Goal: Task Accomplishment & Management: Manage account settings

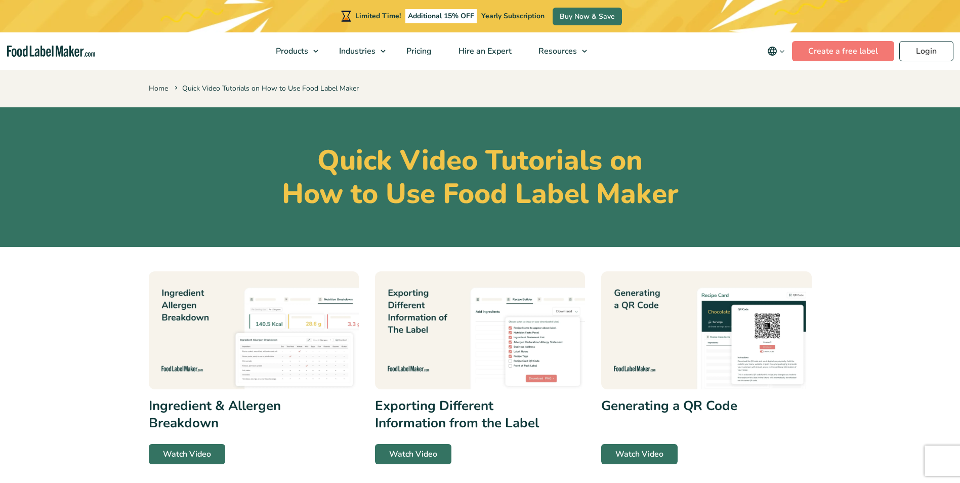
click at [931, 23] on div "Limited Time! Additional 15% OFF Yearly Subscription Buy Now & Save" at bounding box center [480, 16] width 960 height 32
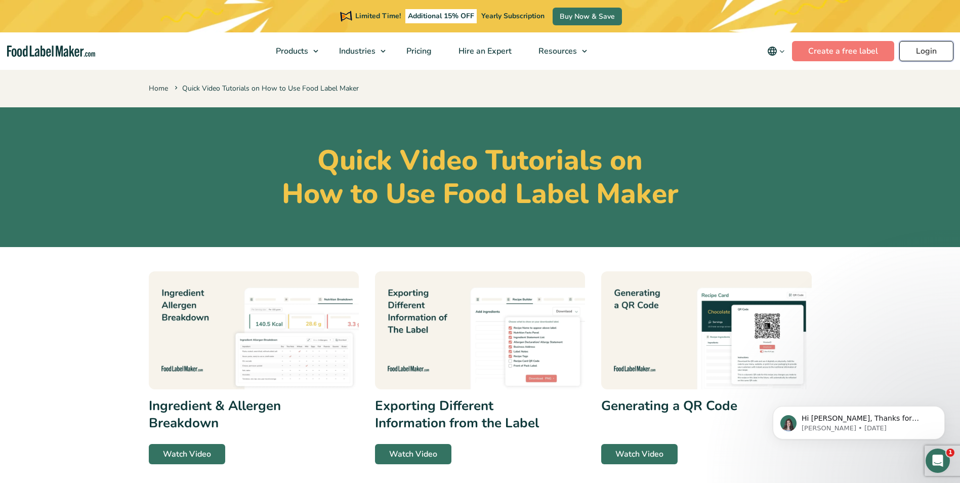
click at [936, 56] on link "Login" at bounding box center [926, 51] width 54 height 20
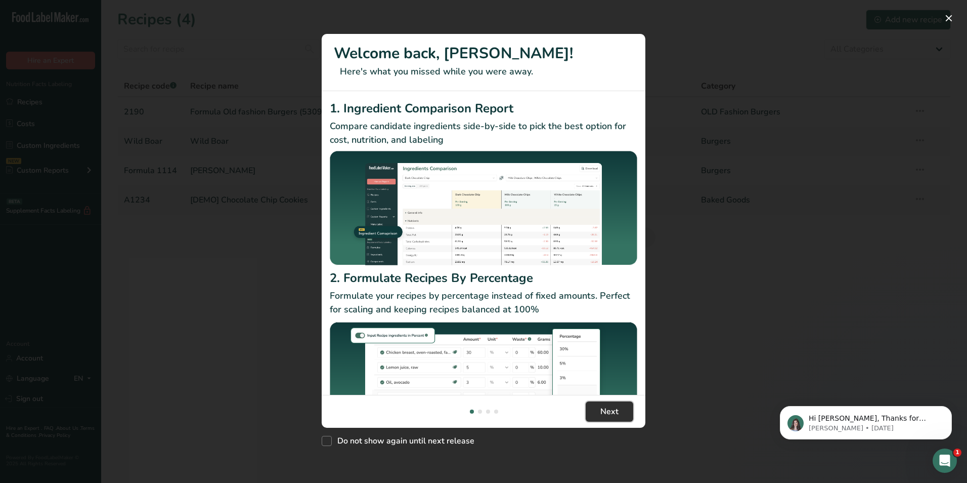
click at [613, 419] on button "Next" at bounding box center [610, 411] width 48 height 20
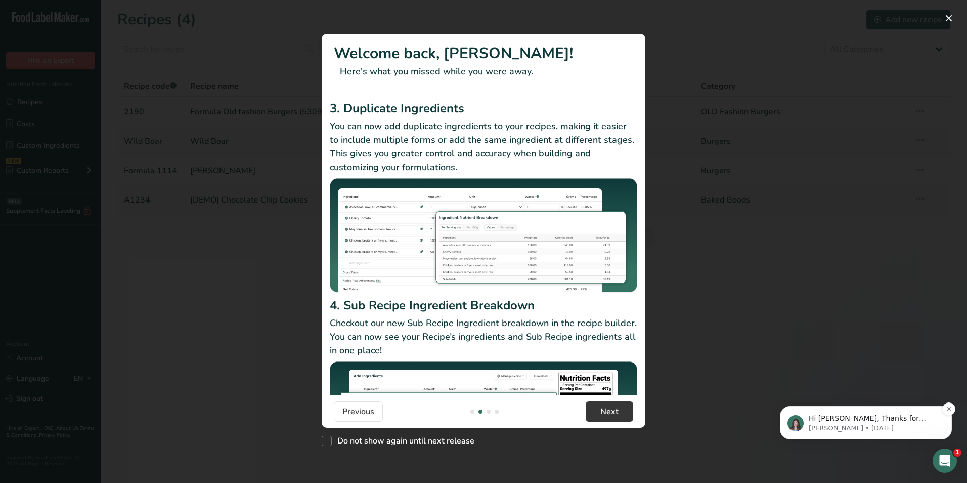
click at [872, 421] on p "Hi [PERSON_NAME], Thanks for supporting us with a G2 review! If you’ve submitte…" at bounding box center [874, 418] width 131 height 10
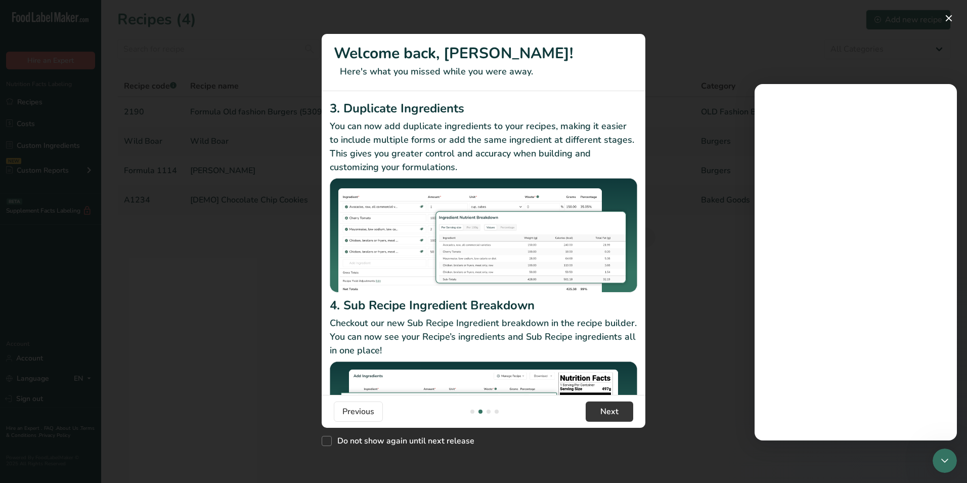
scroll to position [0, 0]
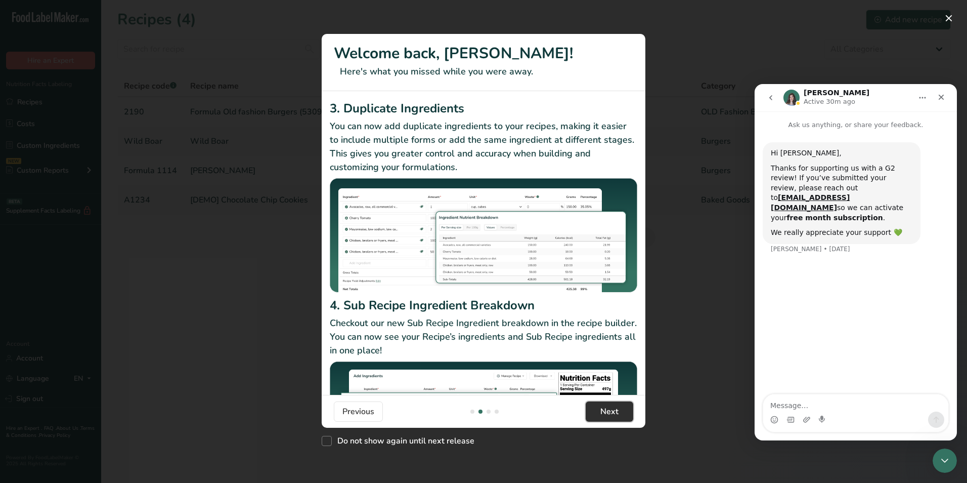
click at [603, 410] on span "Next" at bounding box center [610, 411] width 18 height 12
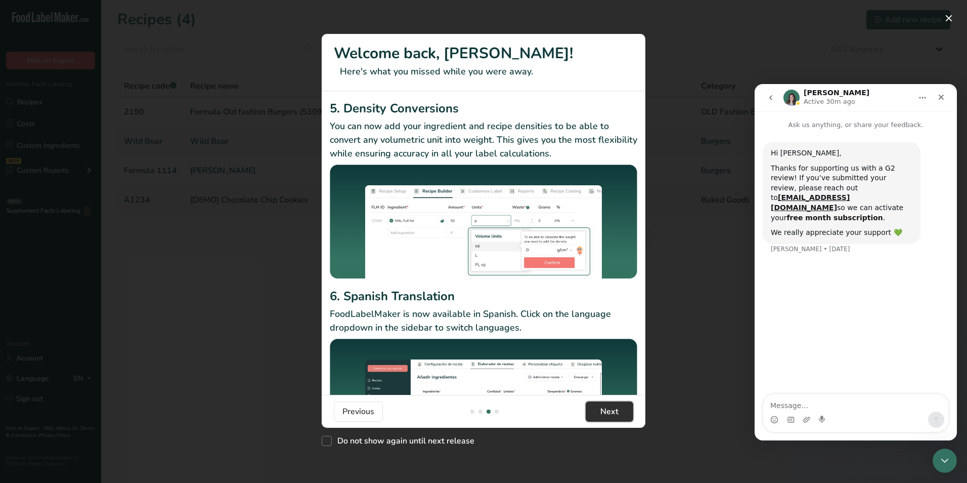
click at [603, 410] on span "Next" at bounding box center [610, 411] width 18 height 12
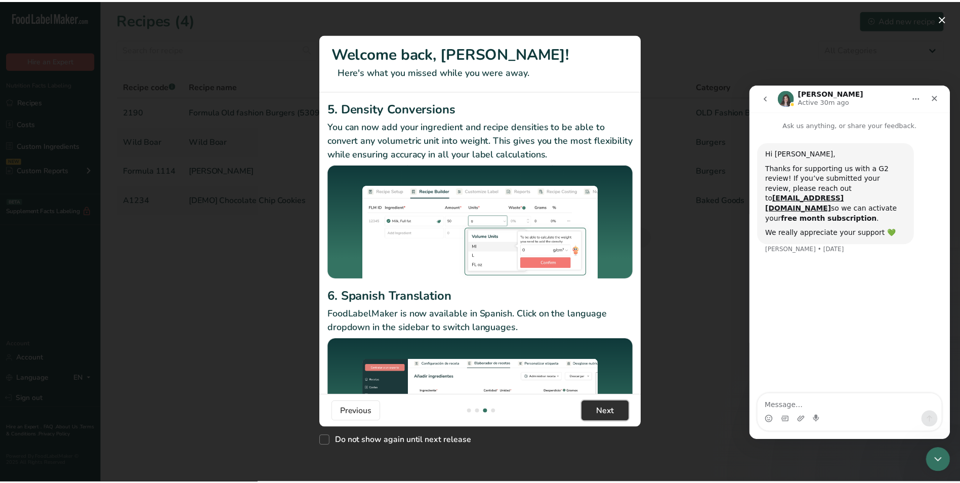
scroll to position [0, 971]
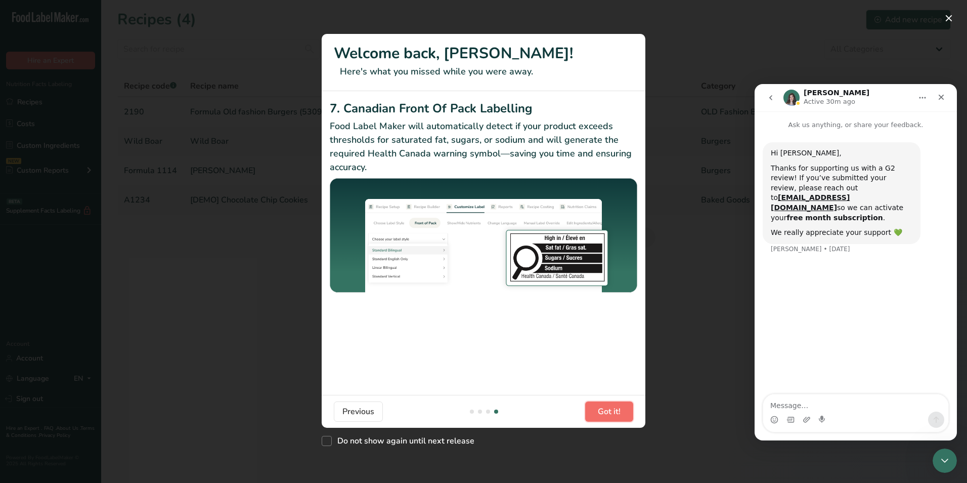
click at [603, 410] on span "Got it!" at bounding box center [609, 411] width 23 height 12
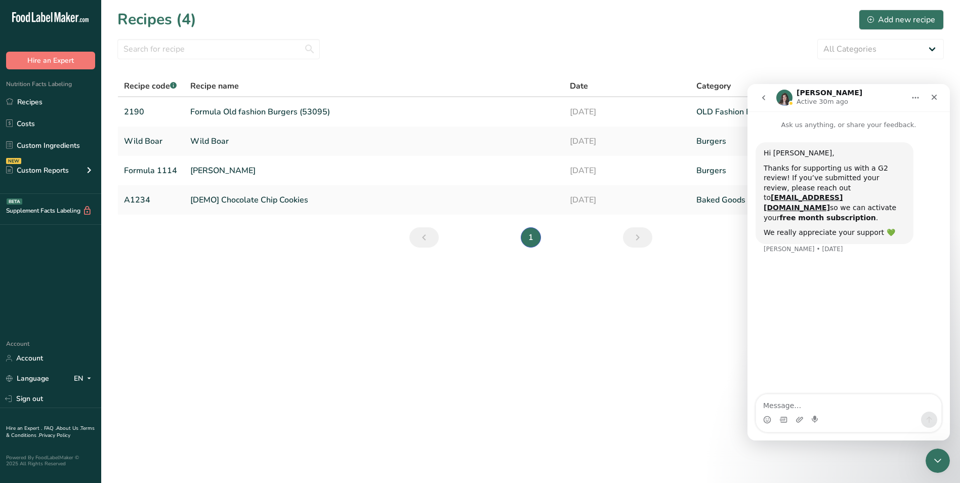
click at [603, 410] on main "Recipes (4) Add new recipe All Categories Baked Goods [GEOGRAPHIC_DATA] Burgers…" at bounding box center [480, 241] width 960 height 483
click at [933, 96] on icon "Close" at bounding box center [934, 97] width 8 height 8
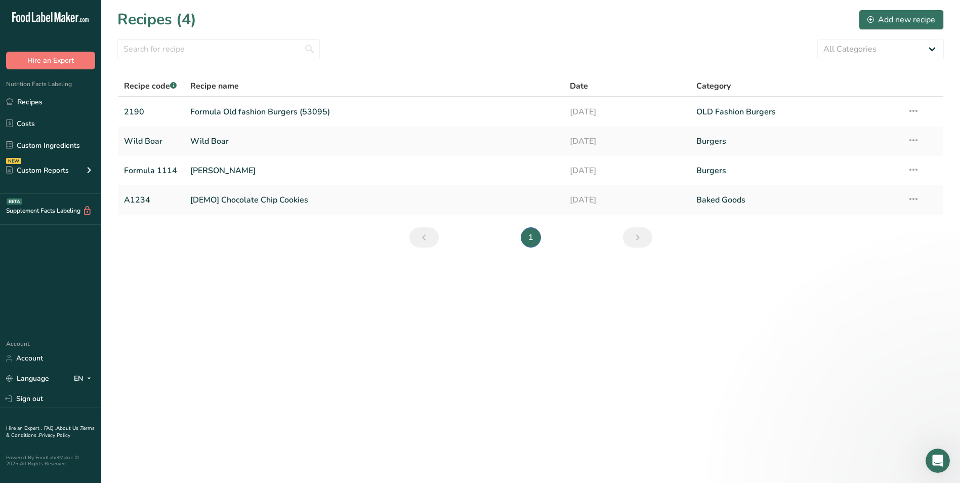
scroll to position [0, 0]
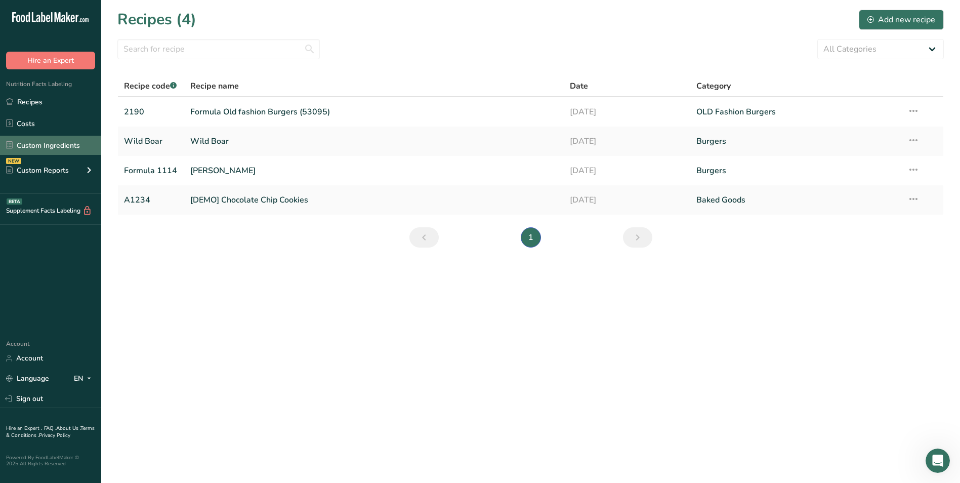
click at [71, 143] on link "Custom Ingredients" at bounding box center [50, 145] width 101 height 19
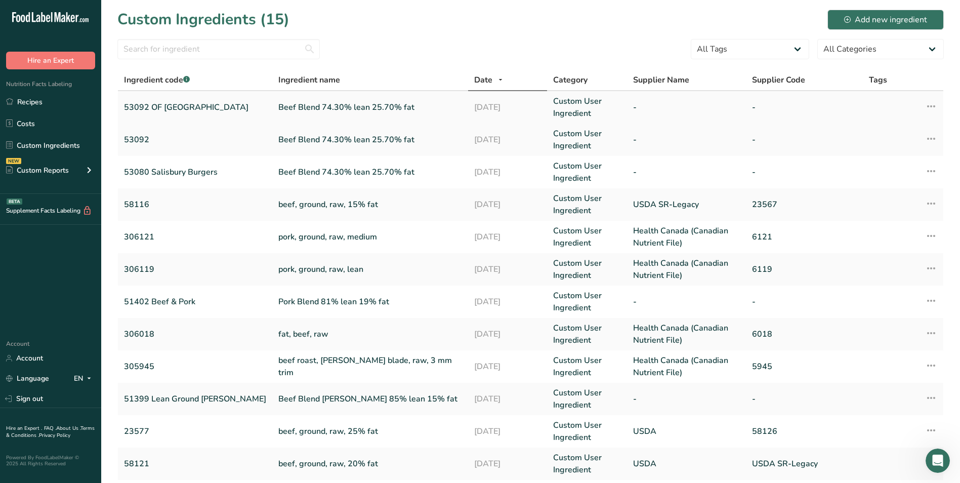
click at [278, 107] on link "Beef Blend 74.30% lean 25.70% fat" at bounding box center [370, 107] width 184 height 12
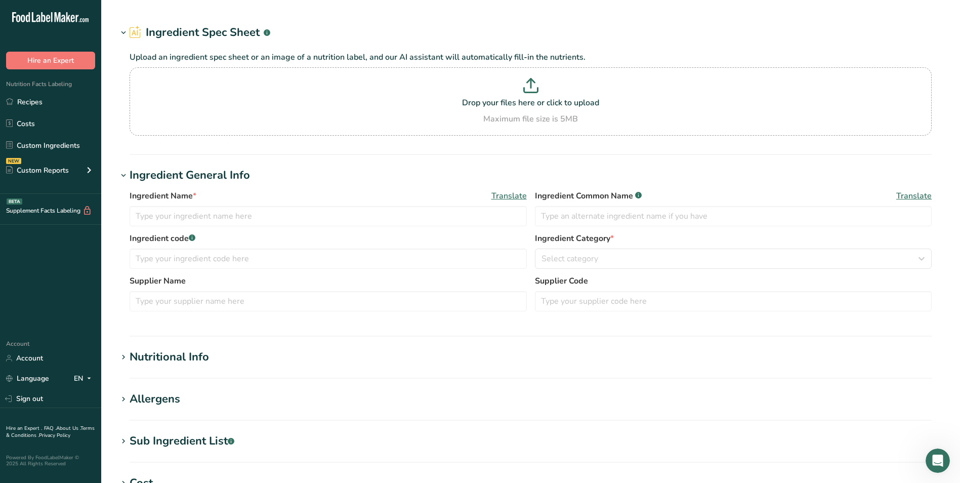
type input "Beef Blend 74.30% lean 25.70% fat"
type input "53092 OF [GEOGRAPHIC_DATA]"
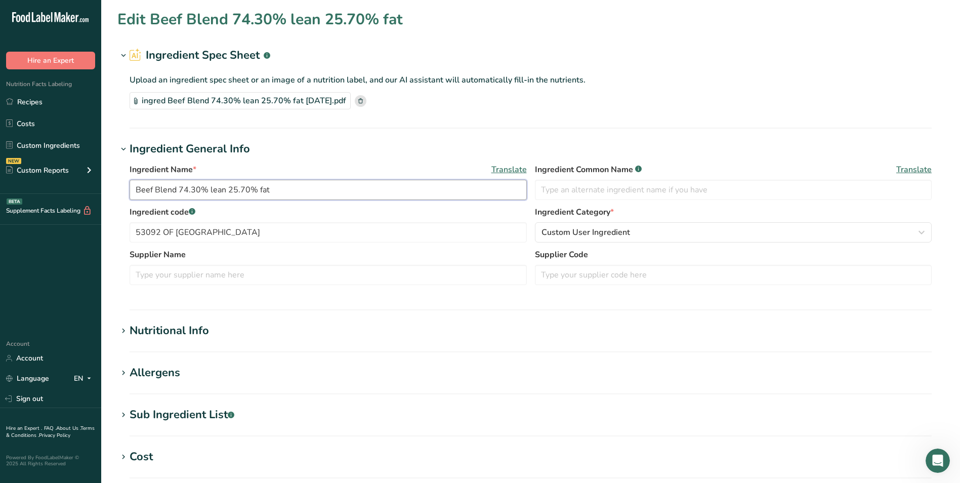
click at [304, 191] on input "Beef Blend 74.30% lean 25.70% fat" at bounding box center [328, 190] width 397 height 20
click at [604, 189] on input "text" at bounding box center [733, 190] width 397 height 20
type input "Old Fashion Salisbury"
click at [217, 231] on input "53092 OF [GEOGRAPHIC_DATA]" at bounding box center [328, 232] width 397 height 20
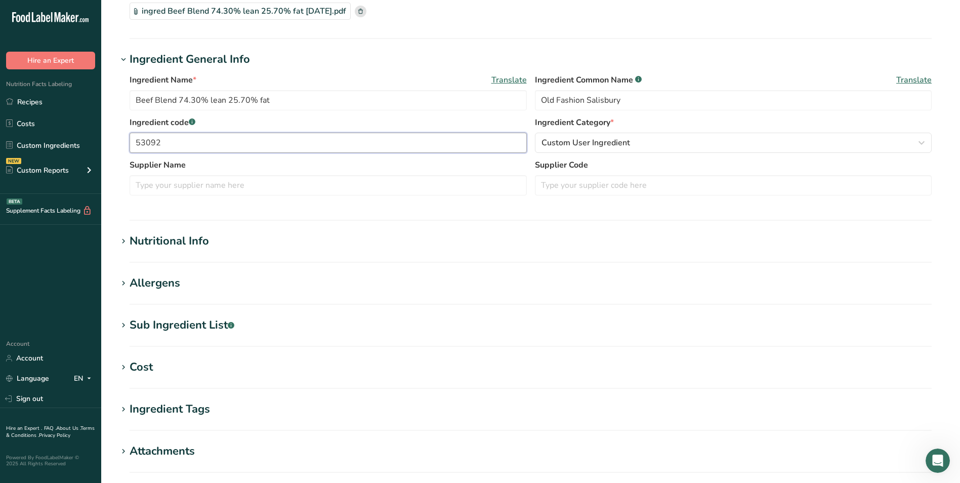
scroll to position [101, 0]
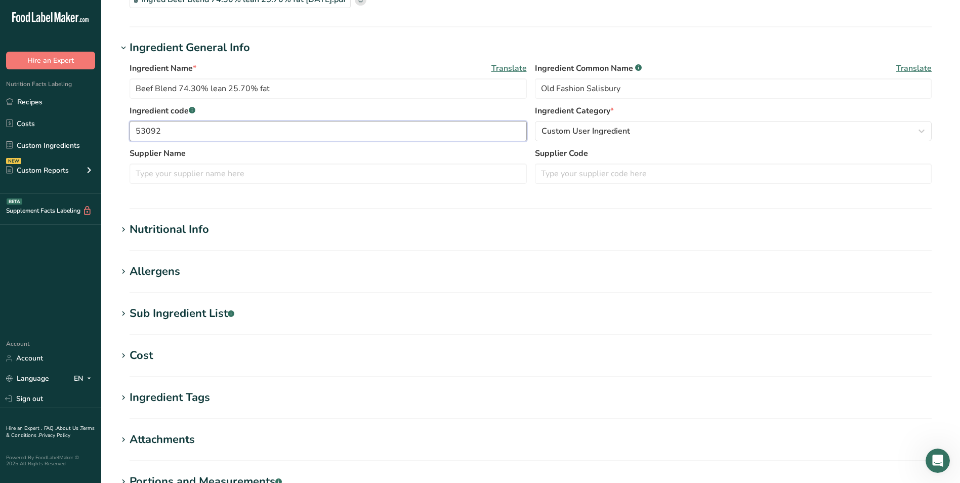
type input "53092"
click at [192, 231] on div "Nutritional Info" at bounding box center [169, 229] width 79 height 17
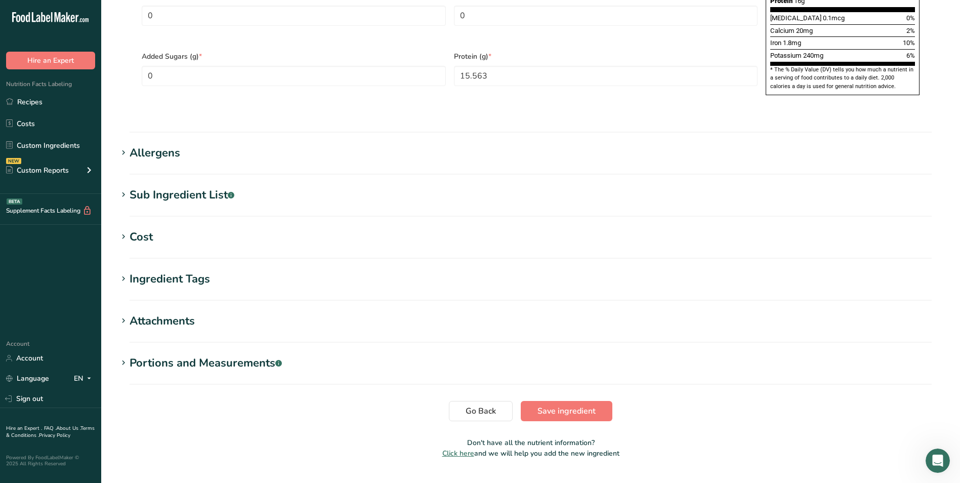
scroll to position [693, 0]
click at [551, 404] on span "Save ingredient" at bounding box center [566, 410] width 58 height 12
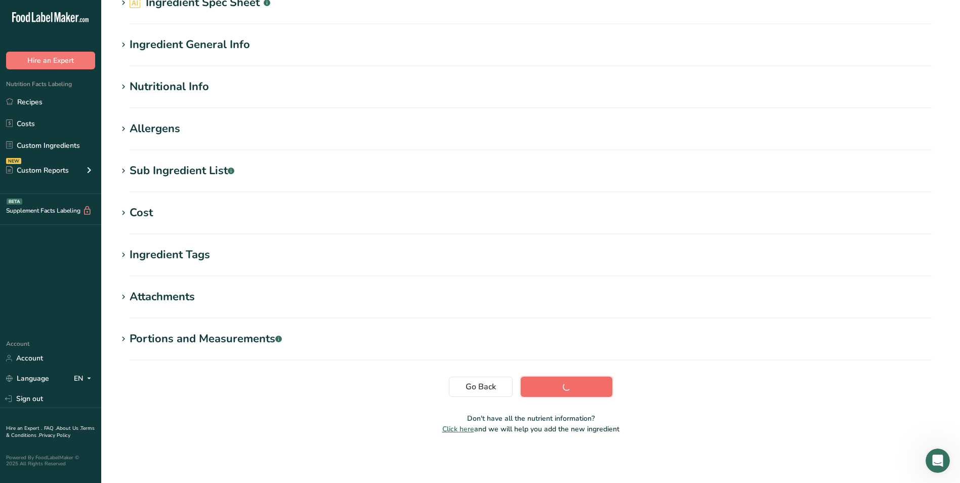
scroll to position [53, 0]
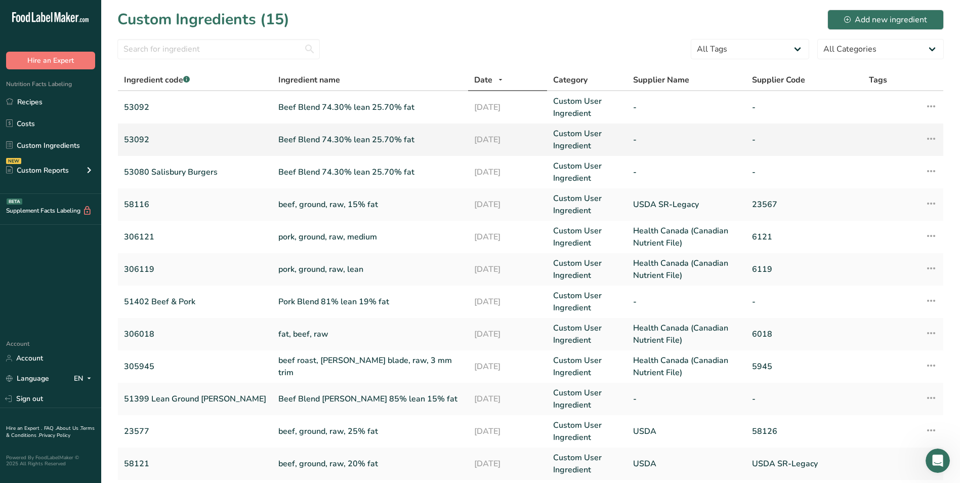
click at [273, 146] on td "Beef Blend 74.30% lean 25.70% fat" at bounding box center [370, 139] width 196 height 32
click at [303, 172] on link "Beef Blend 74.30% lean 25.70% fat" at bounding box center [370, 172] width 184 height 12
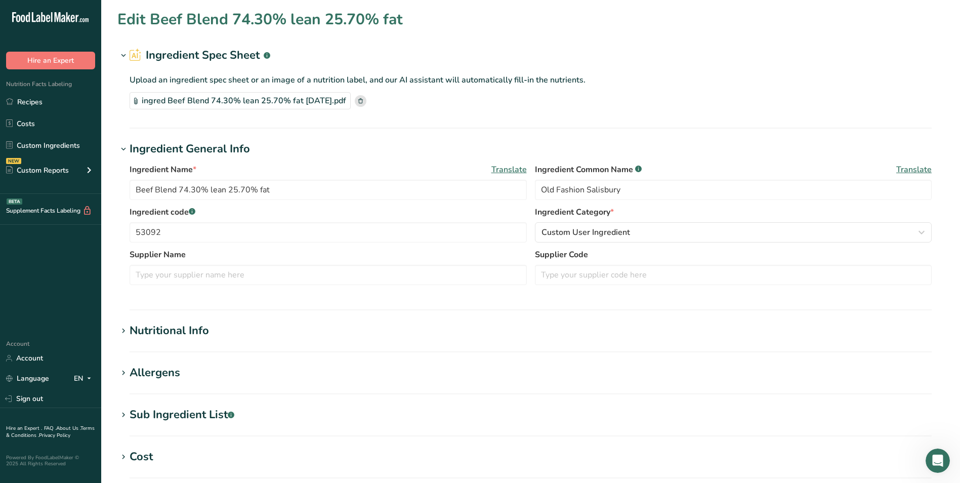
type input "53080 Salisbury Burgers"
click at [331, 103] on div "ingred Beef Blend 74.30% lean 25.70% fat [DATE].pdf" at bounding box center [240, 100] width 221 height 17
click at [60, 145] on link "Custom Ingredients" at bounding box center [50, 145] width 101 height 19
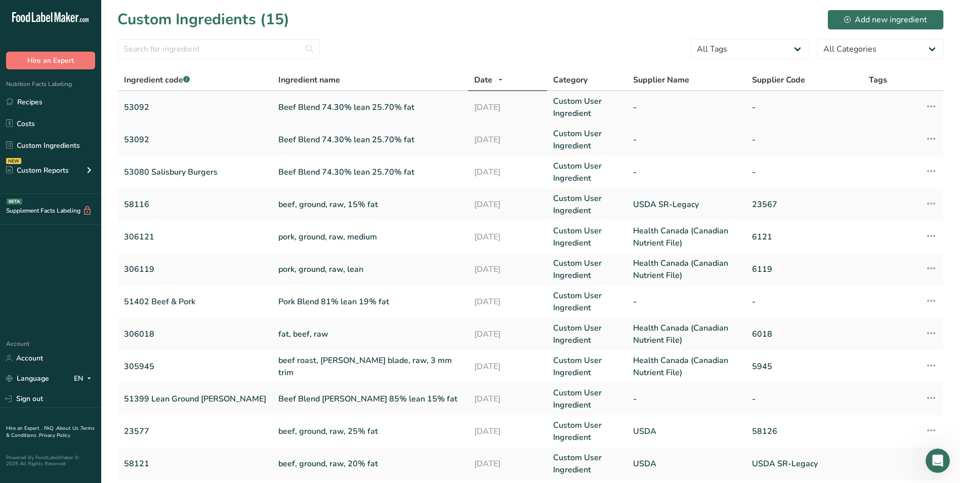
click at [935, 103] on icon at bounding box center [931, 106] width 12 height 18
click at [908, 130] on span "Edit Ingredient" at bounding box center [884, 128] width 47 height 11
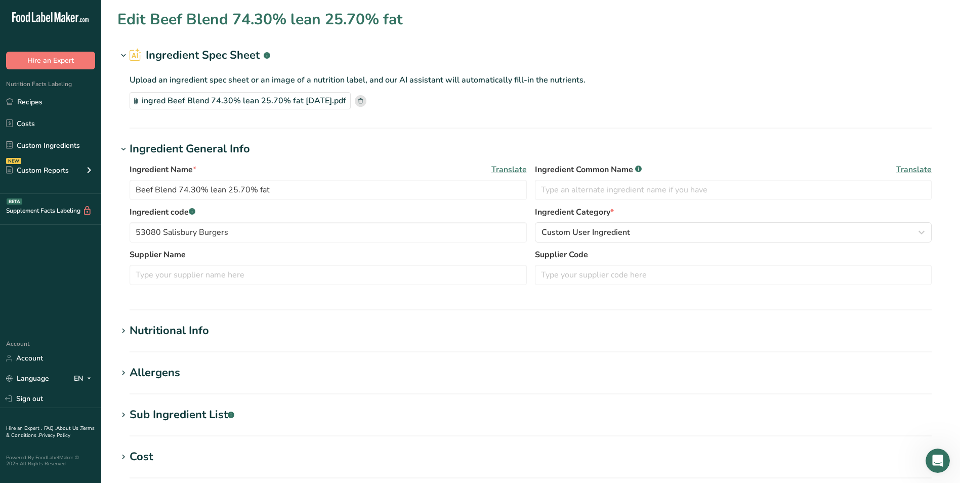
type input "Old Fashion Salisbury"
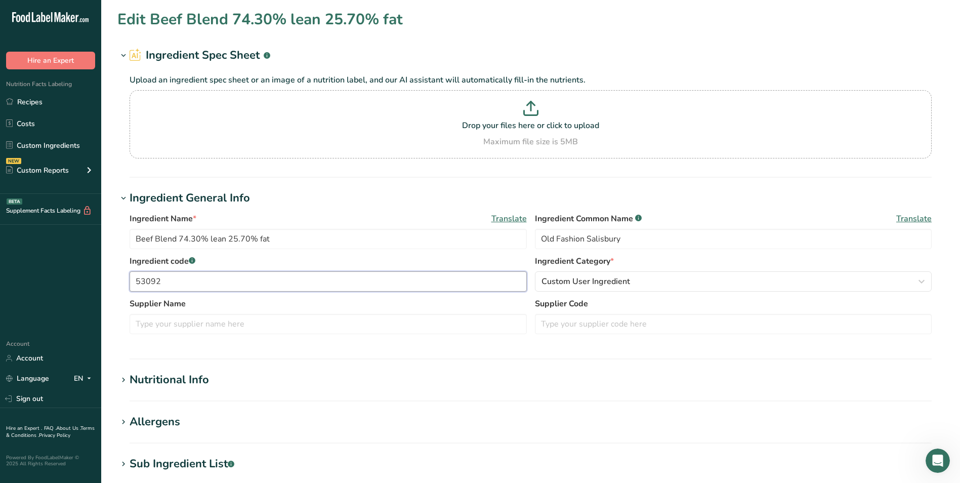
click at [168, 282] on input "53092" at bounding box center [328, 281] width 397 height 20
type input "5"
click at [156, 281] on input "74.30 Lean 25.70 % Fat" at bounding box center [328, 281] width 397 height 20
click at [210, 280] on input "74.30% Lean 25.70 % Fat" at bounding box center [328, 281] width 397 height 20
type input "74.30% Lean 25.70% Fat"
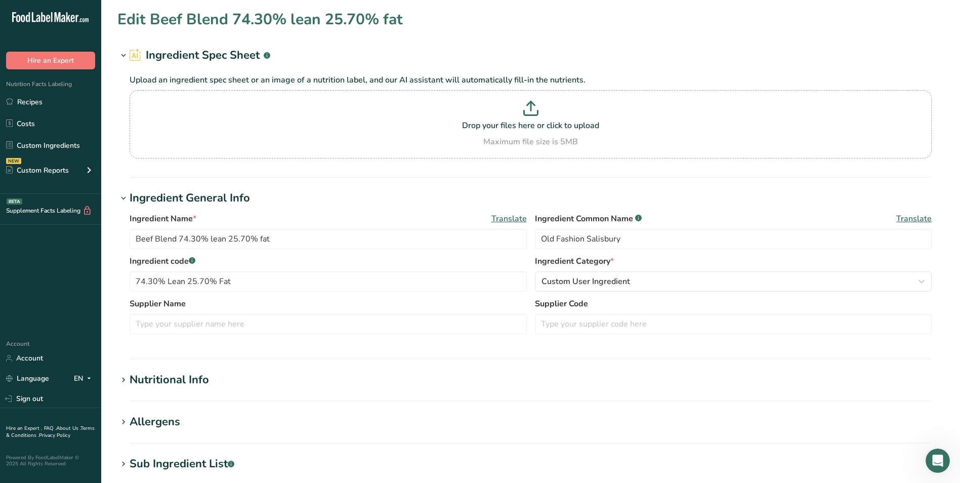
click at [375, 376] on h1 "Nutritional Info" at bounding box center [530, 379] width 826 height 17
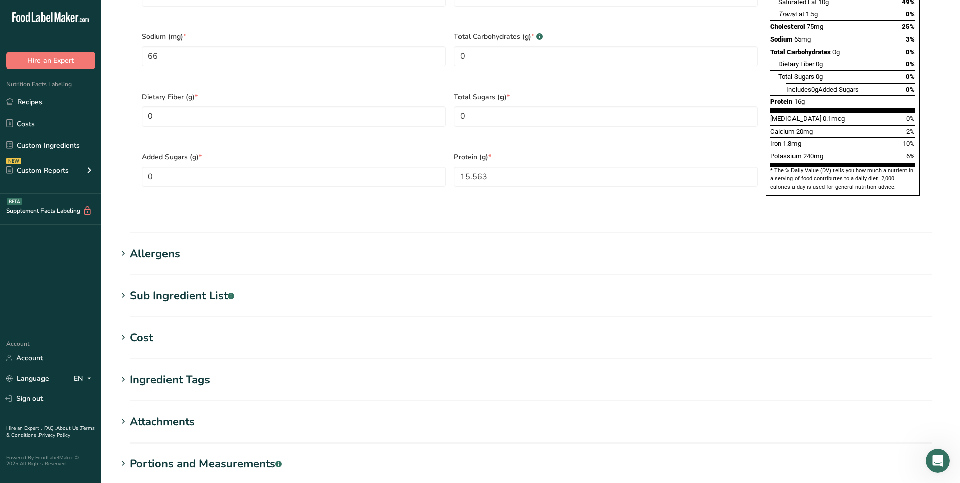
scroll to position [742, 0]
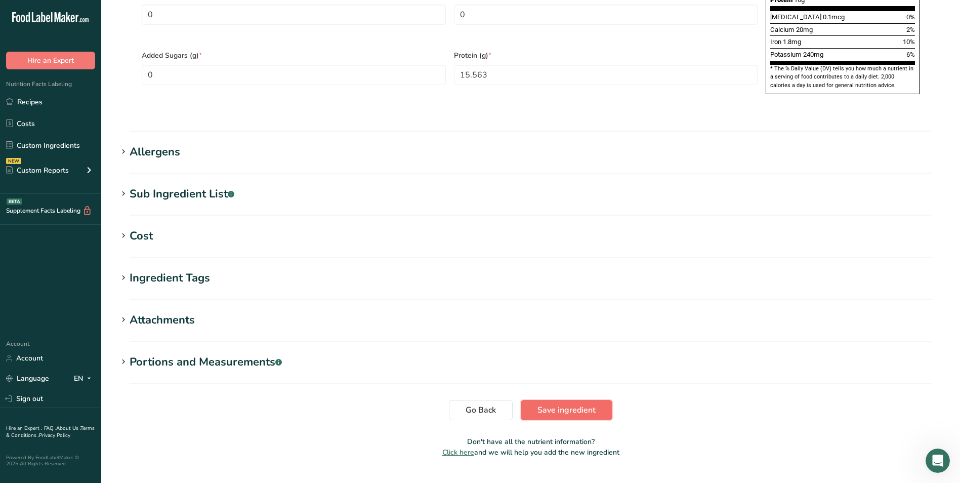
click at [584, 404] on span "Save ingredient" at bounding box center [566, 410] width 58 height 12
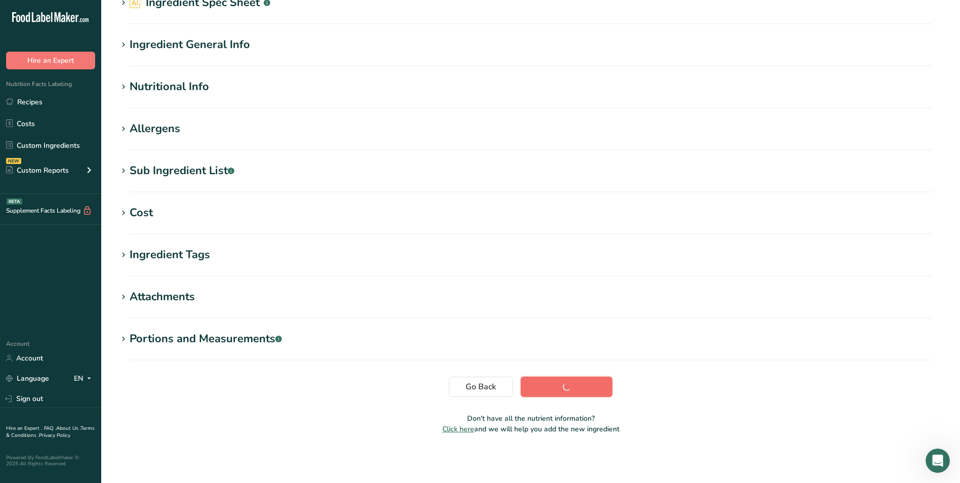
scroll to position [53, 0]
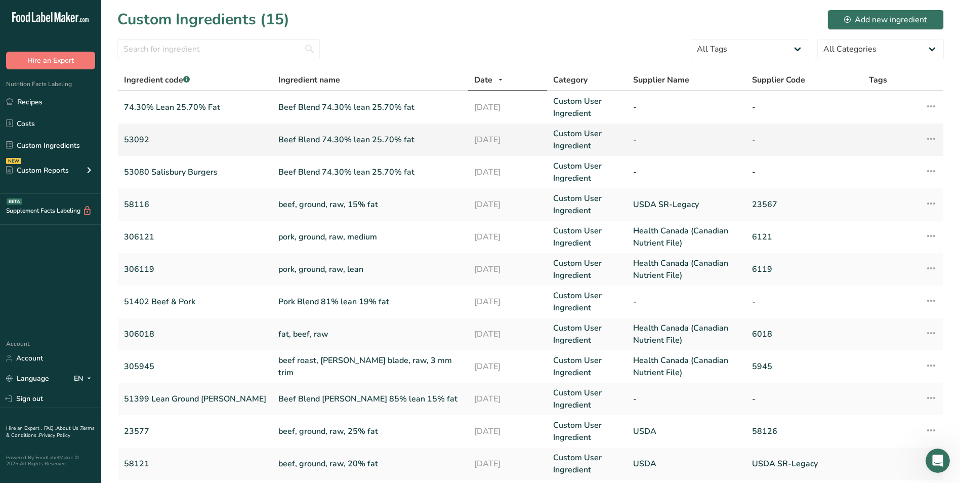
click at [929, 138] on icon at bounding box center [931, 139] width 12 height 18
click at [890, 155] on div "Edit Ingredient" at bounding box center [887, 161] width 84 height 12
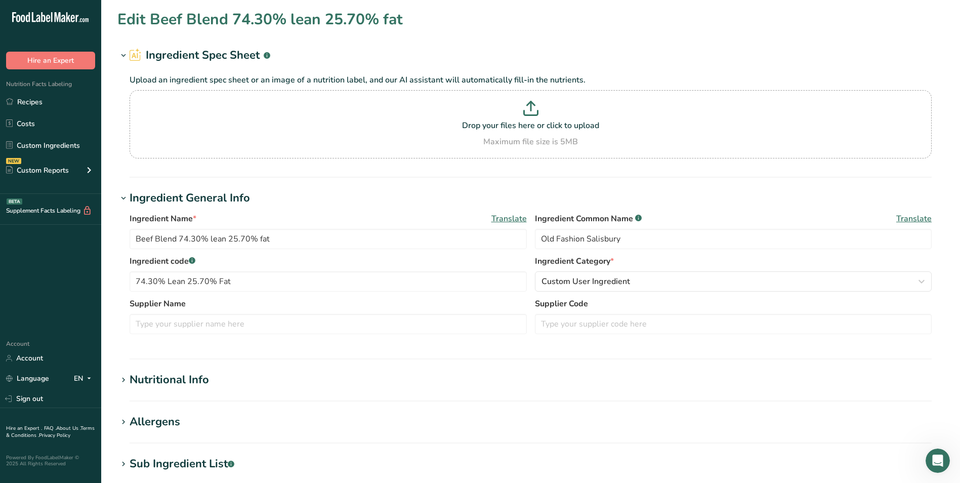
type input "53092"
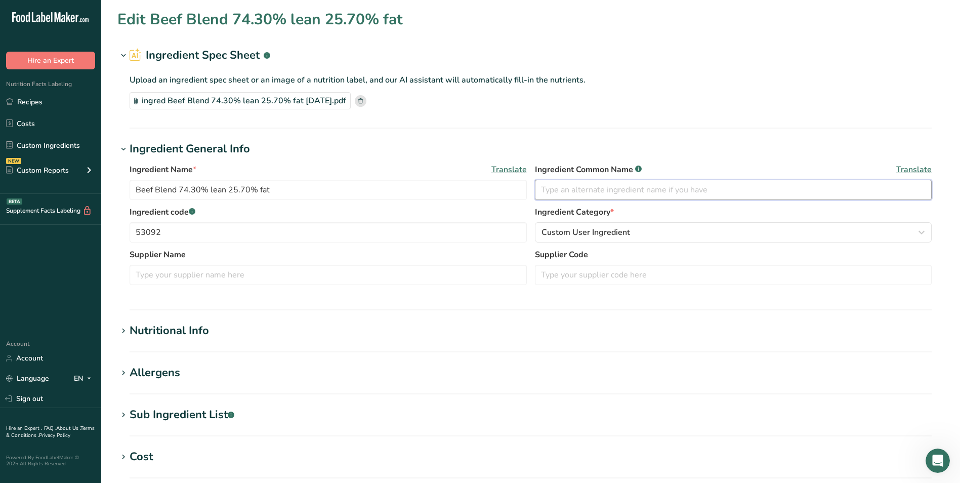
click at [562, 183] on input "text" at bounding box center [733, 190] width 397 height 20
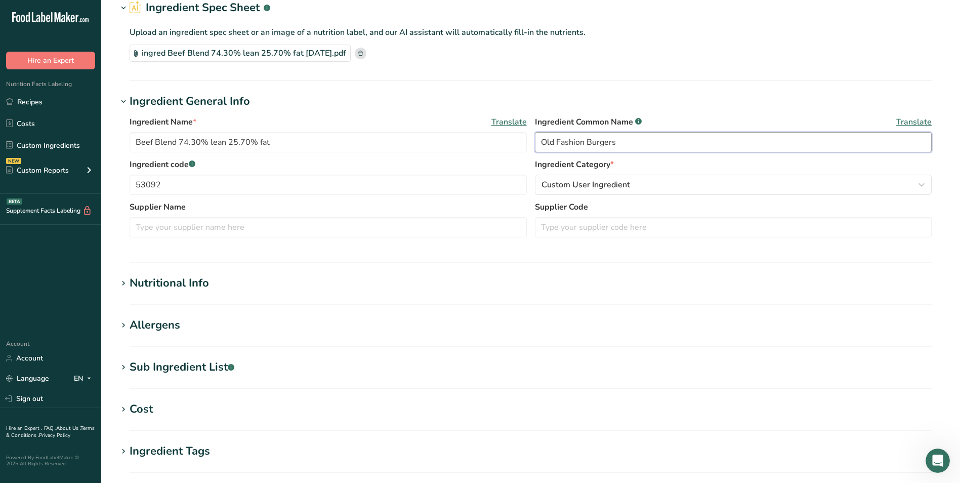
scroll to position [244, 0]
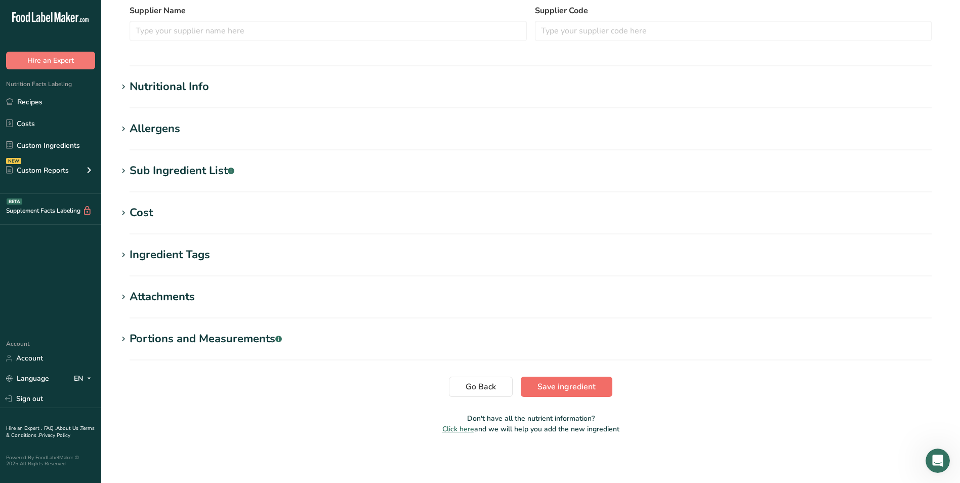
type input "Old Fashion Burgers"
click at [595, 388] on span "Save ingredient" at bounding box center [566, 386] width 58 height 12
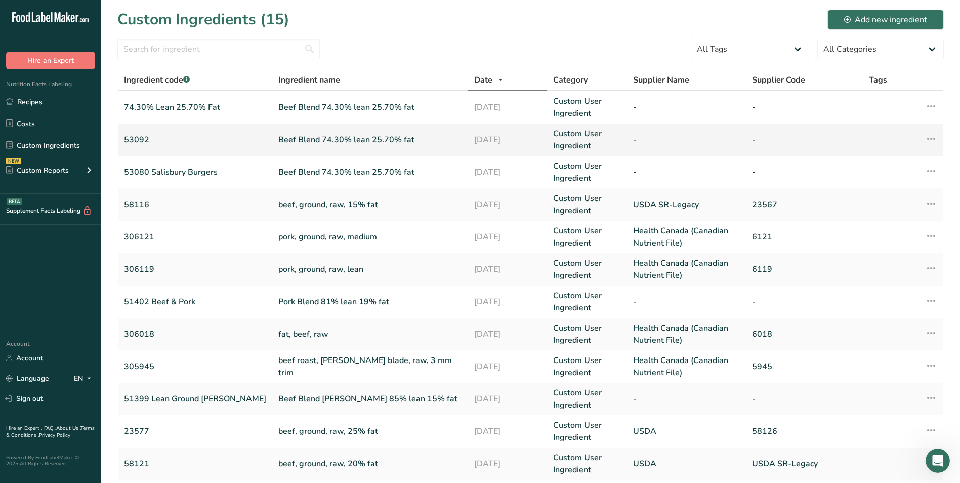
click at [935, 140] on icon at bounding box center [931, 139] width 12 height 18
click at [899, 212] on span "Delete Ingredient" at bounding box center [889, 211] width 57 height 11
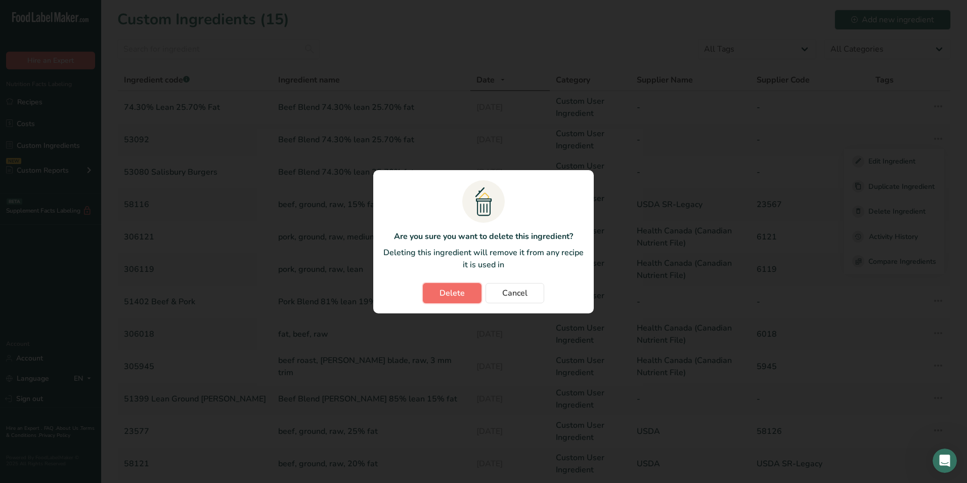
click at [455, 294] on span "Delete" at bounding box center [452, 293] width 25 height 12
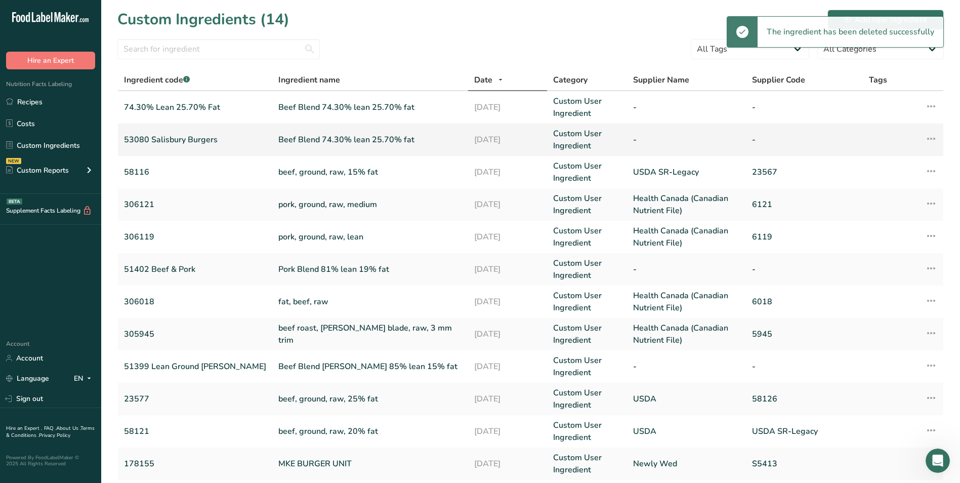
click at [928, 135] on icon at bounding box center [931, 139] width 12 height 18
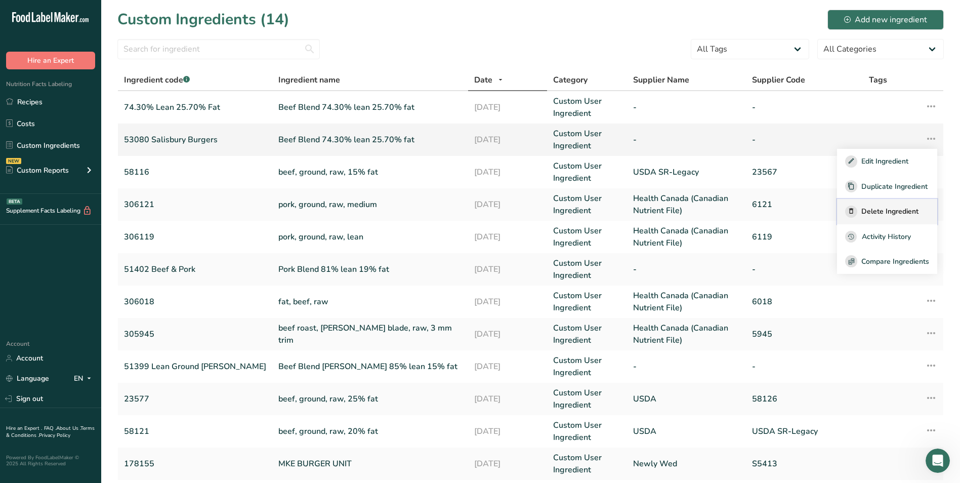
click at [881, 208] on span "Delete Ingredient" at bounding box center [889, 211] width 57 height 11
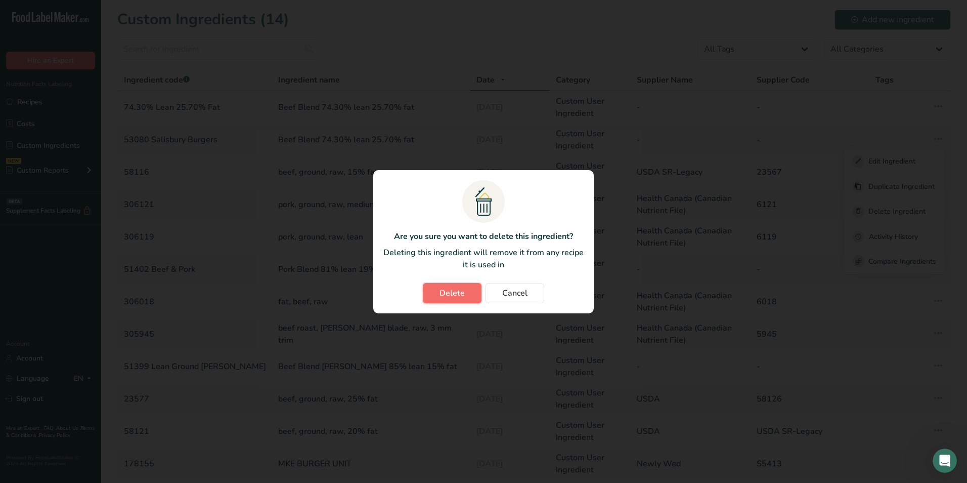
click at [442, 291] on span "Delete" at bounding box center [452, 293] width 25 height 12
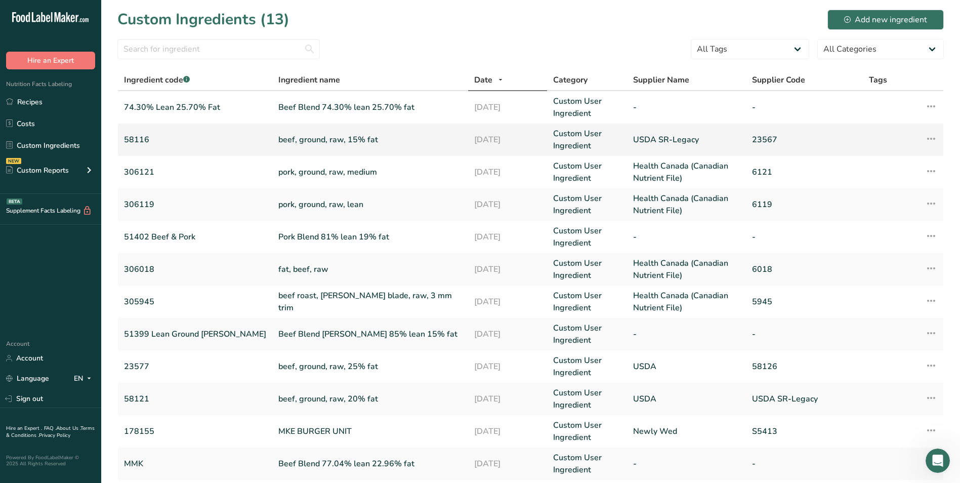
click at [931, 142] on icon at bounding box center [931, 139] width 12 height 18
click at [919, 158] on div "Edit Ingredient" at bounding box center [887, 161] width 84 height 12
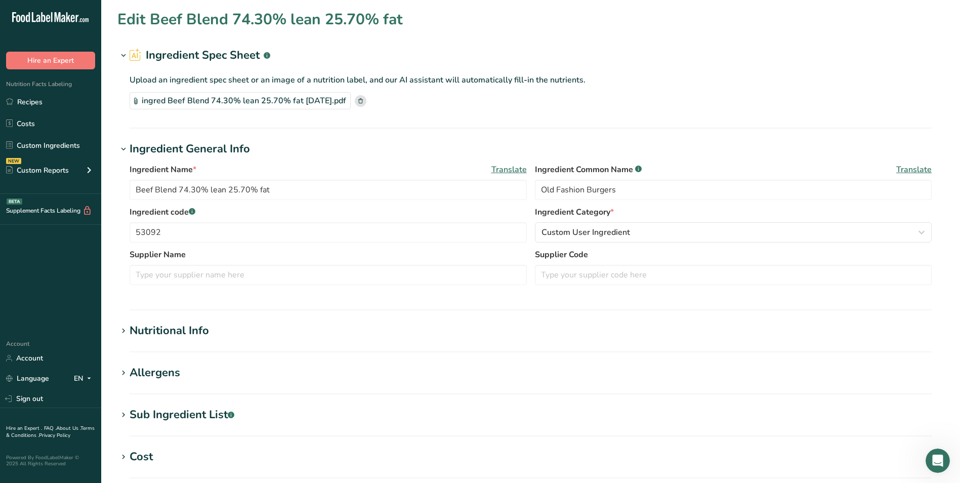
type input "beef, ground, raw, 15% fat"
type input "58116"
type input "USDA SR-Legacy"
type input "23567"
click at [147, 99] on div "ingred USDA 23567 Beef, ground, raw, 15% fat.pdf" at bounding box center [235, 100] width 210 height 17
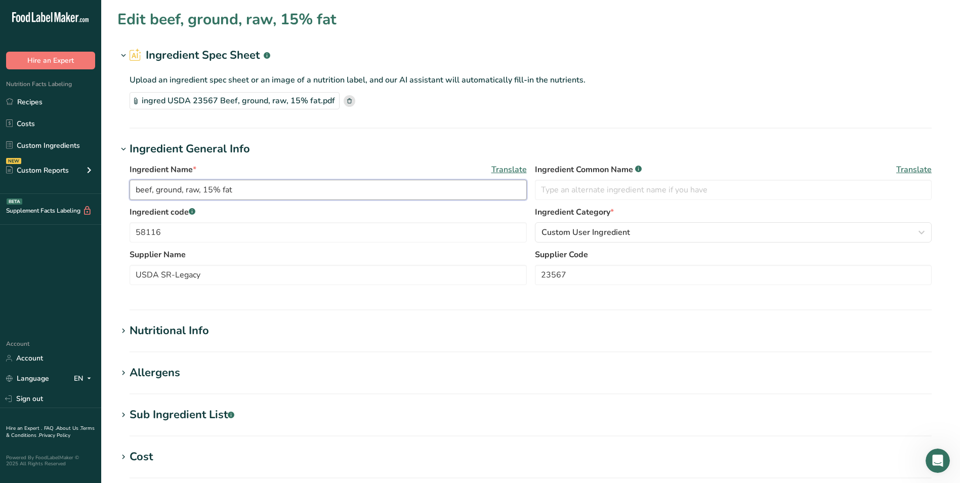
click at [258, 190] on input "beef, ground, raw, 15% fat" at bounding box center [328, 190] width 397 height 20
click at [178, 235] on input "58116" at bounding box center [328, 232] width 397 height 20
type input "5"
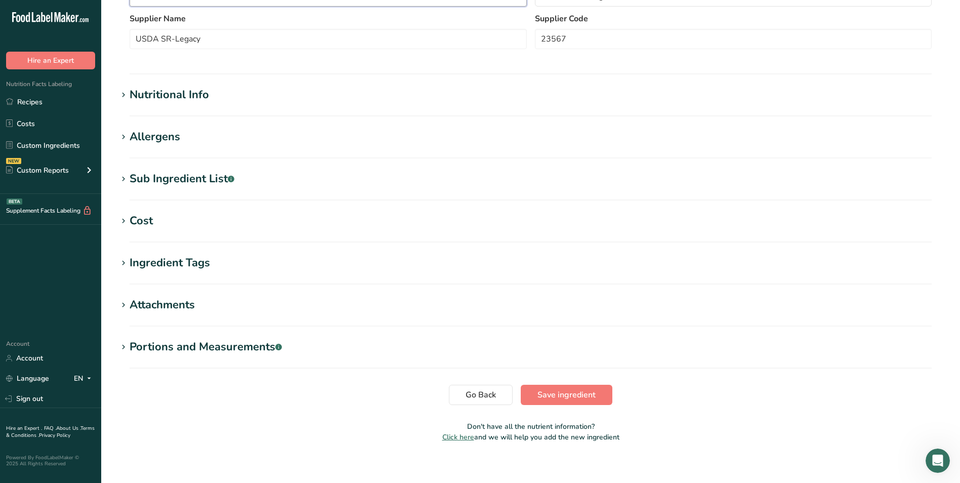
scroll to position [244, 0]
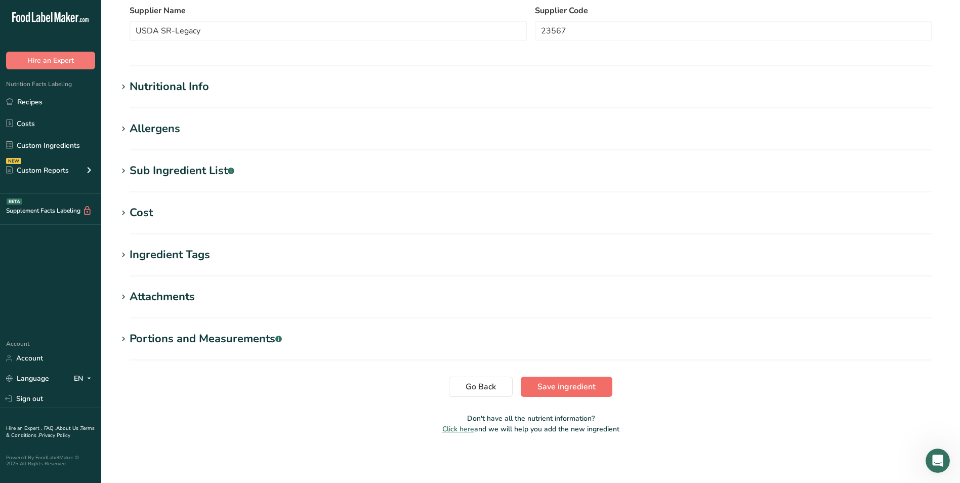
type input "Beef Blend 15% Fat"
click at [548, 383] on span "Save ingredient" at bounding box center [566, 386] width 58 height 12
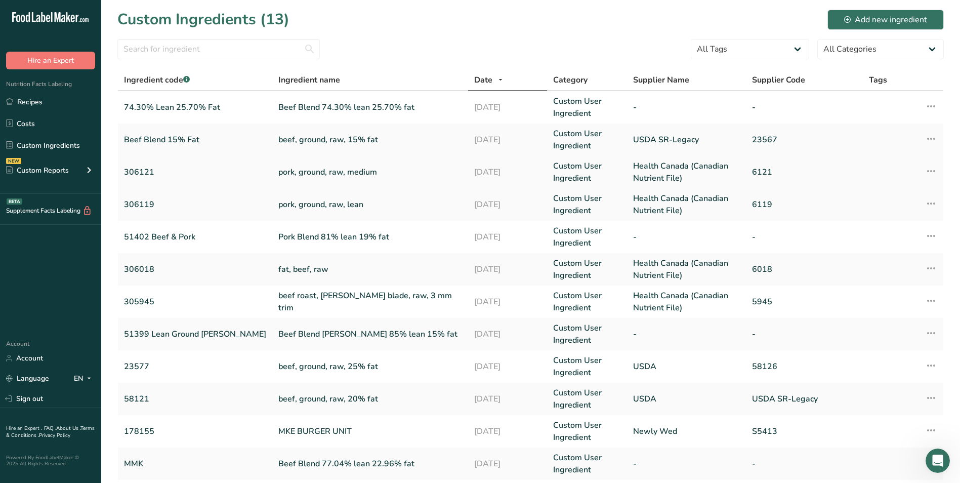
click at [300, 171] on link "pork, ground, raw, medium" at bounding box center [370, 172] width 184 height 12
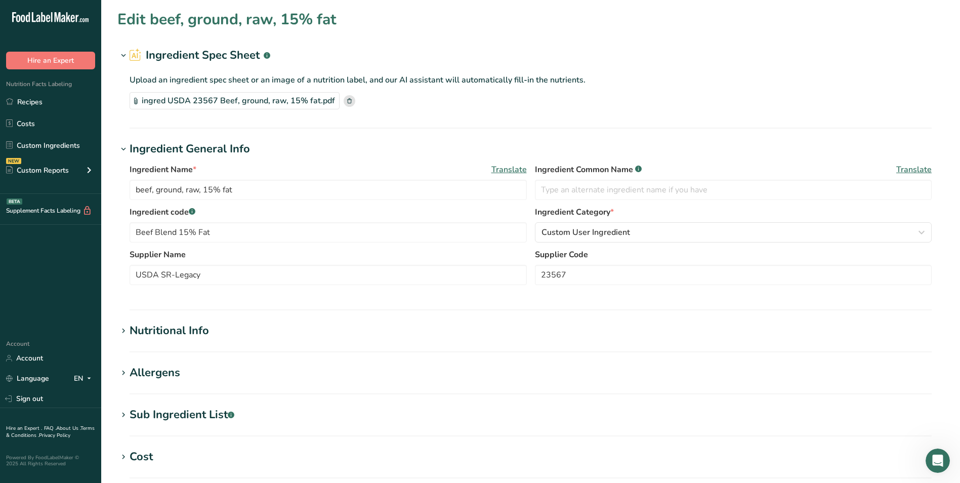
type input "pork, ground, raw, medium"
type input "306121"
type input "Health Canada (Canadian Nutrient File)"
type input "6121"
click at [190, 235] on input "306121" at bounding box center [328, 232] width 397 height 20
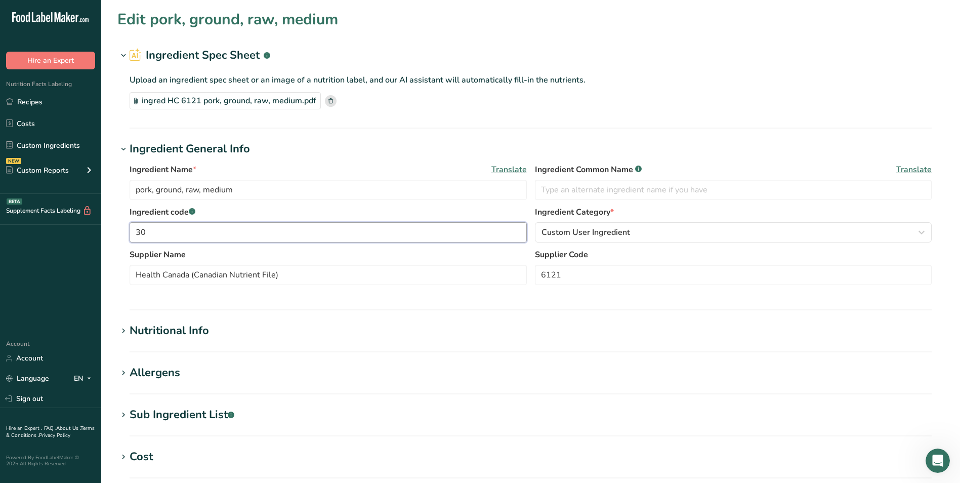
type input "3"
type input "Medium Pork Ground"
click at [359, 269] on input "Health Canada (Canadian Nutrient File)" at bounding box center [328, 275] width 397 height 20
click at [234, 98] on div "ingred HC 6121 pork, ground, raw, medium.pdf" at bounding box center [225, 100] width 191 height 17
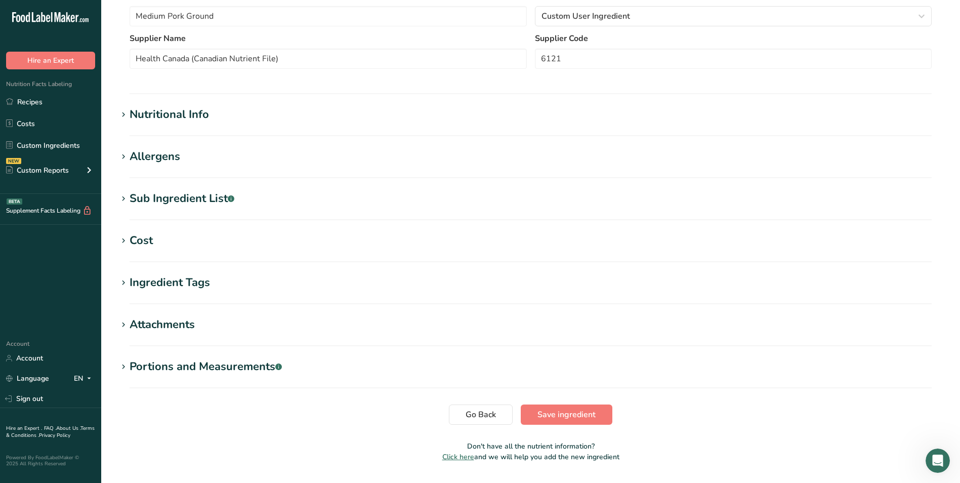
scroll to position [244, 0]
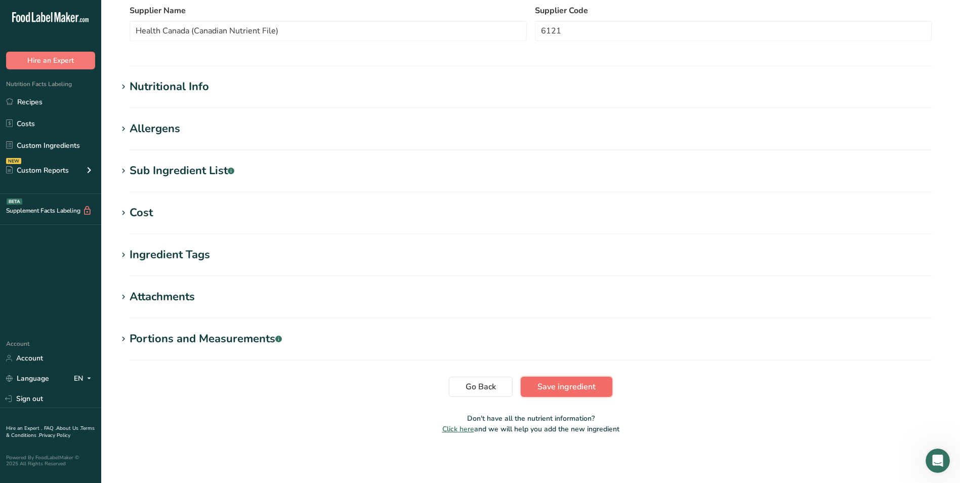
click at [563, 385] on span "Save ingredient" at bounding box center [566, 386] width 58 height 12
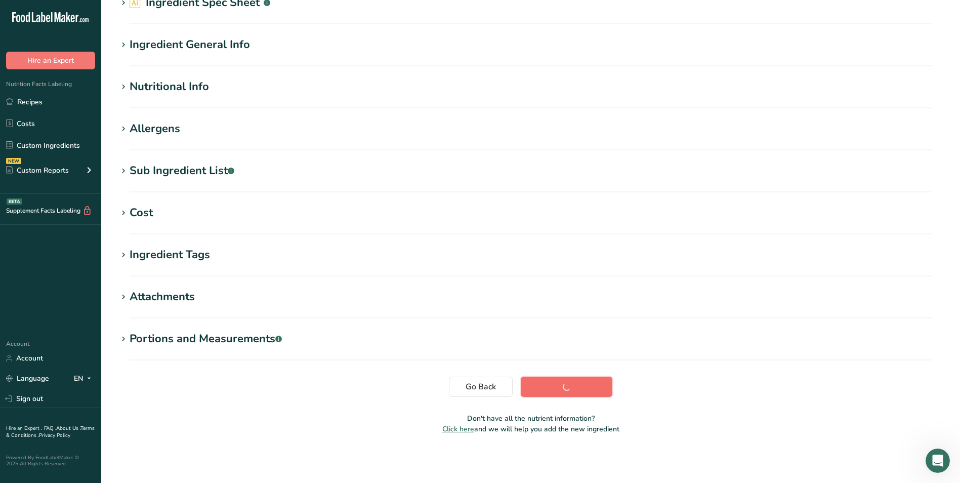
scroll to position [53, 0]
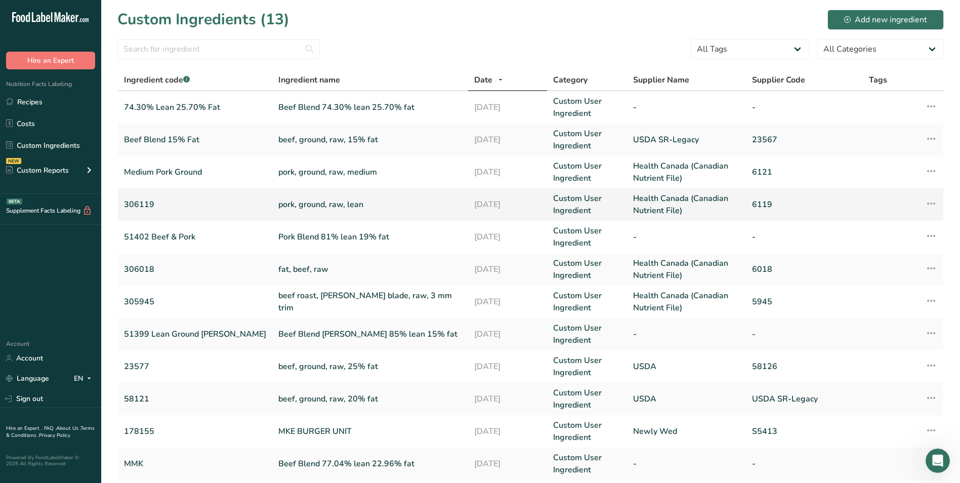
click at [278, 203] on link "pork, ground, raw, lean" at bounding box center [370, 204] width 184 height 12
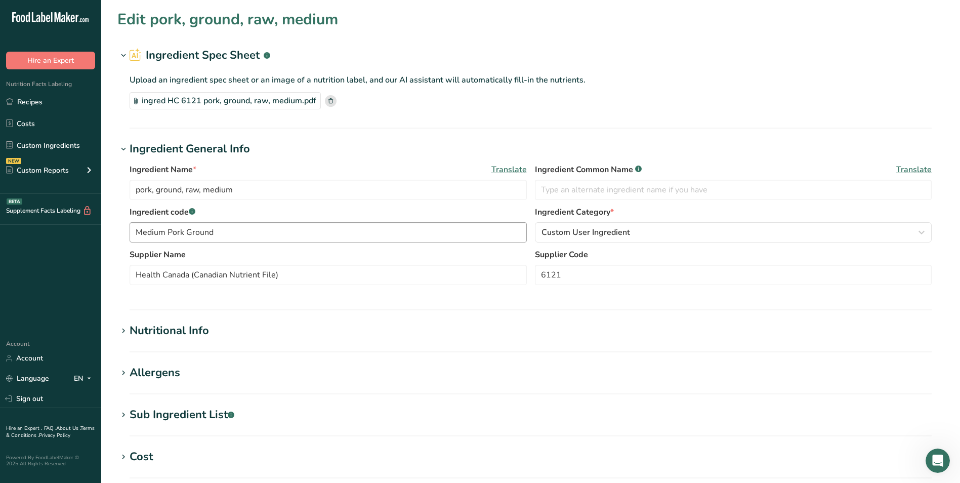
type input "pork, ground, raw, lean"
type input "306119"
type input "6119"
click at [166, 230] on input "306119" at bounding box center [328, 232] width 397 height 20
type input "3"
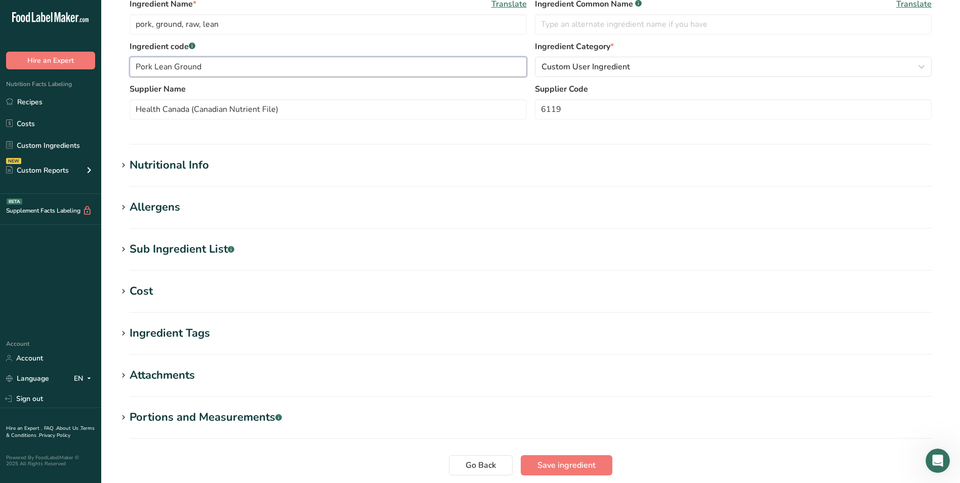
scroll to position [244, 0]
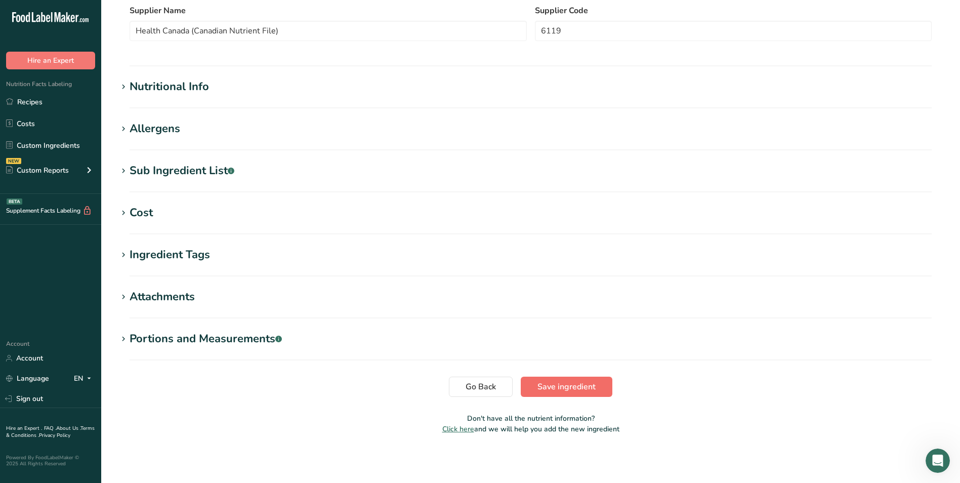
type input "Pork Lean Ground"
click at [578, 388] on span "Save ingredient" at bounding box center [566, 386] width 58 height 12
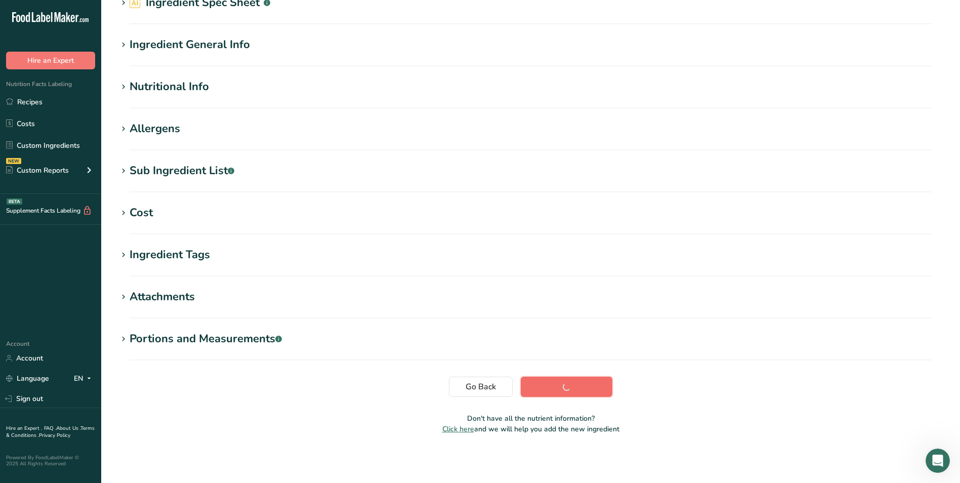
scroll to position [53, 0]
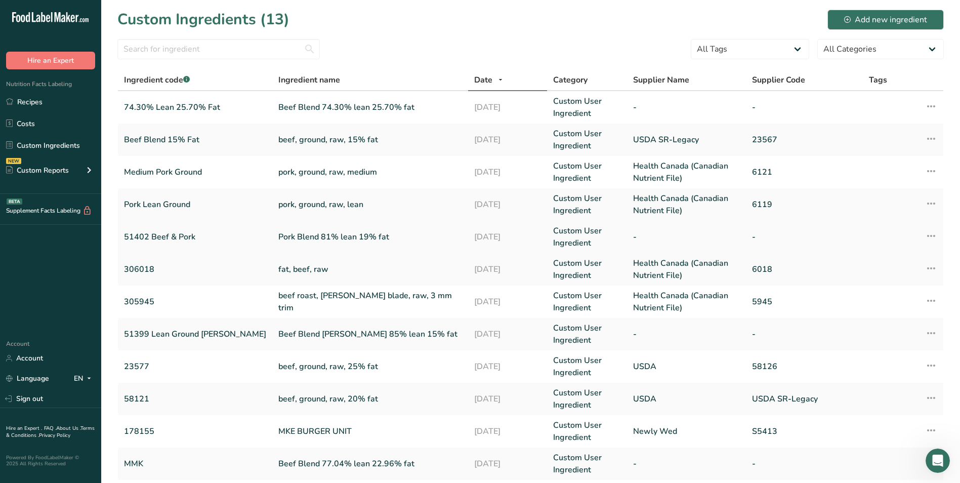
click at [278, 236] on link "Pork Blend 81% lean 19% fat" at bounding box center [370, 237] width 184 height 12
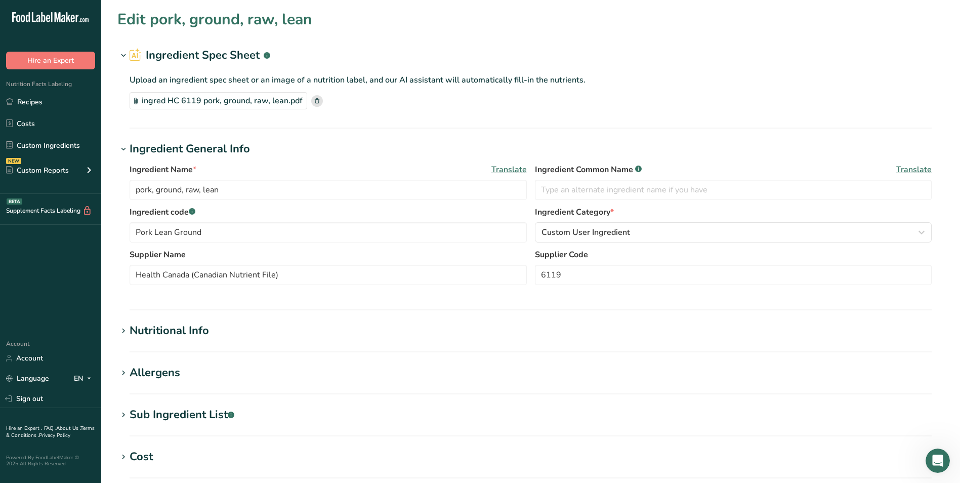
type input "Pork Blend 81% lean 19% fat"
type input "51402 Beef & Pork"
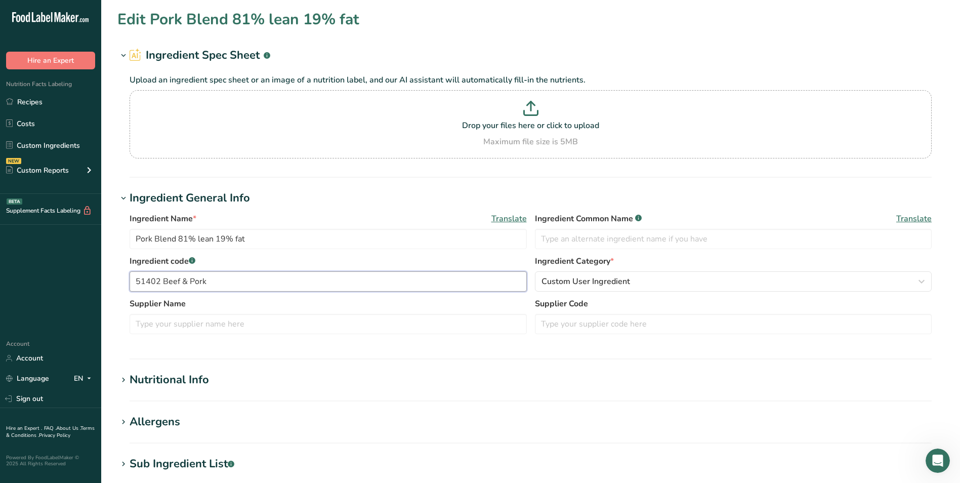
click at [213, 280] on input "51402 Beef & Pork" at bounding box center [328, 281] width 397 height 20
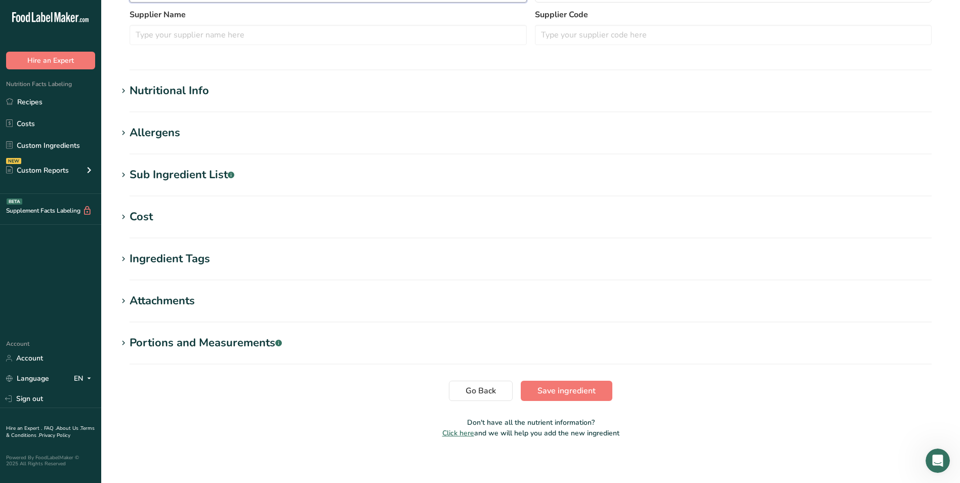
scroll to position [293, 0]
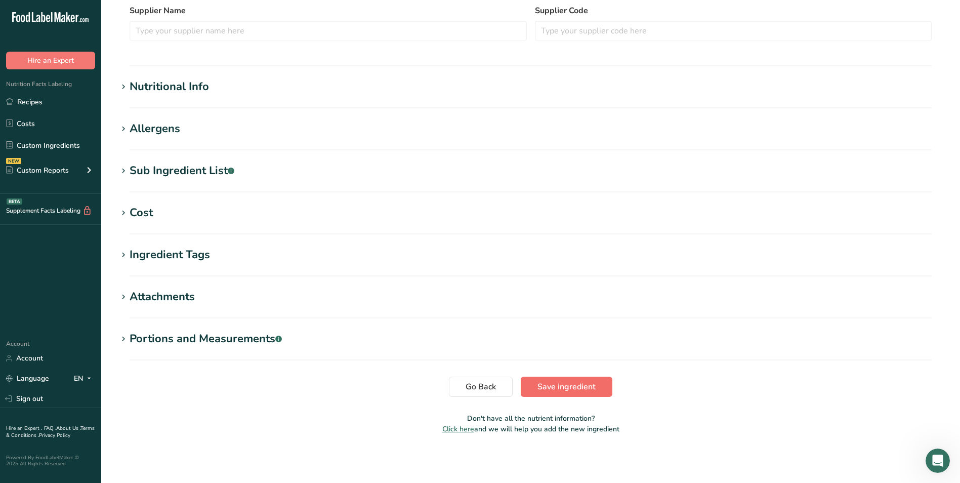
type input "Beef & Pork Blend 81% Lean and 19% Fat"
click at [561, 391] on span "Save ingredient" at bounding box center [566, 386] width 58 height 12
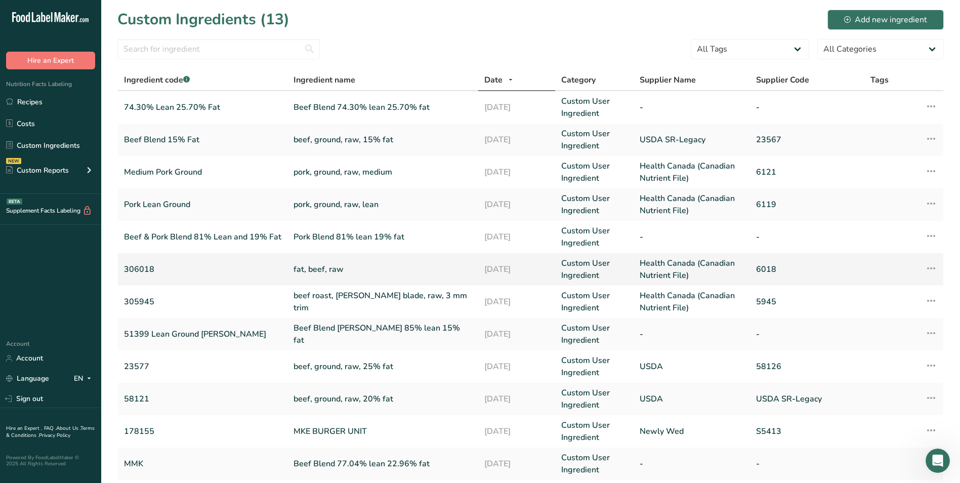
click at [304, 270] on link "fat, beef, raw" at bounding box center [382, 269] width 179 height 12
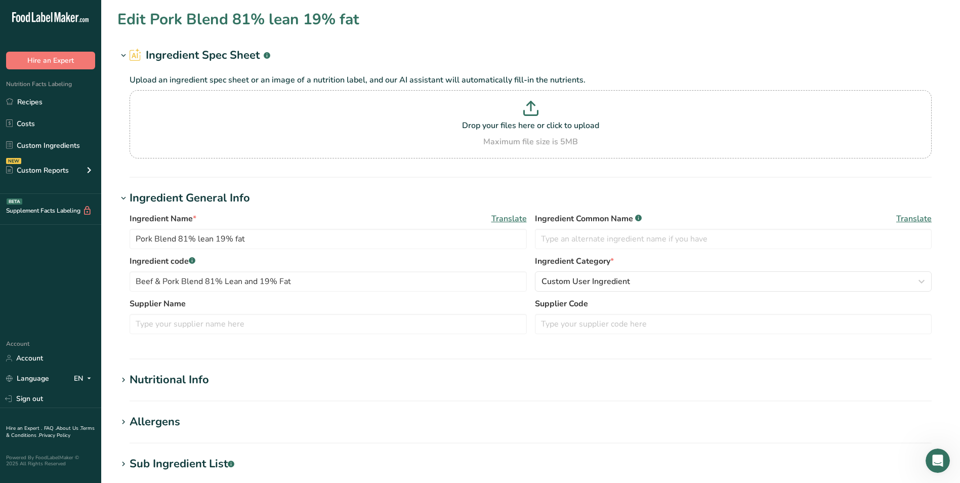
type input "fat, beef, raw"
type input "306018"
type input "Health Canada (Canadian Nutrient File)"
type input "6018"
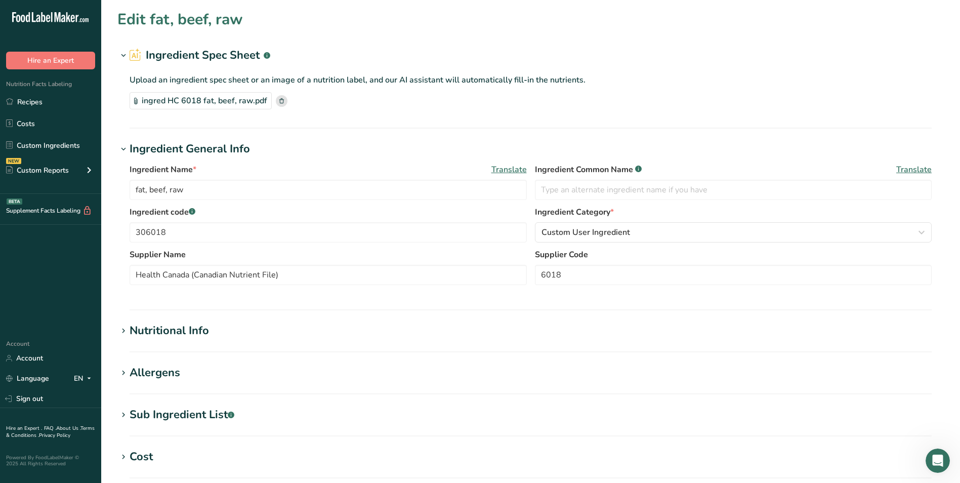
click at [217, 103] on div "ingred HC 6018 fat, beef, raw.pdf" at bounding box center [201, 100] width 142 height 17
click at [67, 148] on link "Custom Ingredients" at bounding box center [50, 145] width 101 height 19
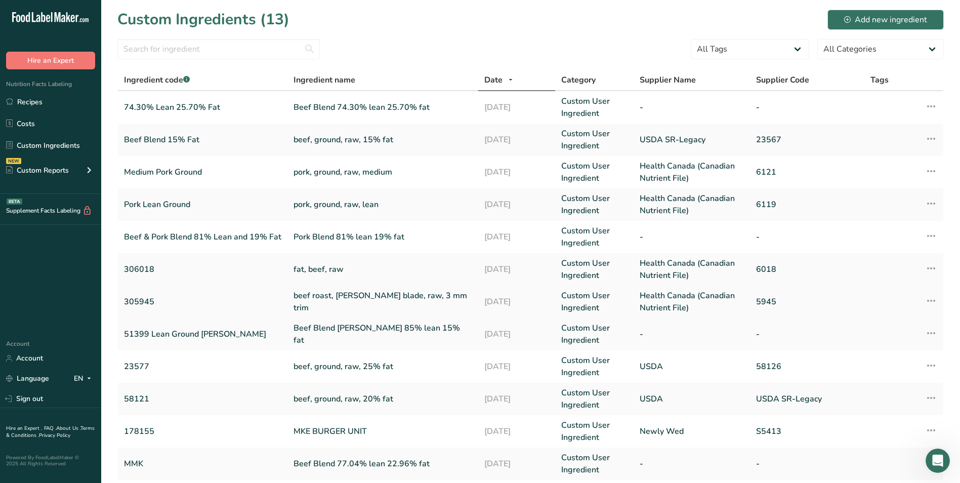
click at [389, 303] on link "beef roast, [PERSON_NAME] blade, raw, 3 mm trim" at bounding box center [382, 301] width 179 height 24
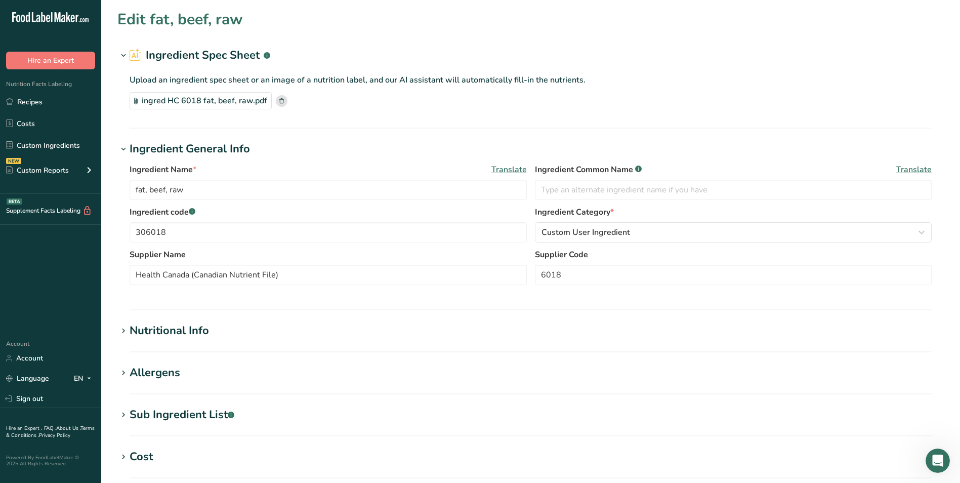
type input "beef roast, [PERSON_NAME] blade, raw, 3 mm trim"
type input "305945"
type input "5945"
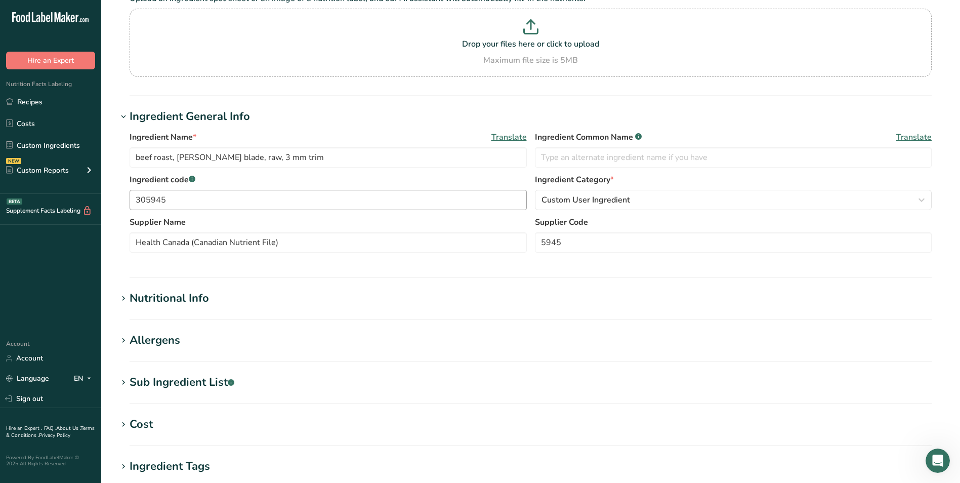
scroll to position [152, 0]
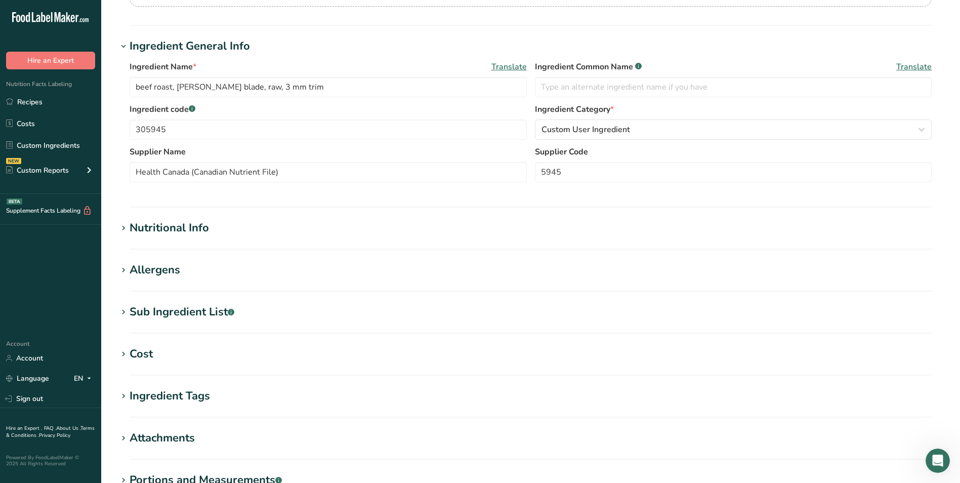
click at [184, 232] on div "Nutritional Info" at bounding box center [169, 228] width 79 height 17
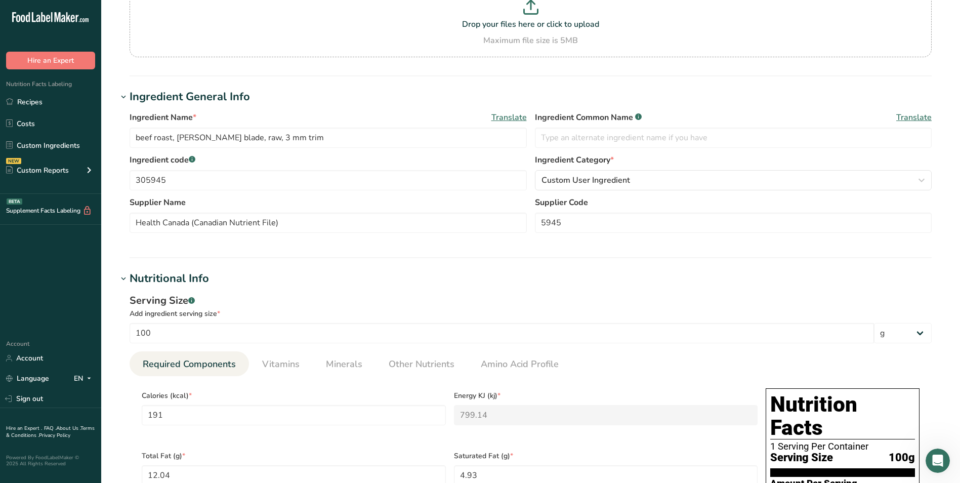
scroll to position [0, 0]
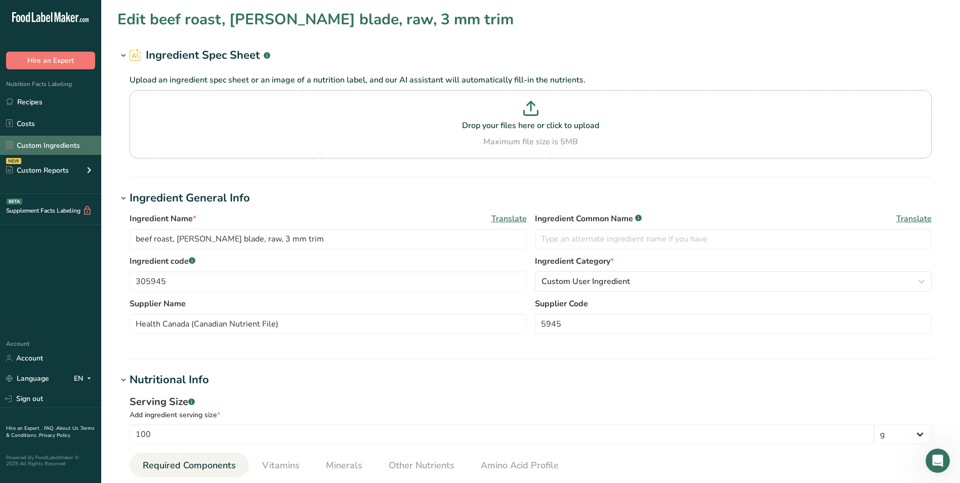
click at [63, 149] on link "Custom Ingredients" at bounding box center [50, 145] width 101 height 19
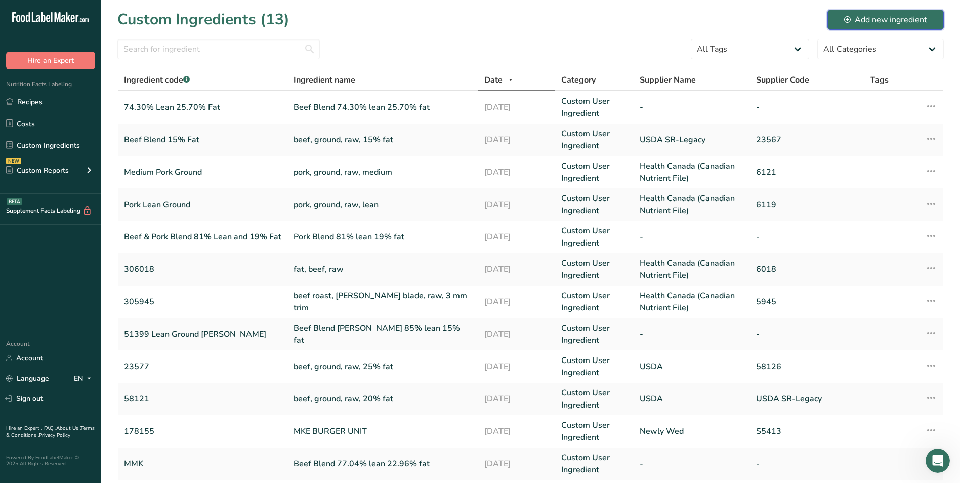
click at [879, 16] on div "Add new ingredient" at bounding box center [885, 20] width 83 height 12
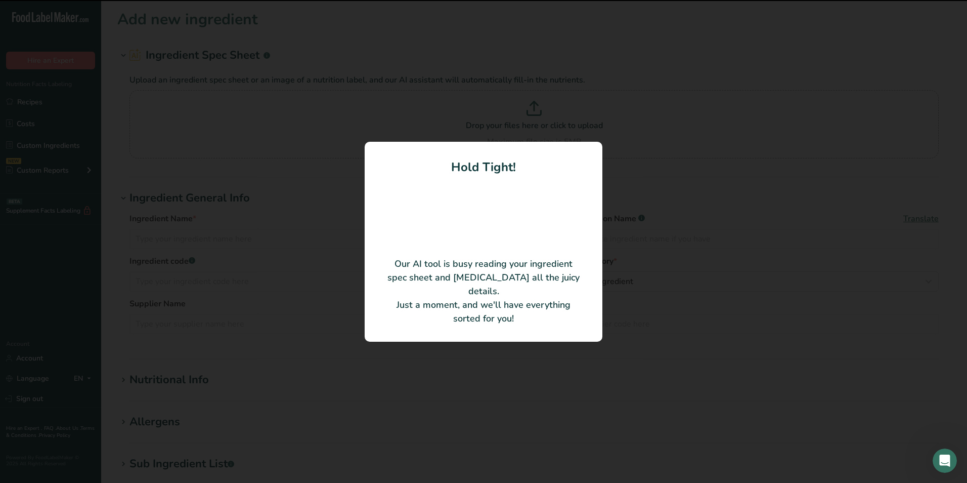
type input "Beef Blend 77.04% lean 22.96% fat"
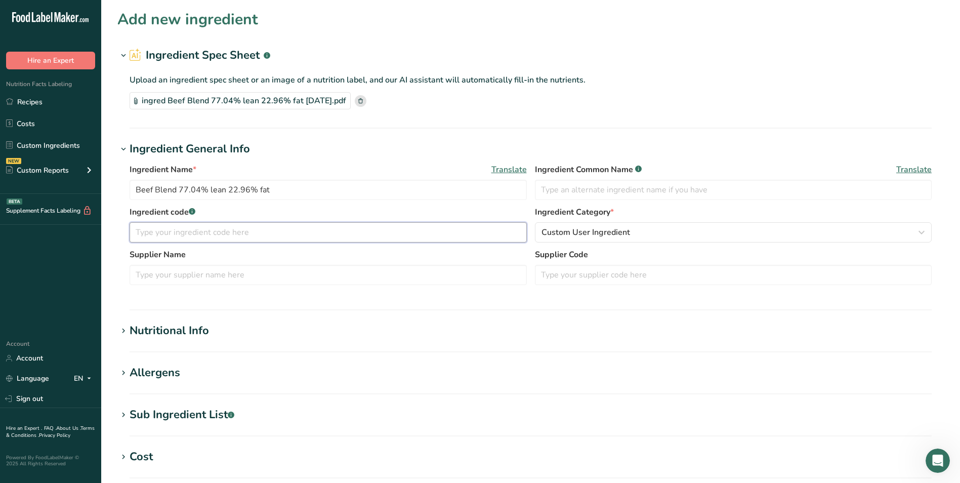
click at [161, 229] on input "text" at bounding box center [328, 232] width 397 height 20
type input "77.04% Lean 22.96% Fat"
click at [191, 333] on div "Nutritional Info" at bounding box center [169, 330] width 79 height 17
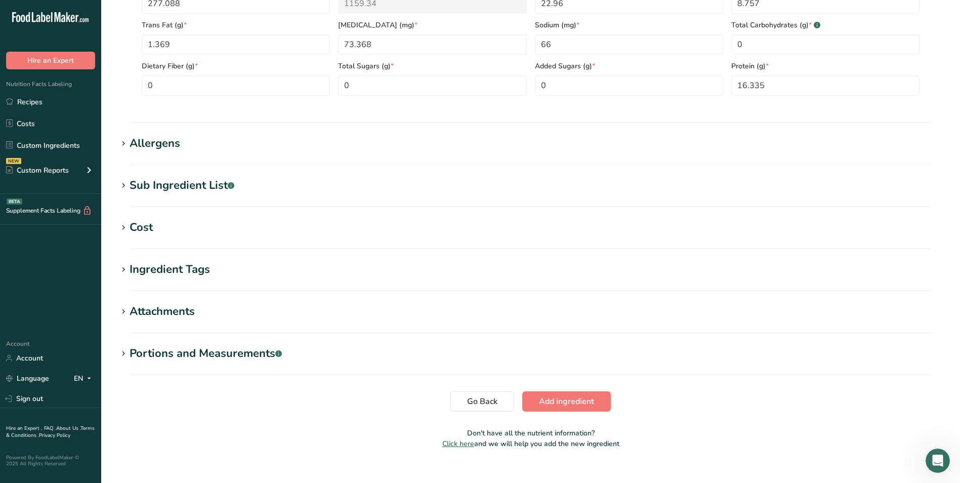
scroll to position [478, 0]
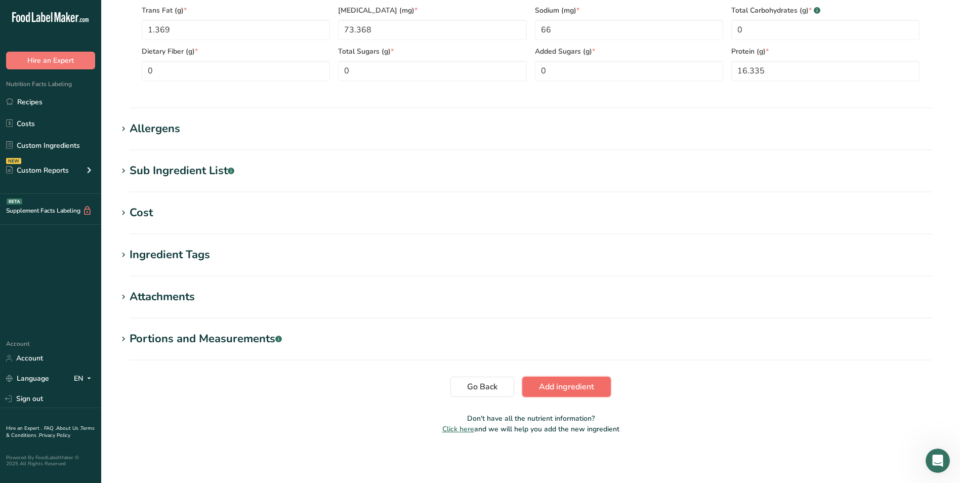
click at [576, 388] on span "Add ingredient" at bounding box center [566, 386] width 55 height 12
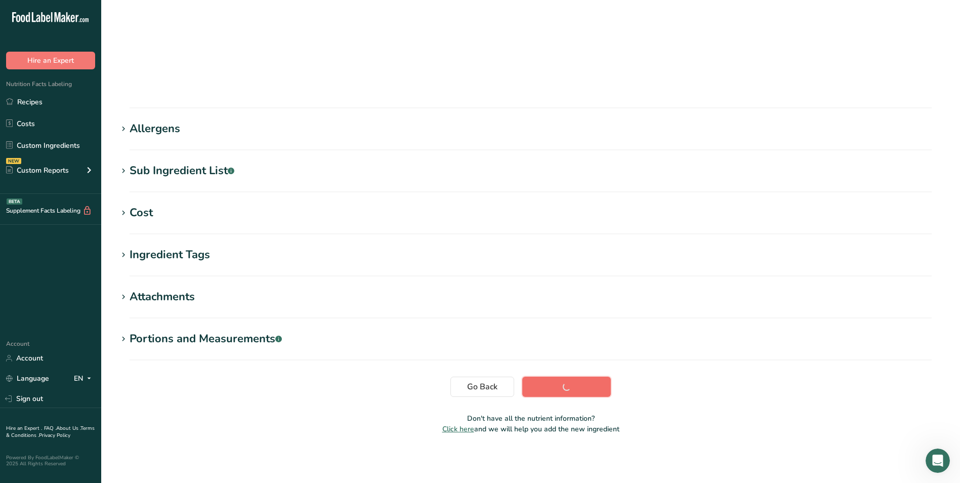
scroll to position [53, 0]
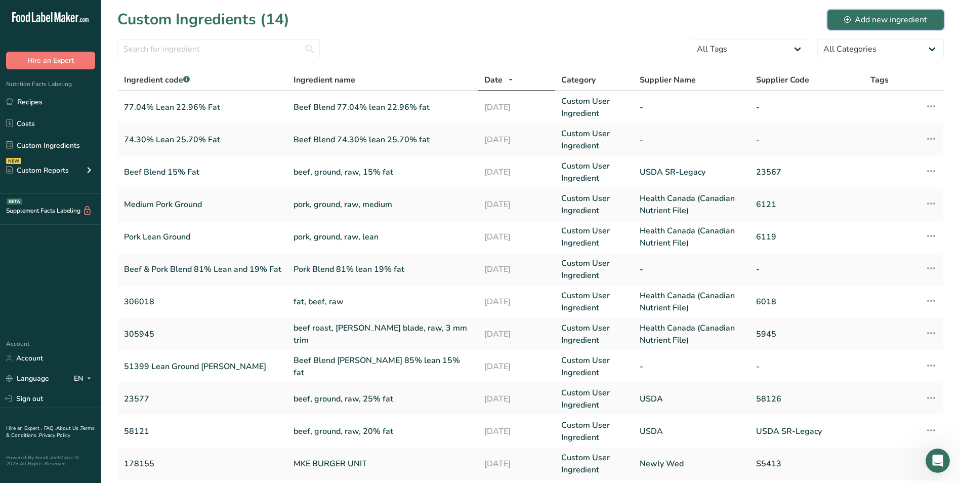
click at [880, 21] on div "Add new ingredient" at bounding box center [885, 20] width 83 height 12
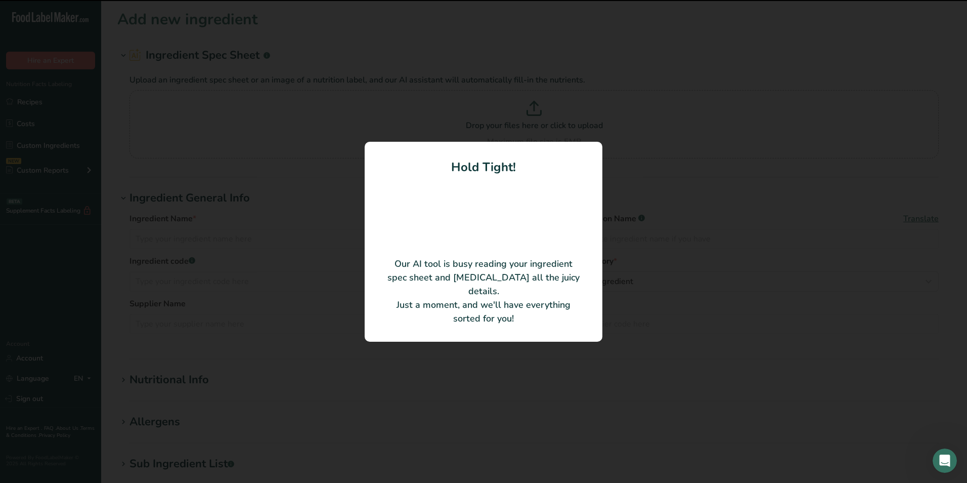
type input "beef, ground, raw, 20% fat"
type input "58121"
type input "USDA SR-Legacy"
type input "23572"
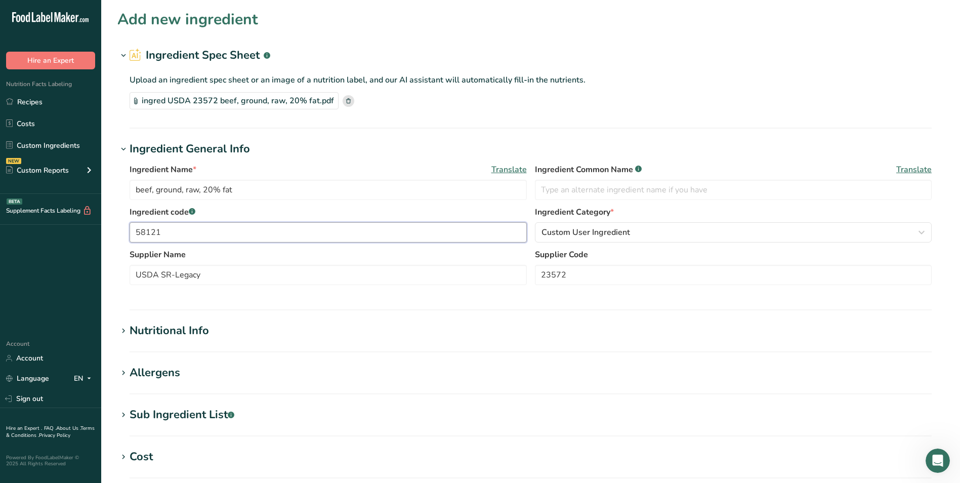
click at [135, 230] on input "58121" at bounding box center [328, 232] width 397 height 20
type input "Beef 20% Fat 58121"
click at [644, 323] on h1 "Nutritional Info" at bounding box center [530, 330] width 826 height 17
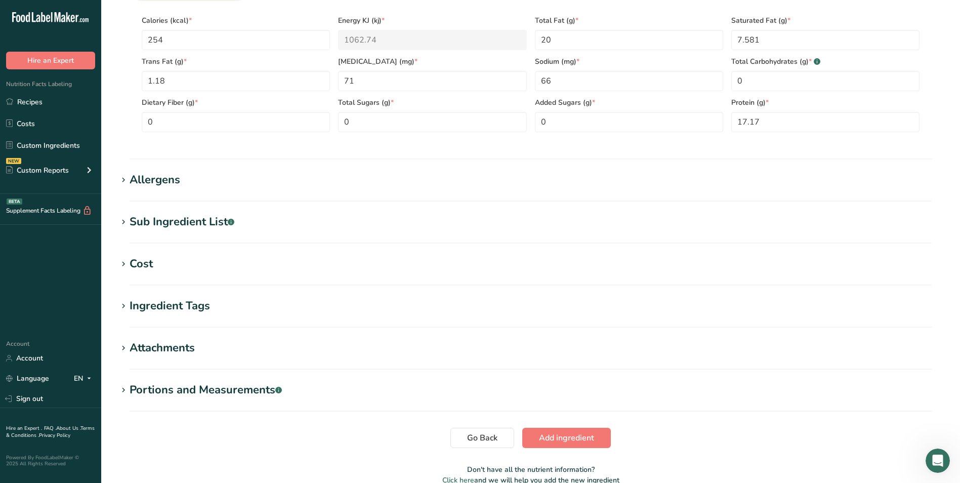
scroll to position [478, 0]
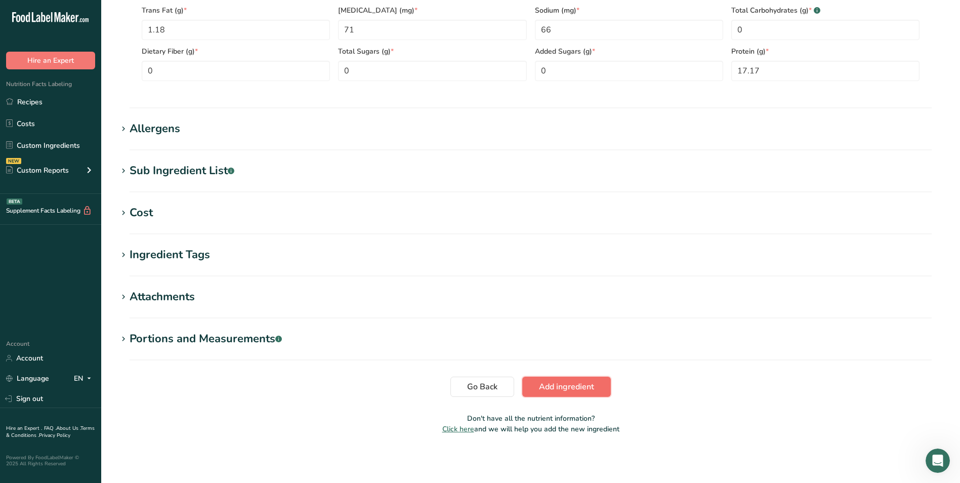
click at [582, 389] on span "Add ingredient" at bounding box center [566, 386] width 55 height 12
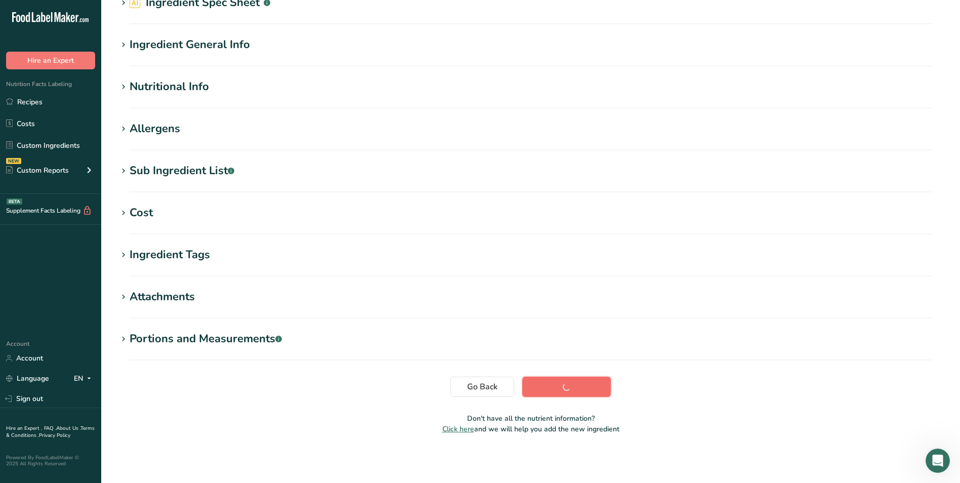
scroll to position [53, 0]
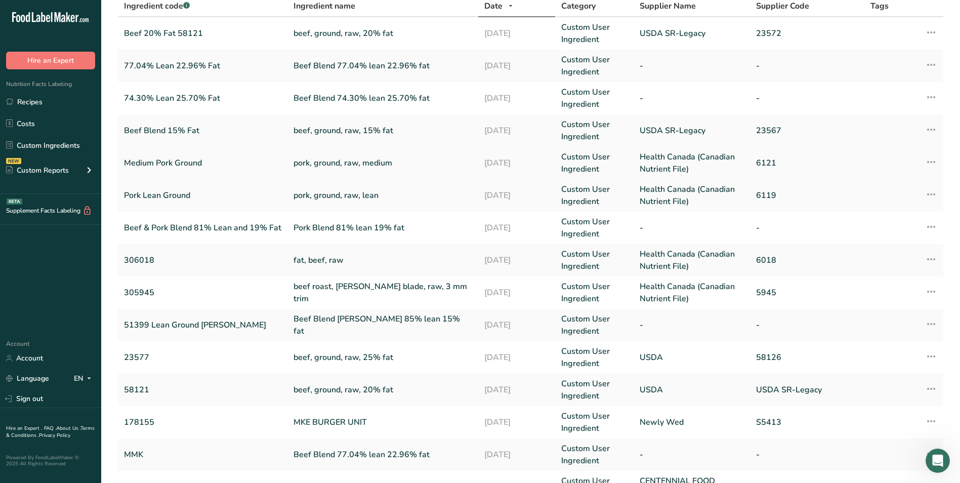
scroll to position [101, 0]
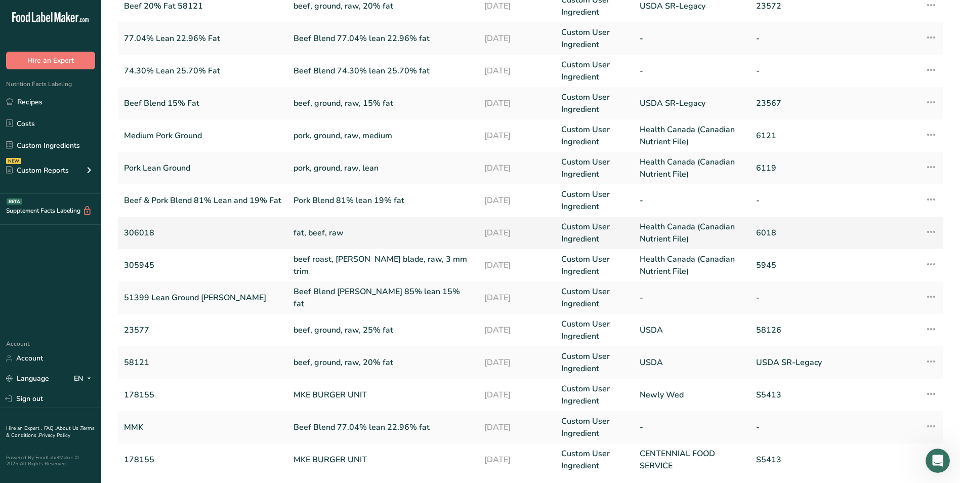
click at [351, 231] on link "fat, beef, raw" at bounding box center [382, 233] width 179 height 12
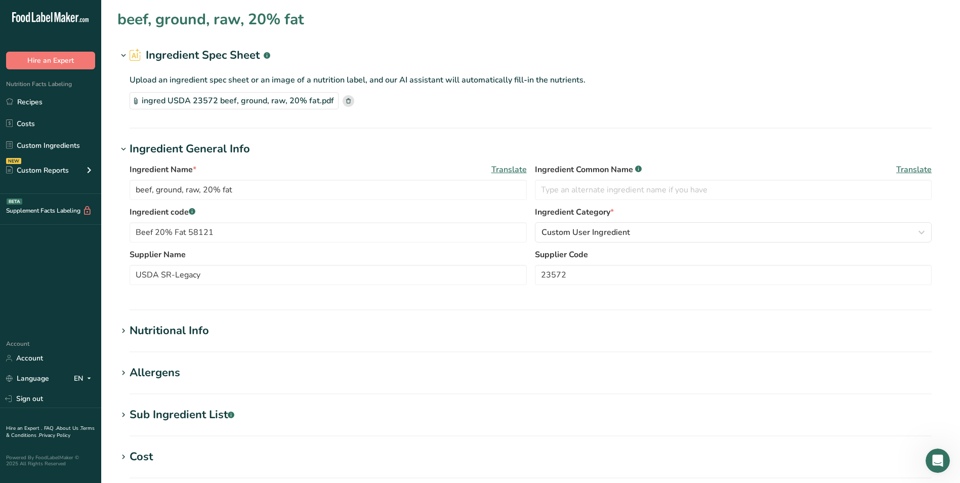
type input "fat, beef, raw"
type input "306018"
type input "Health Canada (Canadian Nutrient File)"
type input "6018"
click at [210, 100] on div "ingred HC 6018 fat, beef, raw.pdf" at bounding box center [201, 100] width 142 height 17
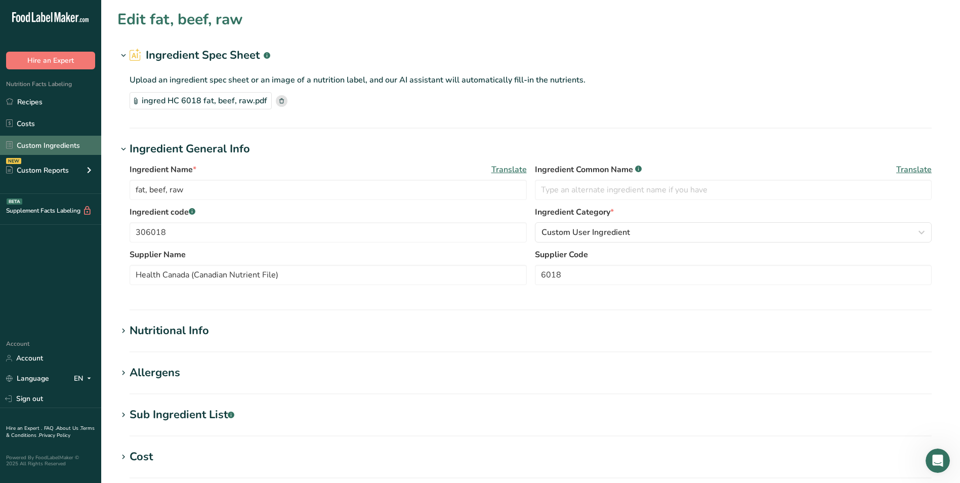
click at [69, 145] on link "Custom Ingredients" at bounding box center [50, 145] width 101 height 19
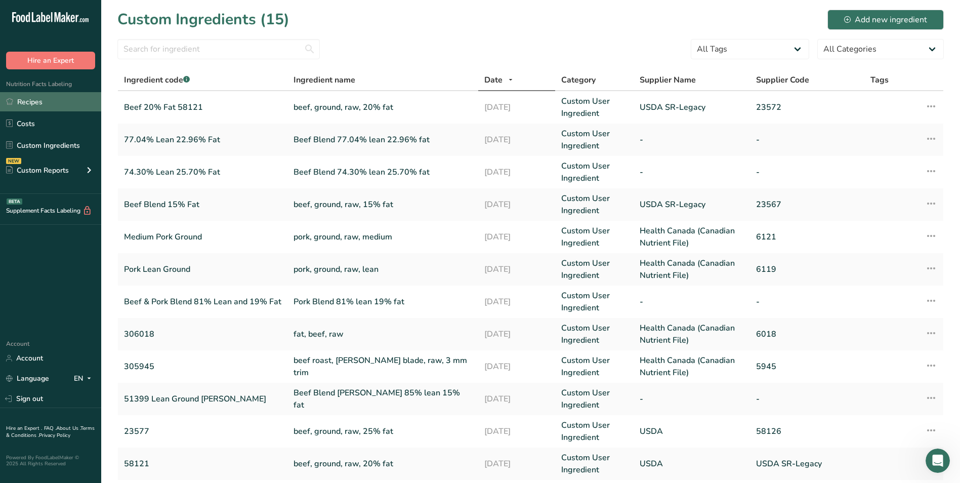
click at [49, 96] on link "Recipes" at bounding box center [50, 101] width 101 height 19
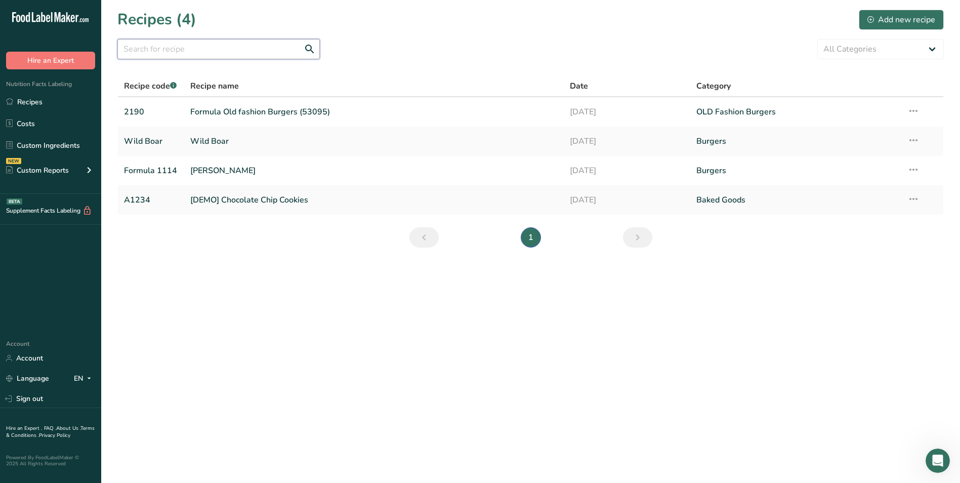
click at [187, 50] on input "text" at bounding box center [218, 49] width 202 height 20
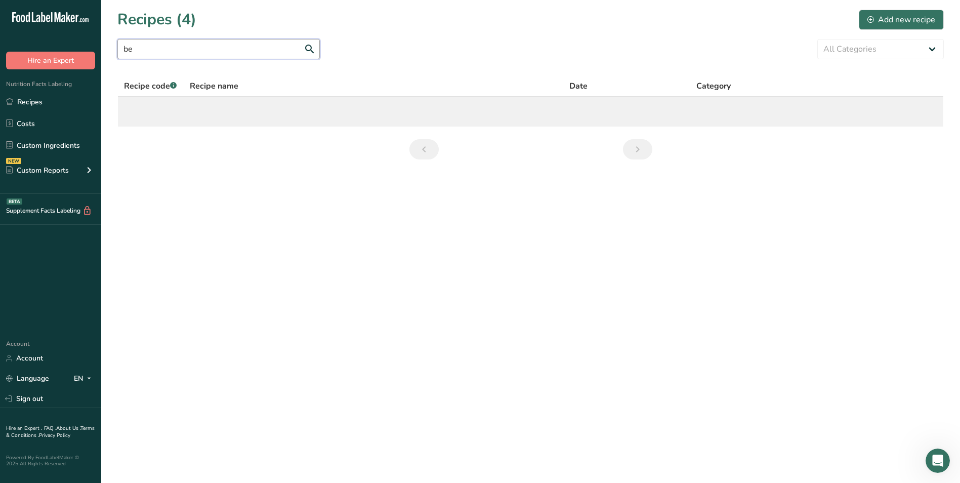
type input "b"
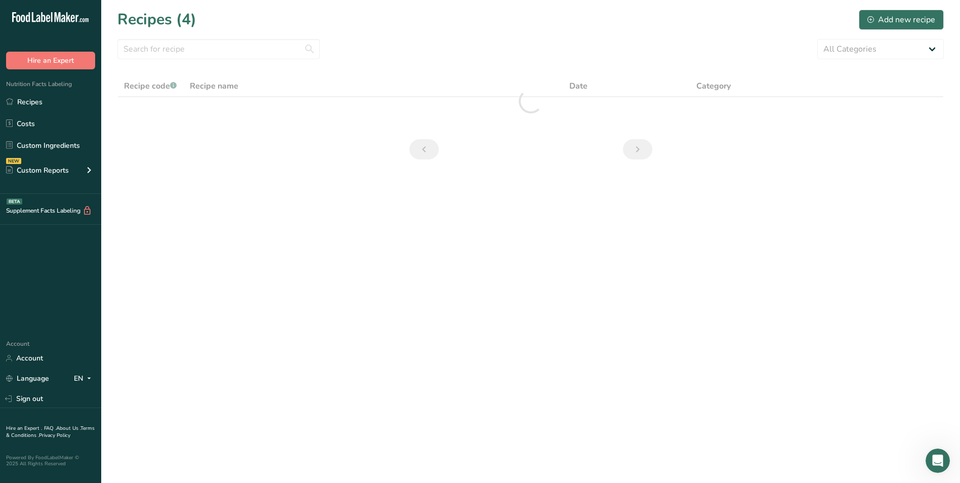
click at [595, 287] on main "Recipes (4) Add new recipe All Categories Baked Goods [GEOGRAPHIC_DATA] Burgers…" at bounding box center [480, 241] width 960 height 483
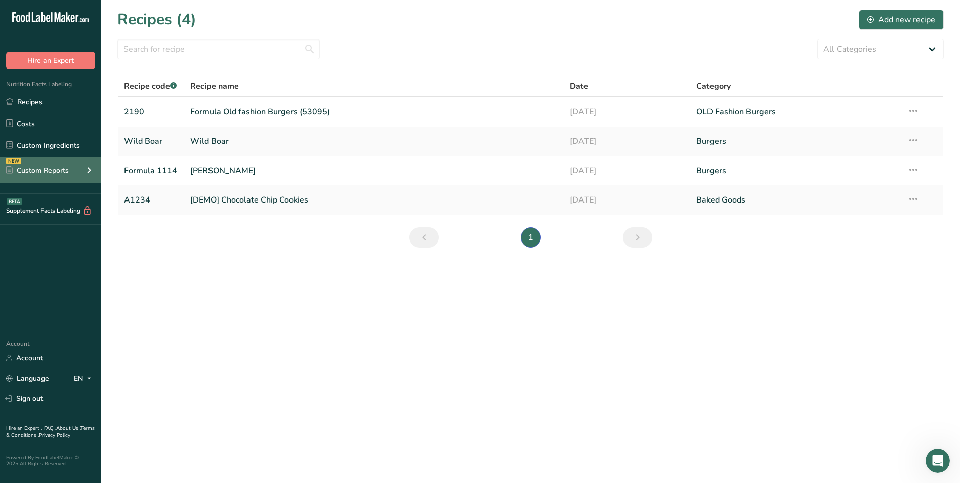
click at [54, 165] on div "Custom Reports" at bounding box center [37, 170] width 63 height 11
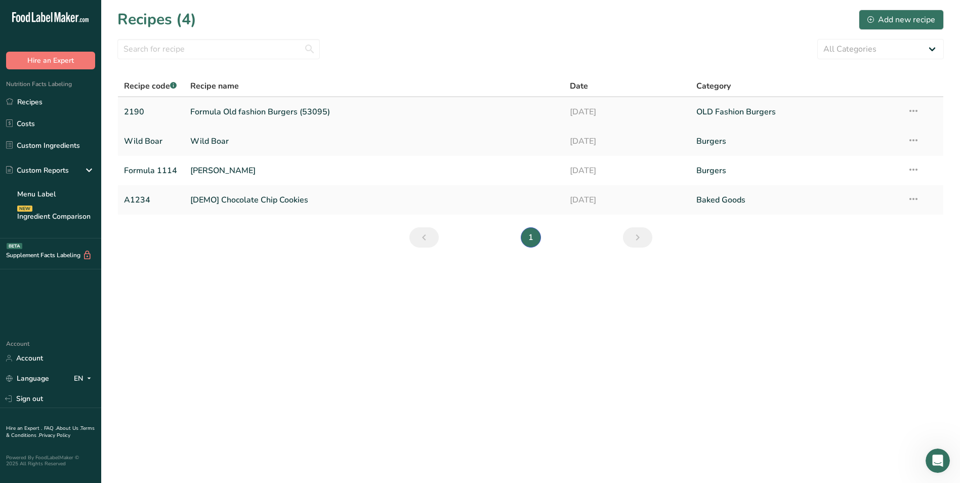
click at [310, 110] on link "Formula Old fashion Burgers (53095)" at bounding box center [373, 111] width 367 height 21
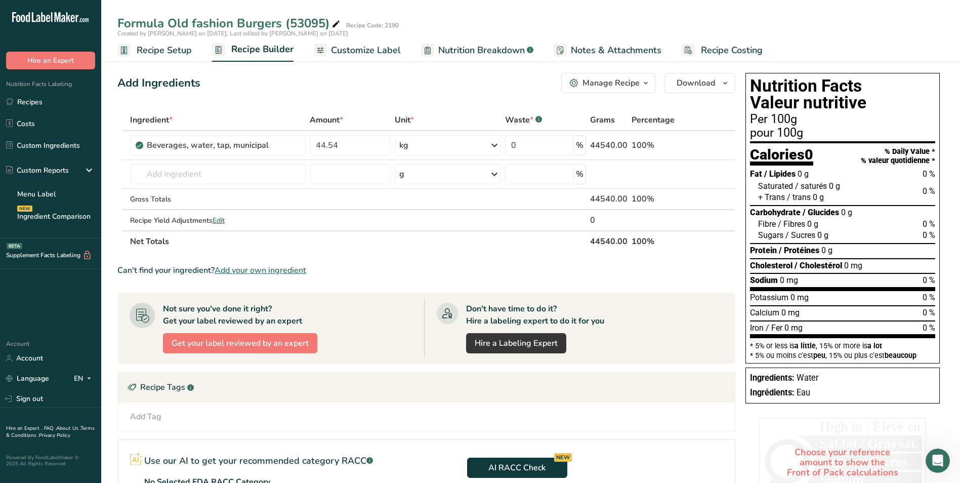
click at [460, 50] on span "Nutrition Breakdown" at bounding box center [481, 51] width 87 height 14
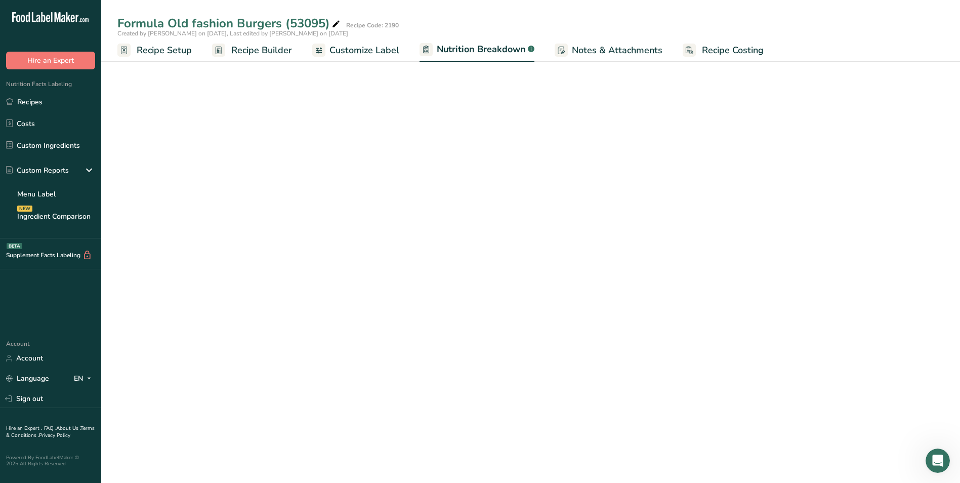
select select "Calories"
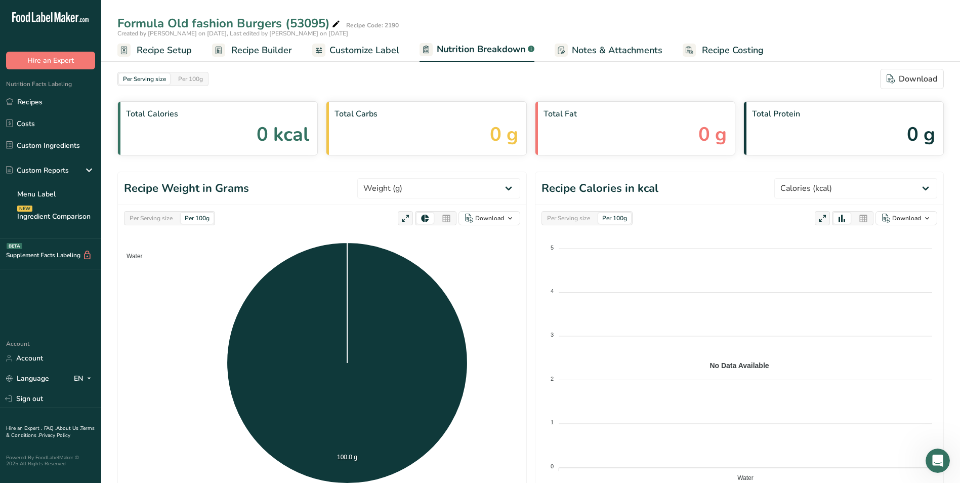
click at [176, 60] on link "Recipe Setup" at bounding box center [154, 50] width 74 height 23
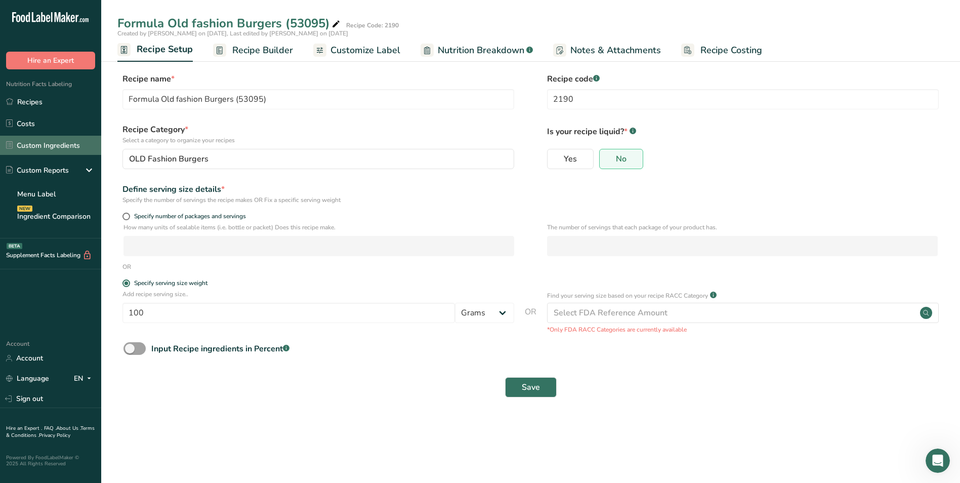
click at [53, 148] on link "Custom Ingredients" at bounding box center [50, 145] width 101 height 19
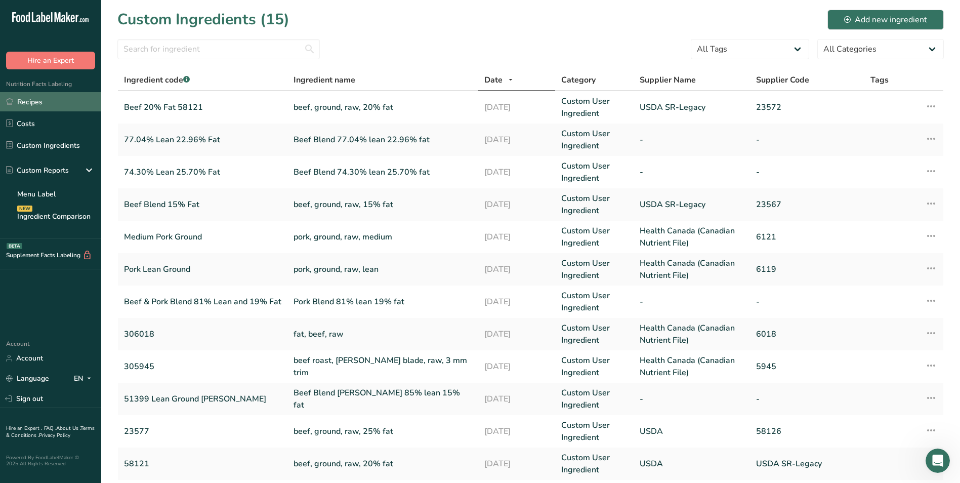
click at [25, 101] on link "Recipes" at bounding box center [50, 101] width 101 height 19
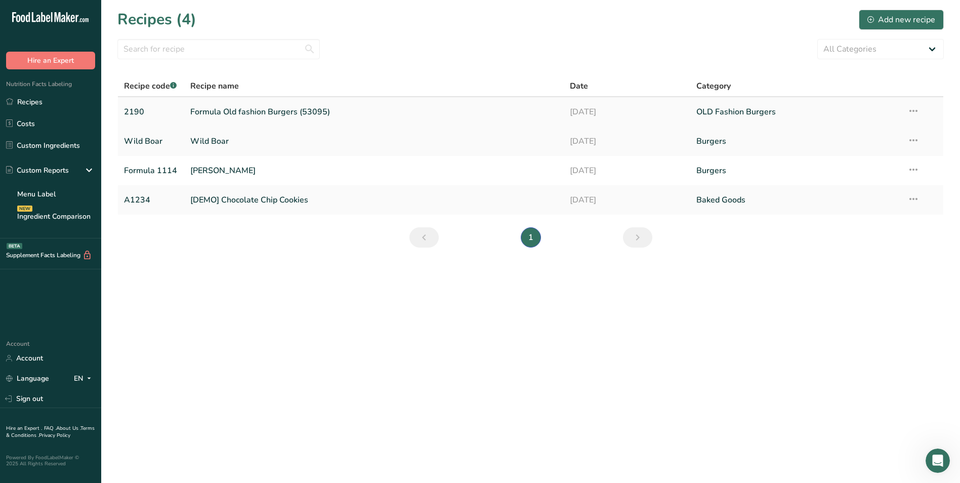
click at [249, 114] on link "Formula Old fashion Burgers (53095)" at bounding box center [373, 111] width 367 height 21
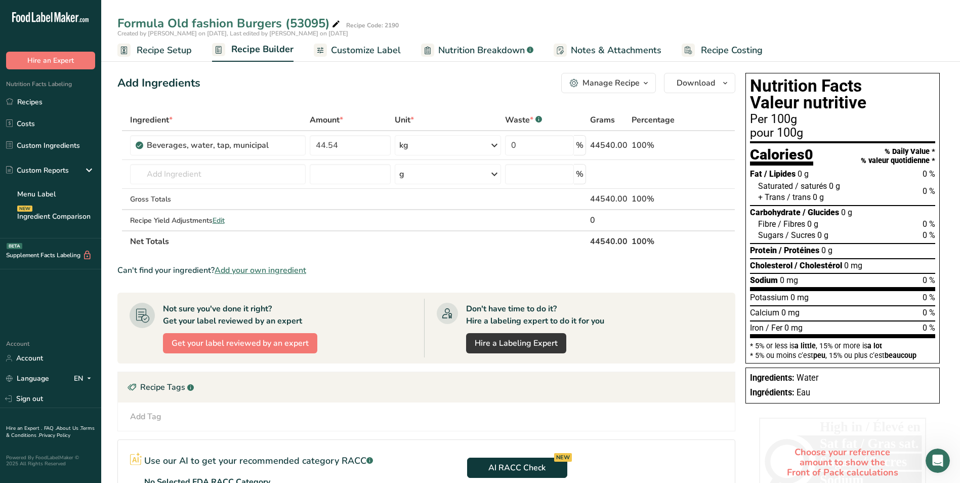
click at [335, 22] on icon at bounding box center [335, 24] width 9 height 14
click at [217, 172] on input "text" at bounding box center [218, 174] width 176 height 20
click at [250, 269] on span "Add your own ingredient" at bounding box center [261, 270] width 92 height 12
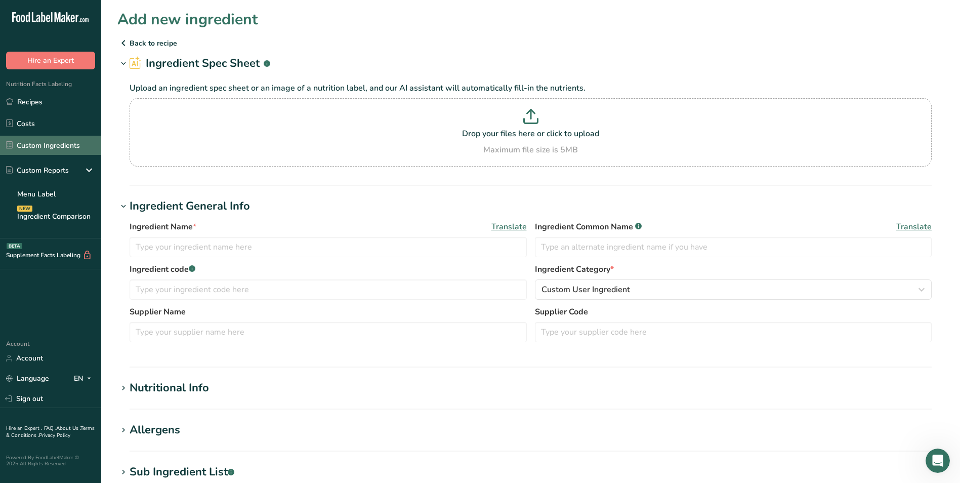
click at [68, 148] on link "Custom Ingredients" at bounding box center [50, 145] width 101 height 19
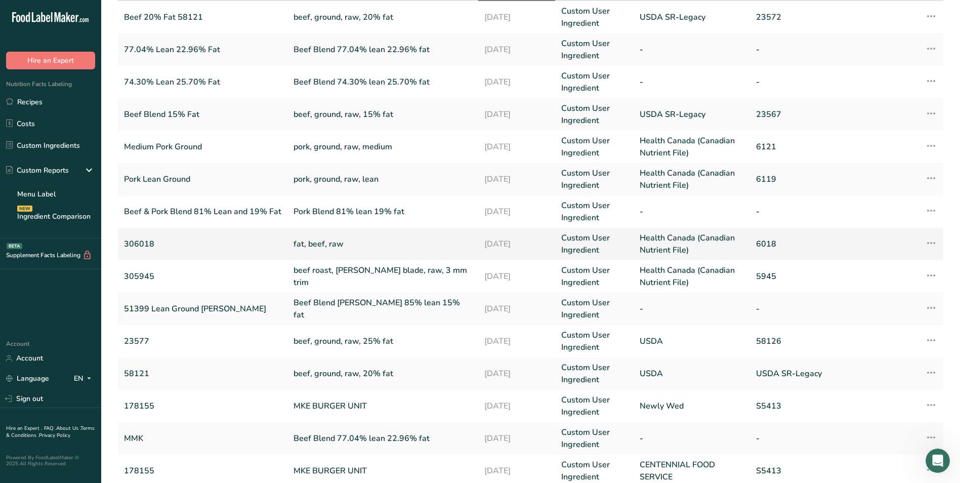
scroll to position [101, 0]
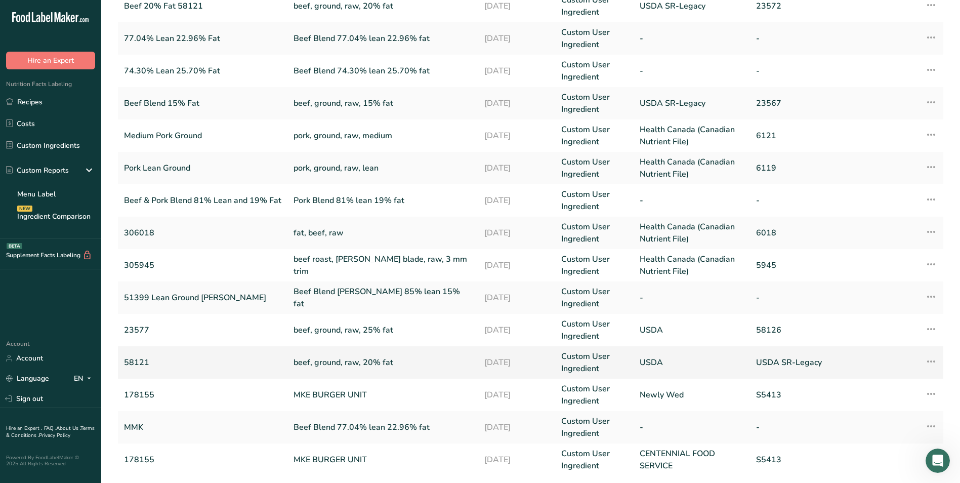
click at [393, 367] on link "beef, ground, raw, 20% fat" at bounding box center [382, 362] width 179 height 12
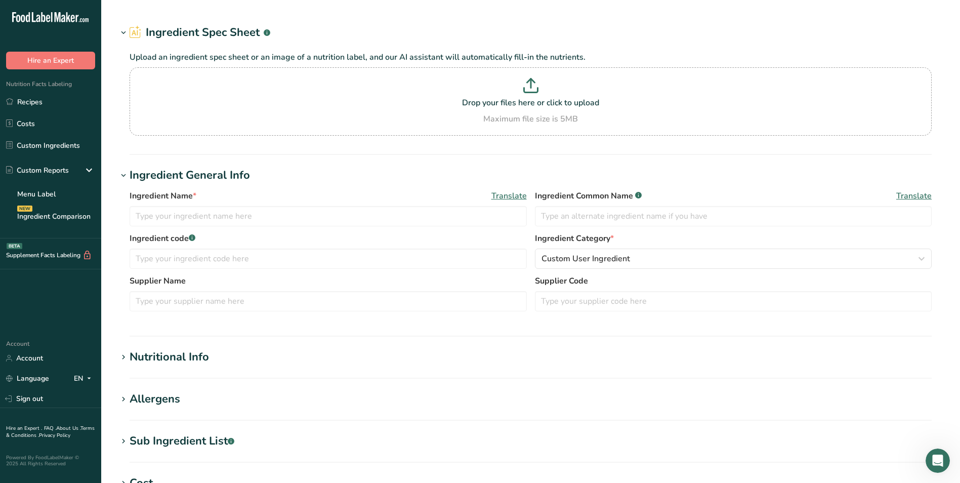
type input "beef, ground, raw, 20% fat"
type input "58121"
type input "USDA"
type input "USDA SR-Legacy"
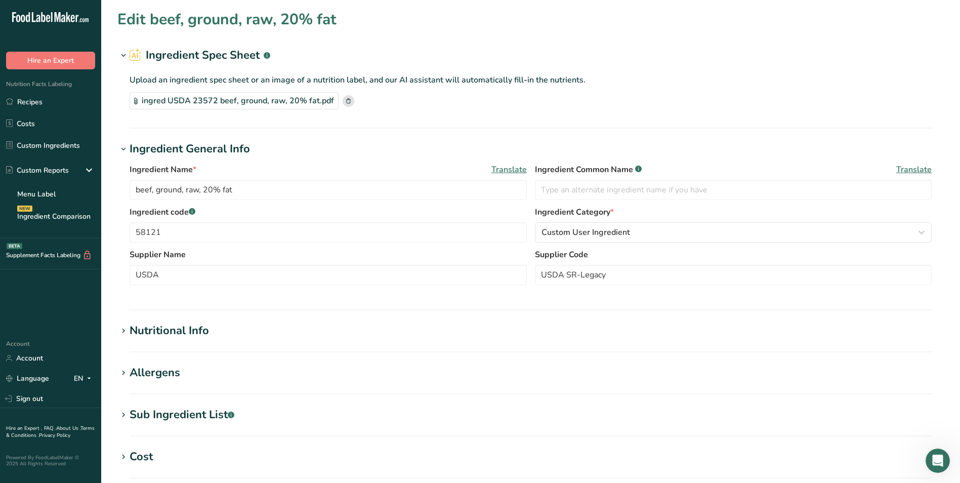
click at [184, 99] on div "ingred USDA 23572 beef, ground, raw, 20% fat.pdf" at bounding box center [234, 100] width 209 height 17
click at [65, 105] on link "Recipes" at bounding box center [50, 101] width 101 height 19
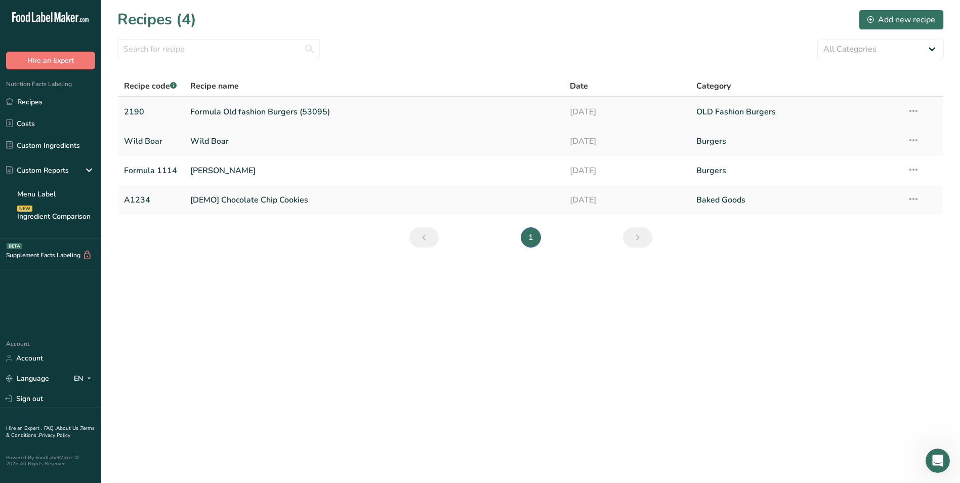
click at [249, 108] on link "Formula Old fashion Burgers (53095)" at bounding box center [373, 111] width 367 height 21
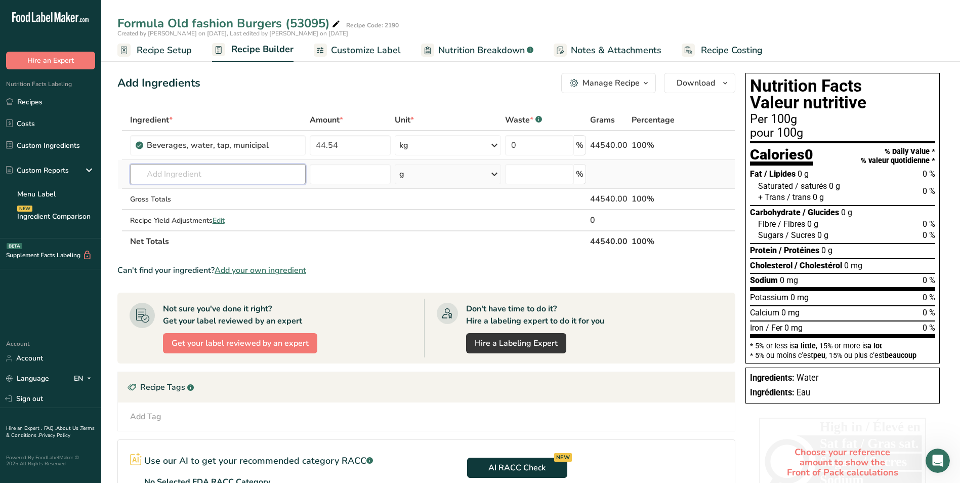
click at [211, 173] on input "text" at bounding box center [218, 174] width 176 height 20
click at [247, 268] on span "Add your own ingredient" at bounding box center [261, 270] width 92 height 12
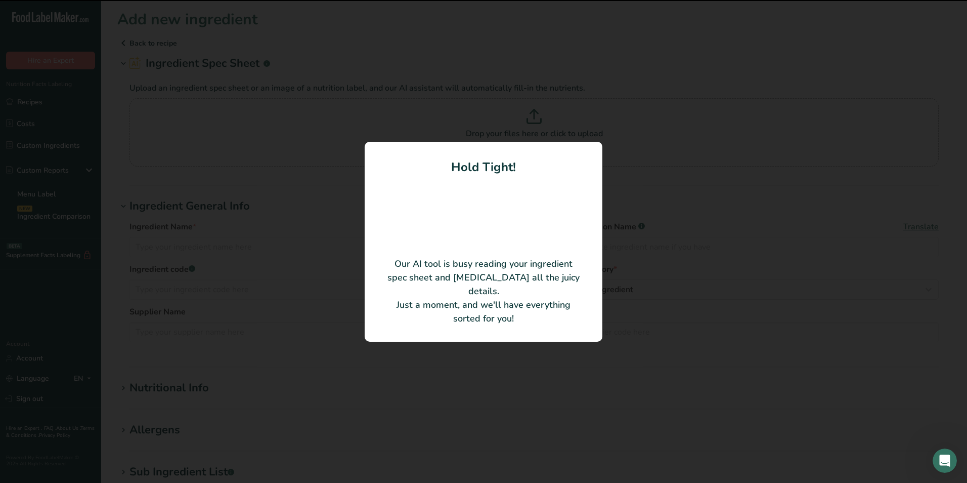
type input "Beef Blend 74.30% lean 25.70% fat"
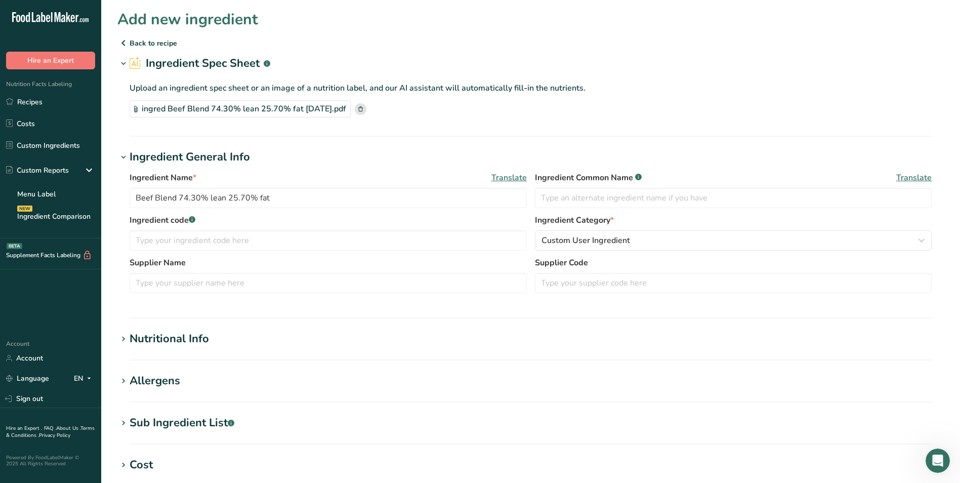
click at [140, 43] on p "Back to recipe" at bounding box center [530, 43] width 826 height 12
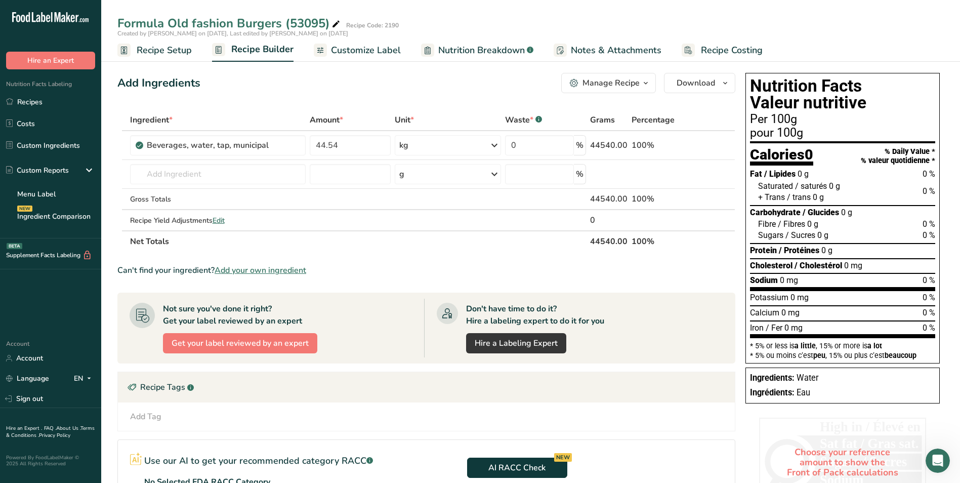
click at [335, 24] on icon at bounding box center [335, 24] width 9 height 14
click at [242, 173] on input "text" at bounding box center [218, 174] width 176 height 20
click at [250, 266] on span "Add your own ingredient" at bounding box center [261, 270] width 92 height 12
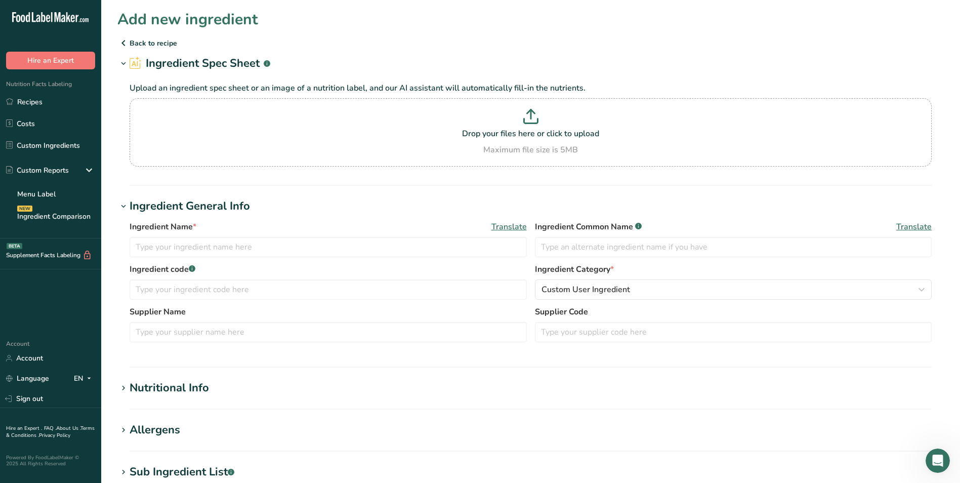
click at [151, 42] on p "Back to recipe" at bounding box center [530, 43] width 826 height 12
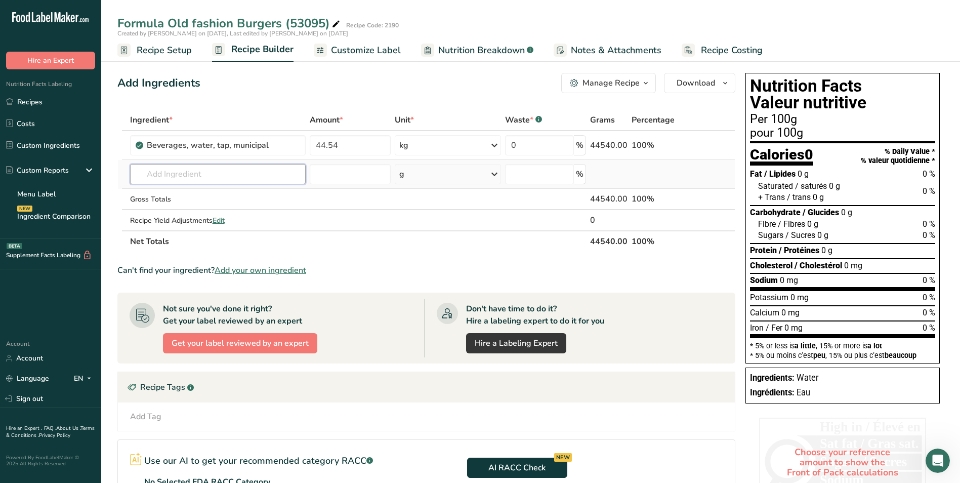
click at [220, 173] on input "text" at bounding box center [218, 174] width 176 height 20
click at [161, 173] on input "text" at bounding box center [218, 174] width 176 height 20
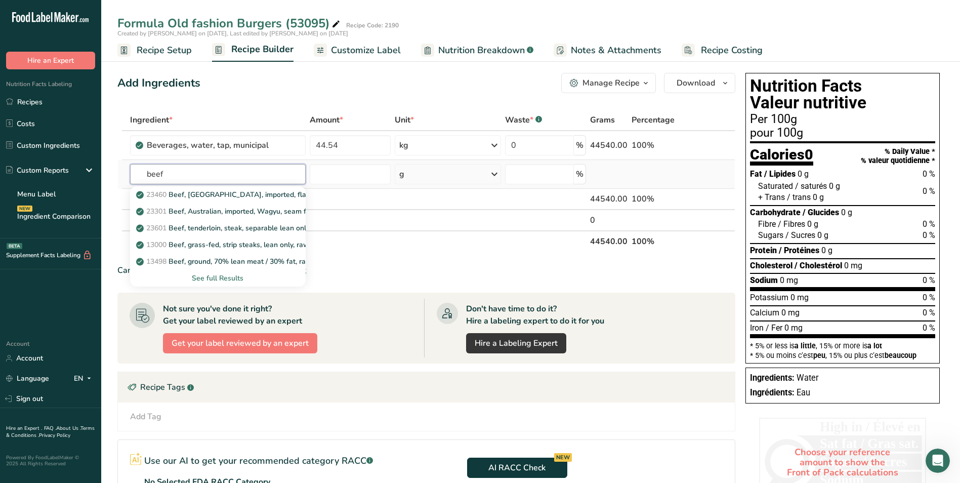
type input "beef"
click at [220, 278] on div "See full Results" at bounding box center [218, 278] width 160 height 11
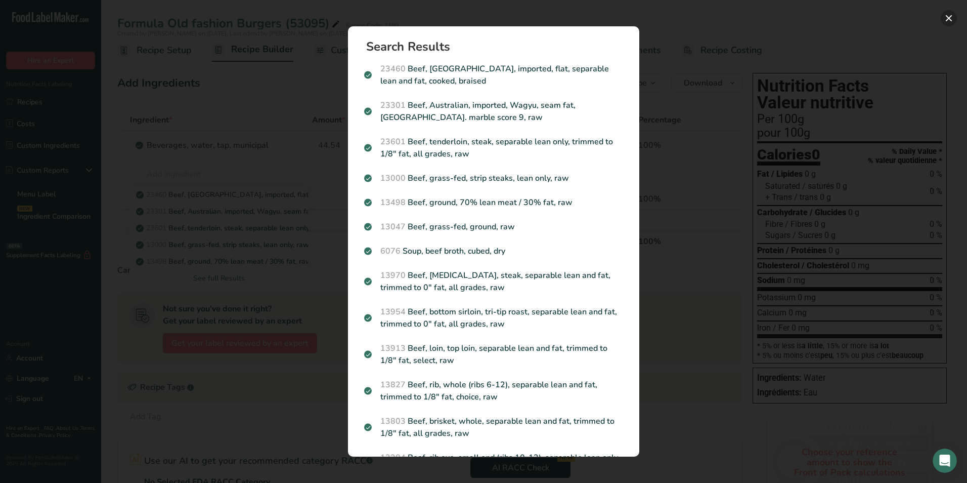
click at [949, 18] on button "Search results modal" at bounding box center [949, 18] width 16 height 16
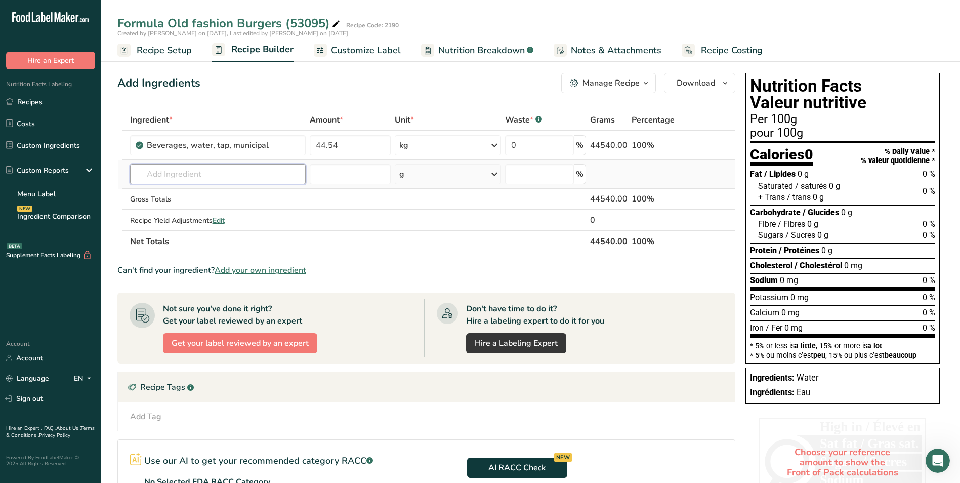
click at [172, 172] on input "text" at bounding box center [218, 174] width 176 height 20
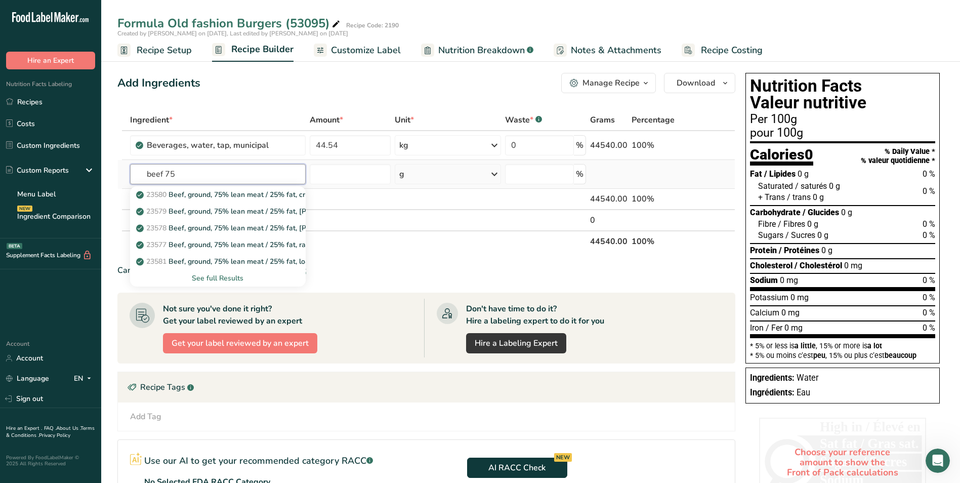
type input "beef 75"
click at [218, 278] on div "See full Results" at bounding box center [218, 278] width 160 height 11
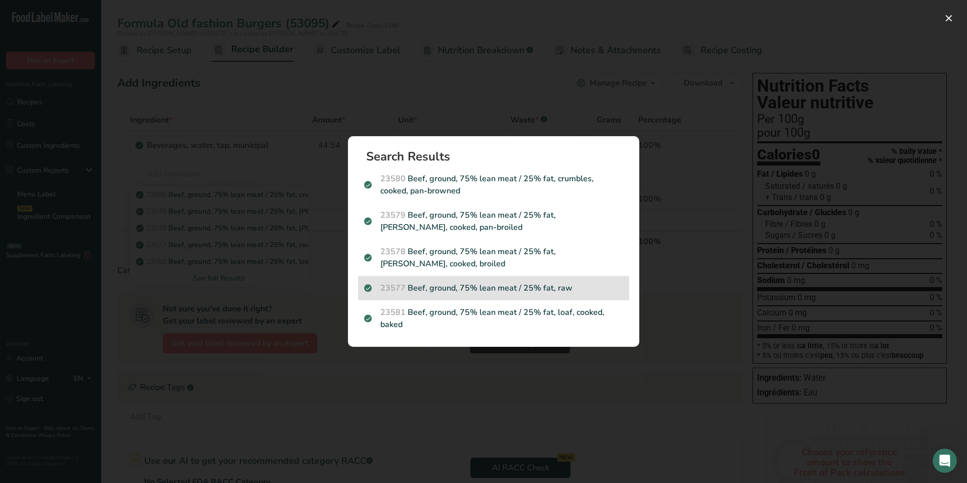
click at [579, 287] on p "23577 Beef, ground, 75% lean meat / 25% fat, raw" at bounding box center [493, 288] width 259 height 12
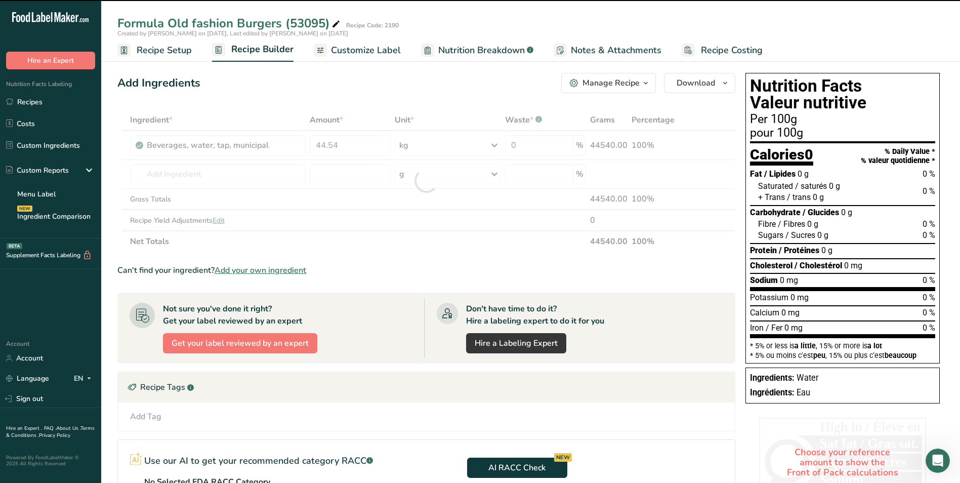
type input "0"
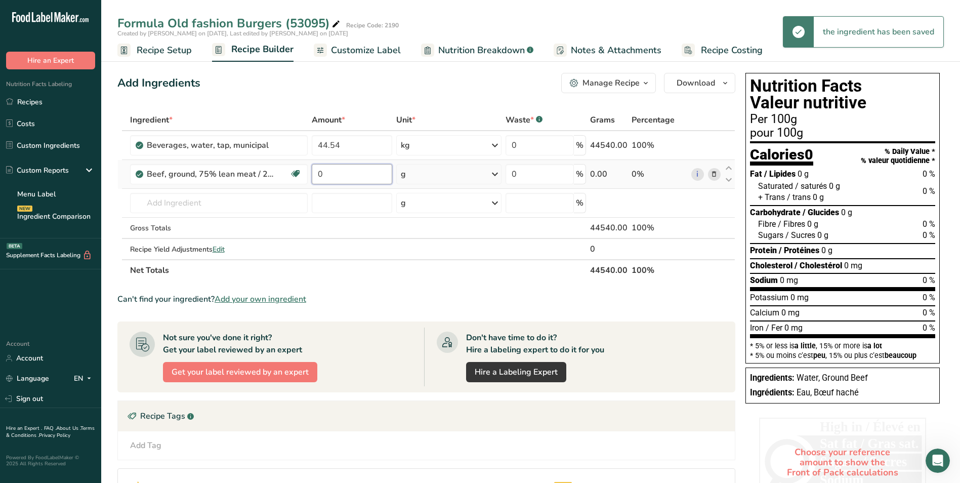
click at [330, 176] on input "0" at bounding box center [352, 174] width 80 height 20
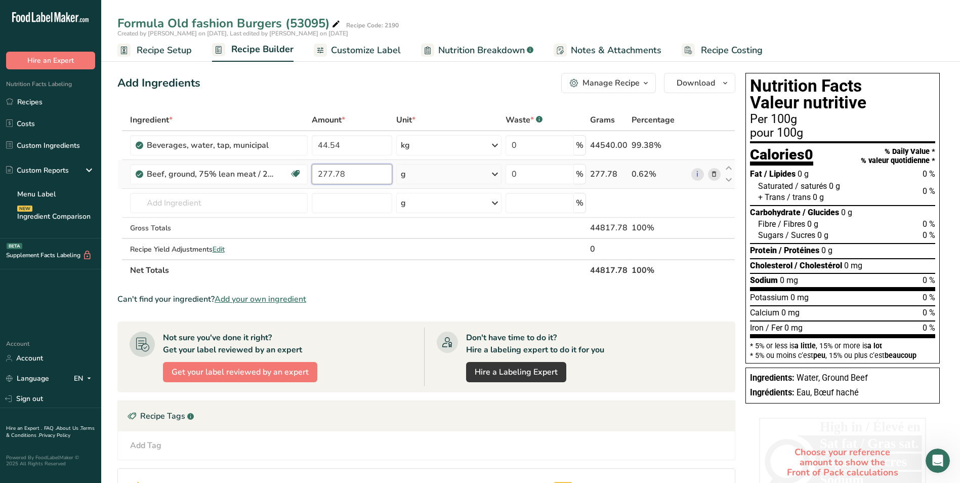
type input "277.78"
click at [498, 173] on div "Ingredient * Amount * Unit * Waste * .a-a{fill:#347362;}.b-a{fill:#fff;} Grams …" at bounding box center [426, 195] width 618 height 172
click at [498, 172] on icon at bounding box center [495, 174] width 12 height 18
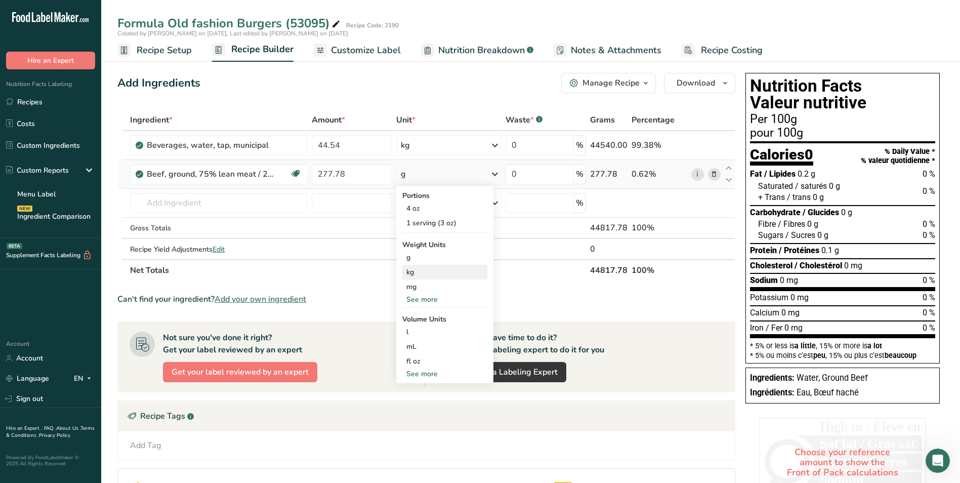
click at [426, 270] on div "kg" at bounding box center [444, 272] width 85 height 15
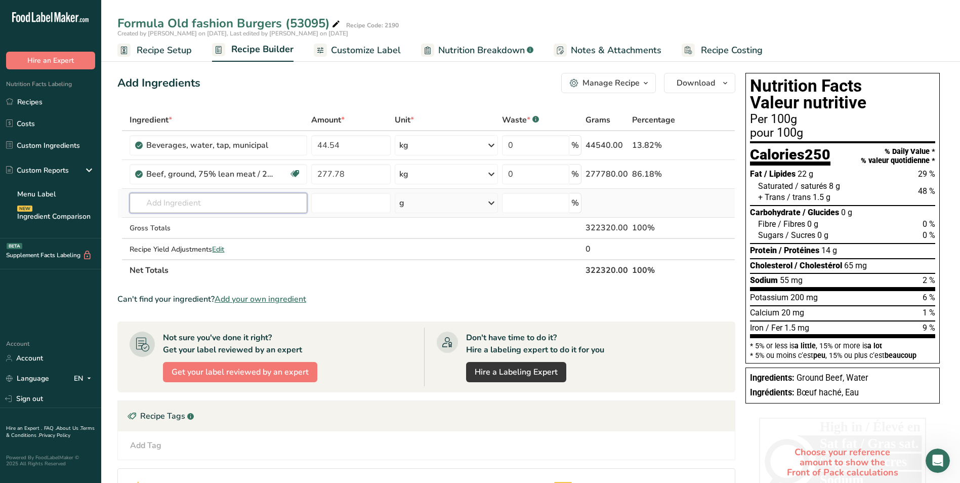
click at [203, 202] on input "text" at bounding box center [219, 203] width 178 height 20
click at [263, 298] on span "Add your own ingredient" at bounding box center [261, 299] width 92 height 12
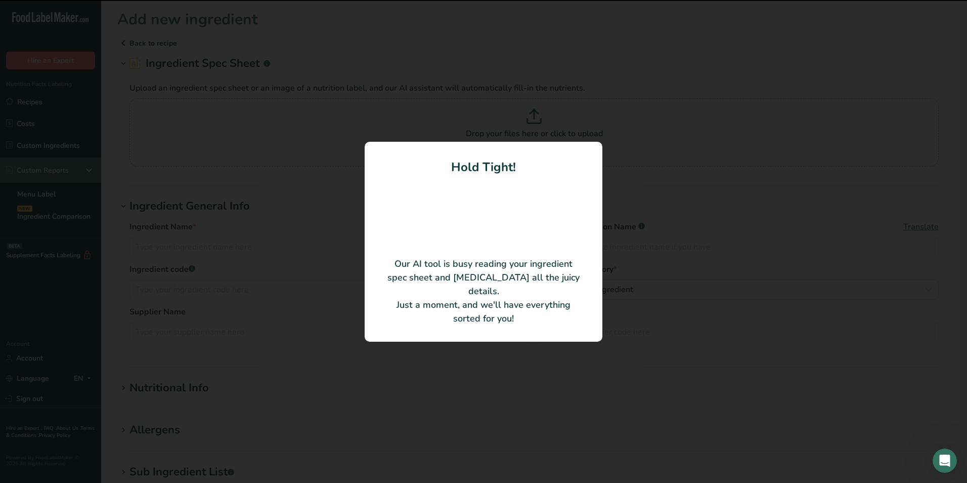
type input "CENT SALISBURY 78141"
type input "[PERSON_NAME]"
type input "30619813"
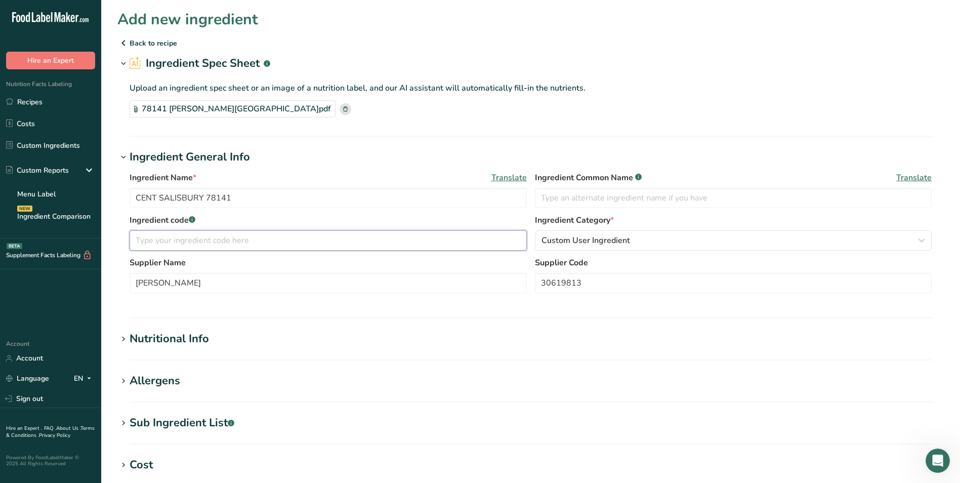
click at [159, 241] on input "text" at bounding box center [328, 240] width 397 height 20
type input "78141"
click at [147, 335] on div "Nutritional Info" at bounding box center [169, 338] width 79 height 17
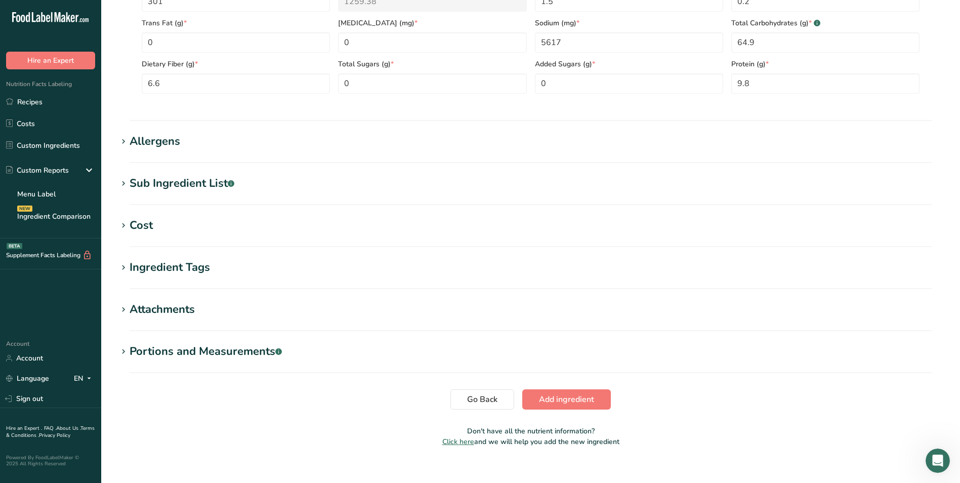
scroll to position [486, 0]
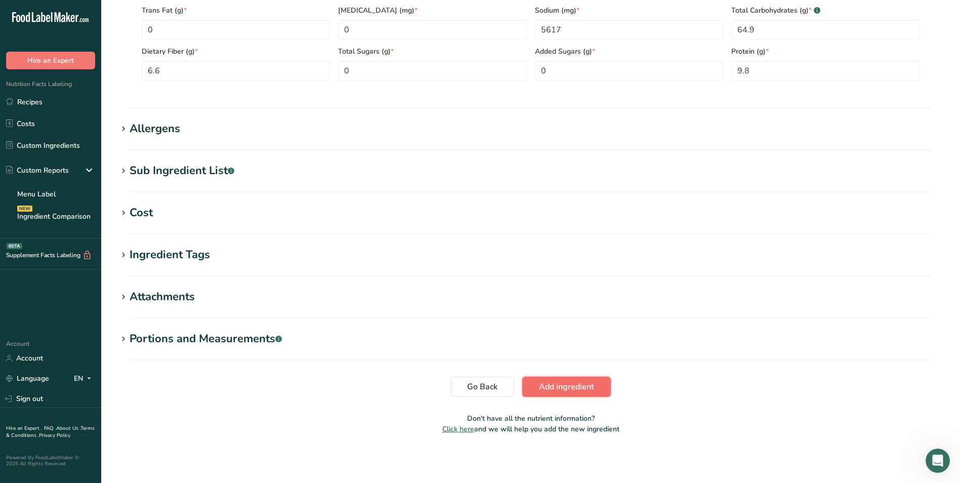
click at [591, 391] on span "Add ingredient" at bounding box center [566, 386] width 55 height 12
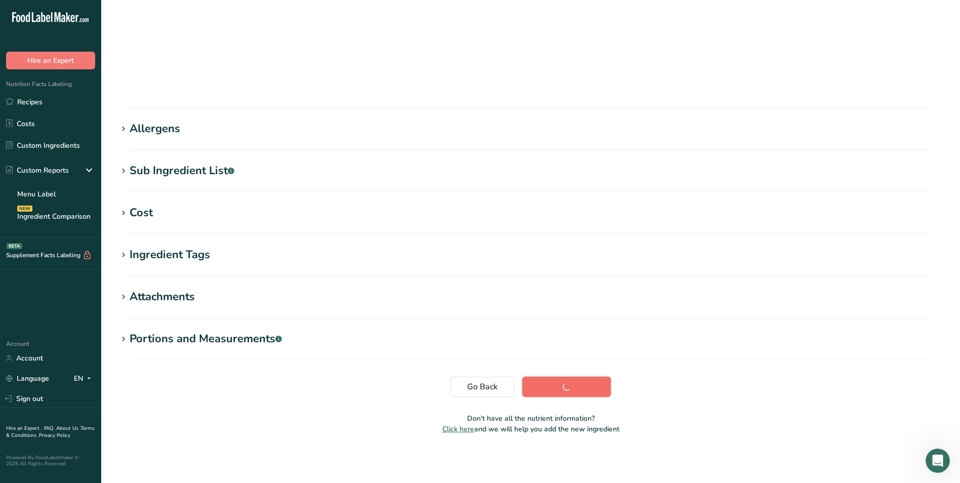
scroll to position [61, 0]
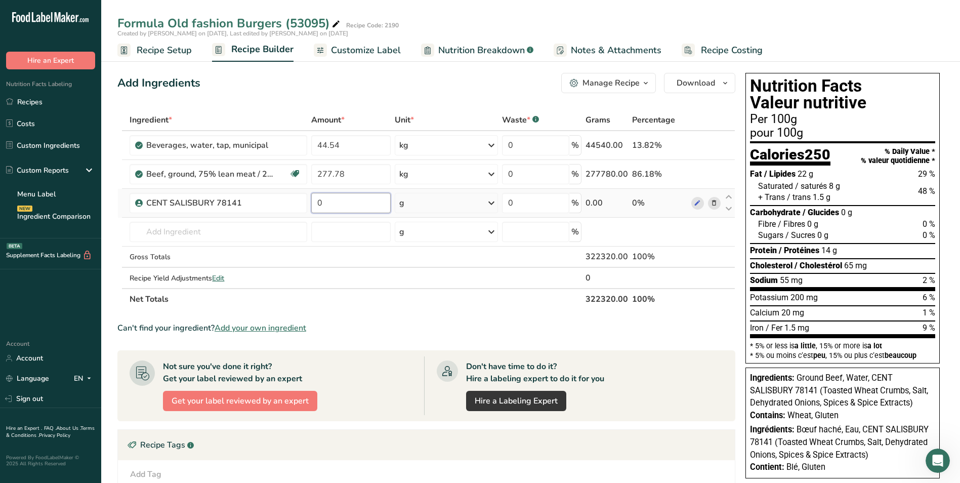
click at [337, 206] on input "0" at bounding box center [350, 203] width 79 height 20
click at [345, 206] on input "0" at bounding box center [350, 203] width 79 height 20
type input "17"
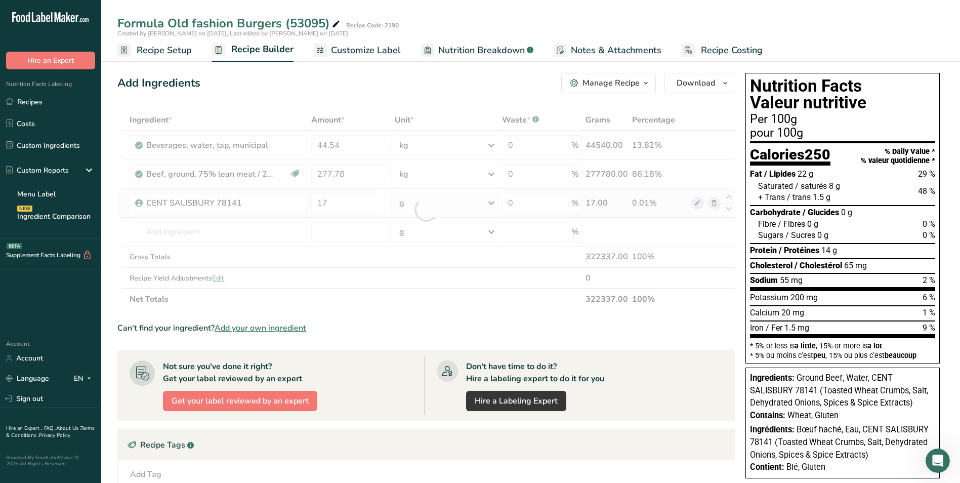
click at [494, 205] on div "Ingredient * Amount * Unit * Waste * .a-a{fill:#347362;}.b-a{fill:#fff;} Grams …" at bounding box center [426, 209] width 618 height 200
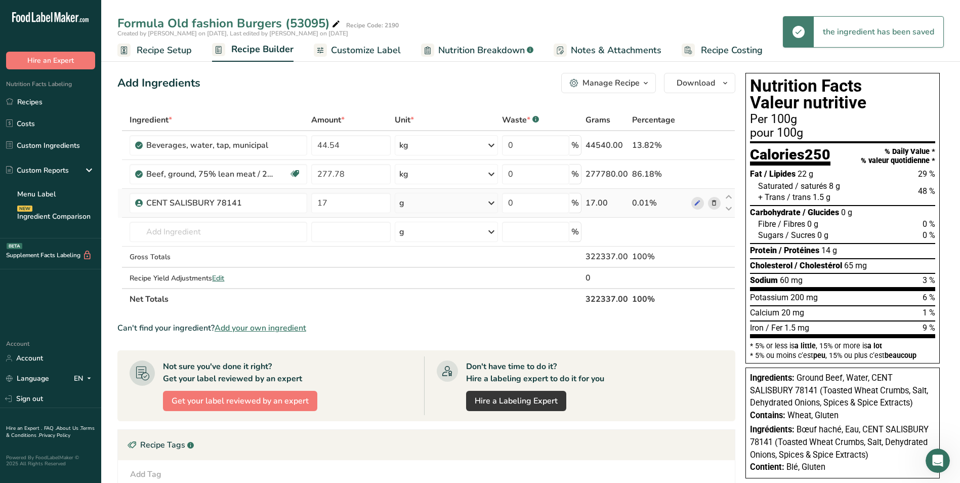
click at [494, 205] on icon at bounding box center [491, 203] width 12 height 18
click at [461, 255] on div "kg" at bounding box center [443, 255] width 85 height 15
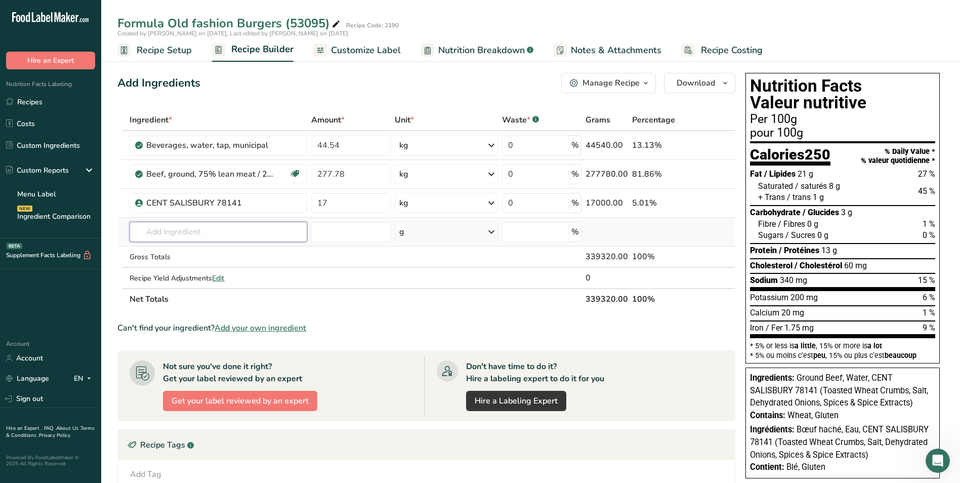
click at [155, 236] on input "text" at bounding box center [219, 232] width 178 height 20
click at [281, 327] on span "Add your own ingredient" at bounding box center [261, 328] width 92 height 12
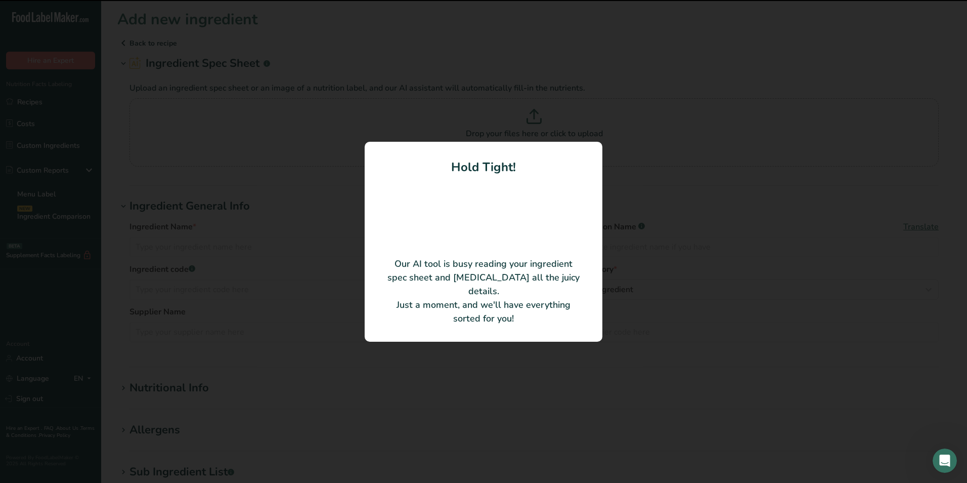
type input "CBW GOURMET BURGER 78146 [H]"
type input "S2559"
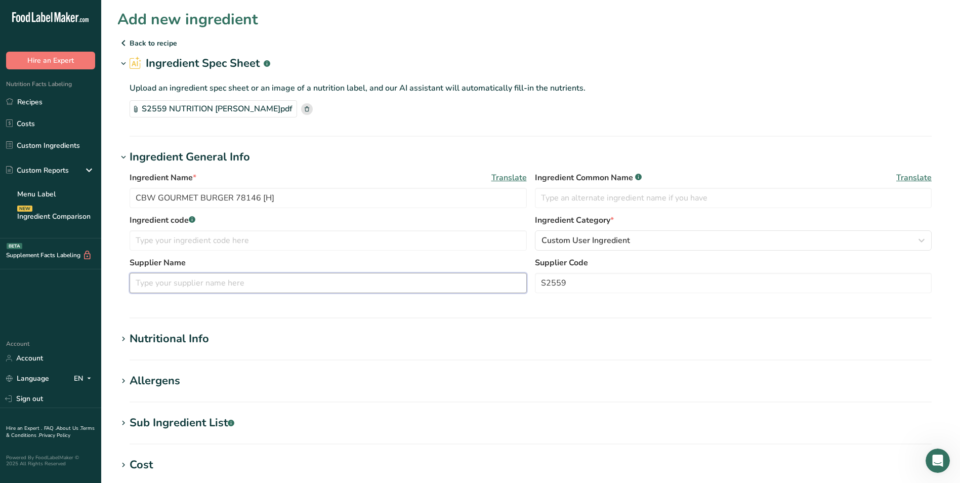
click at [209, 283] on input "text" at bounding box center [328, 283] width 397 height 20
type input "78146 [H]"
click at [197, 336] on div "Nutritional Info" at bounding box center [169, 338] width 79 height 17
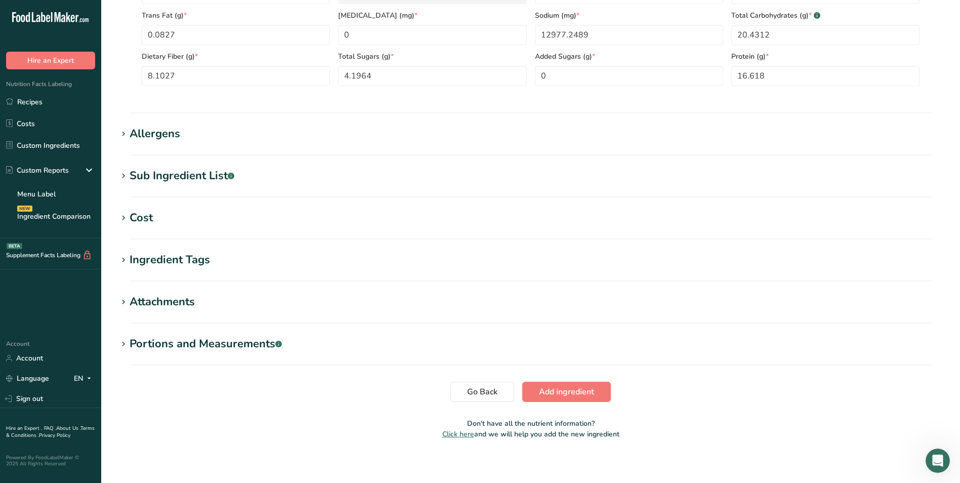
scroll to position [486, 0]
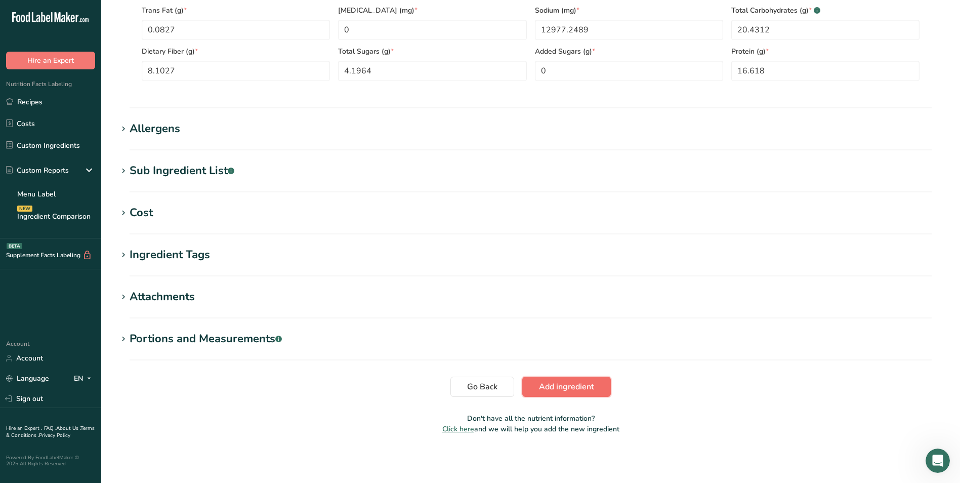
click at [556, 382] on span "Add ingredient" at bounding box center [566, 386] width 55 height 12
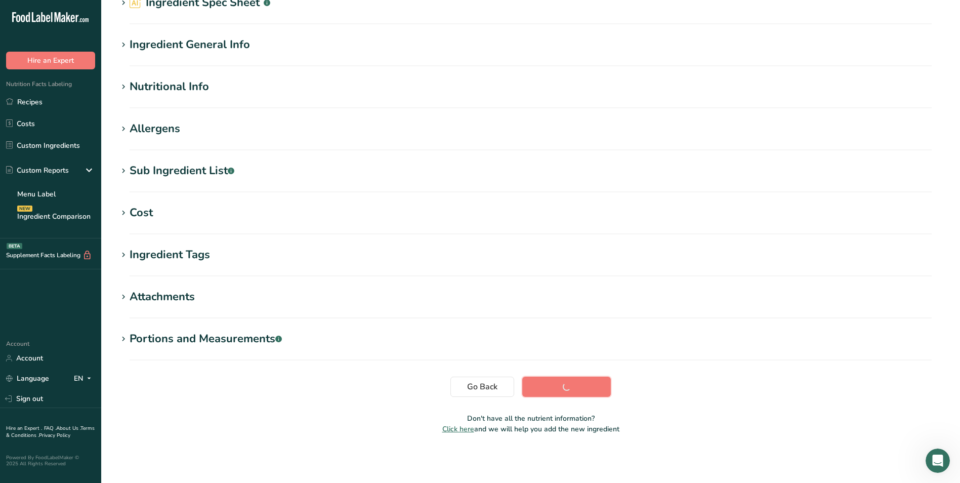
scroll to position [61, 0]
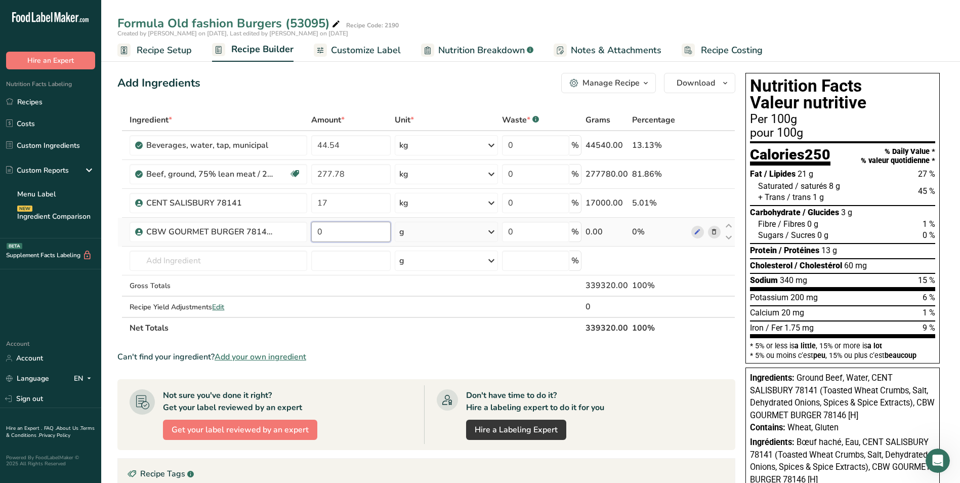
click at [354, 234] on input "0" at bounding box center [350, 232] width 79 height 20
type input "0.68"
click at [496, 229] on div "Ingredient * Amount * Unit * Waste * .a-a{fill:#347362;}.b-a{fill:#fff;} Grams …" at bounding box center [426, 223] width 618 height 229
click at [493, 229] on icon at bounding box center [491, 232] width 12 height 18
click at [451, 286] on div "kg" at bounding box center [443, 284] width 85 height 15
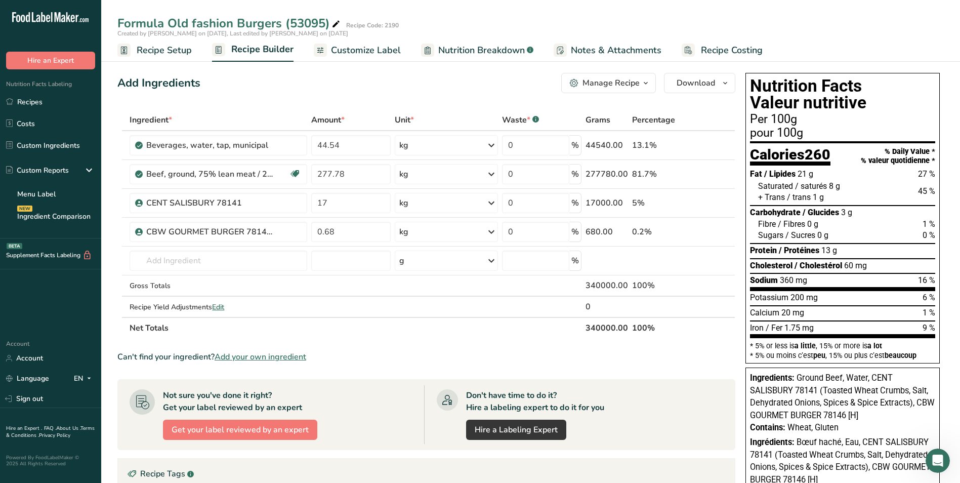
click at [337, 22] on icon at bounding box center [335, 24] width 9 height 14
type input "Formula Old fashion Burgers"
click at [455, 336] on th "Net Totals" at bounding box center [355, 327] width 456 height 21
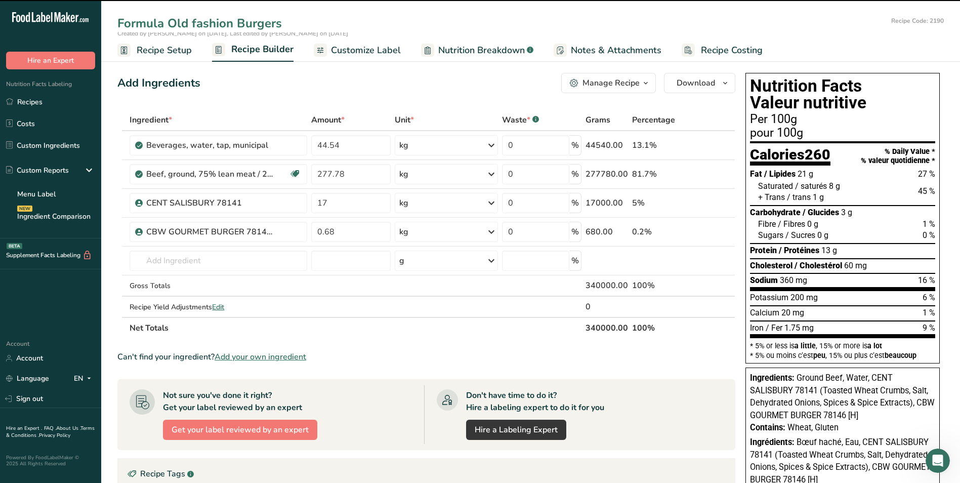
click at [766, 34] on div "Created by [PERSON_NAME] on [DATE], Last edited by [PERSON_NAME] on [DATE]" at bounding box center [530, 33] width 859 height 9
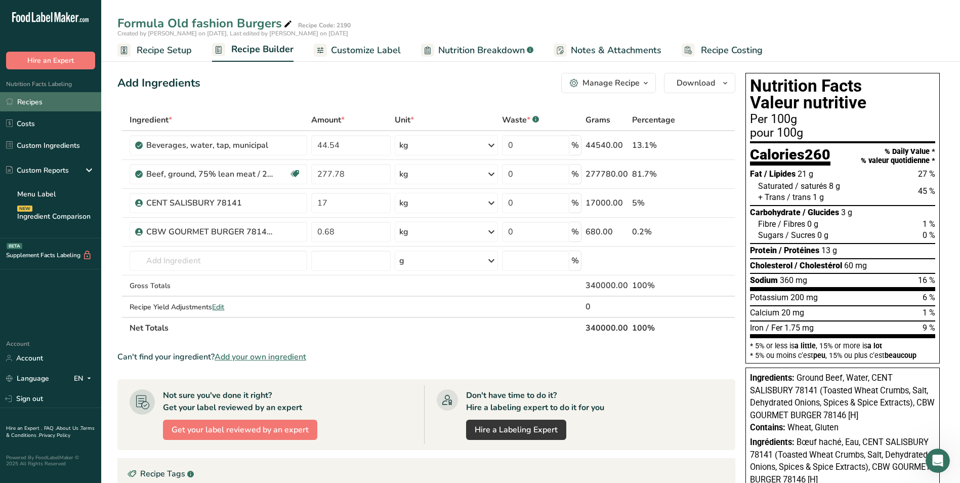
click at [67, 103] on link "Recipes" at bounding box center [50, 101] width 101 height 19
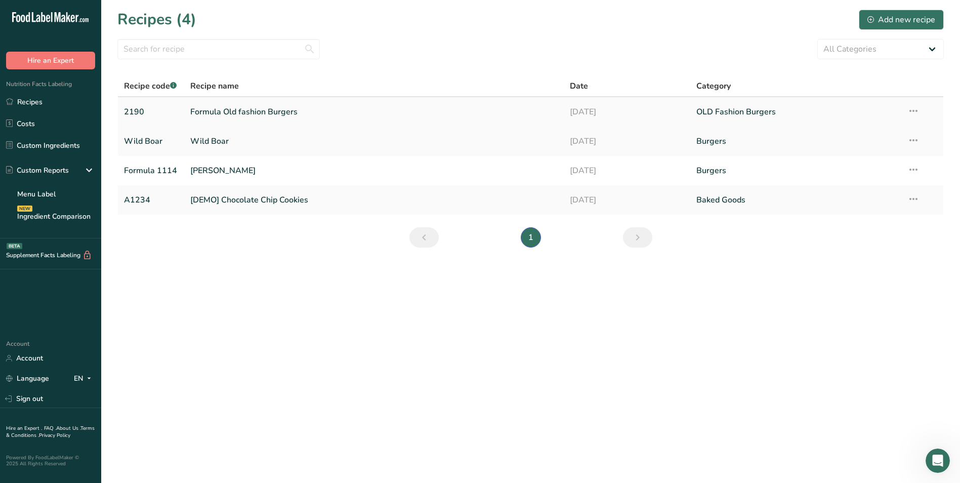
click at [219, 109] on link "Formula Old fashion Burgers" at bounding box center [373, 111] width 367 height 21
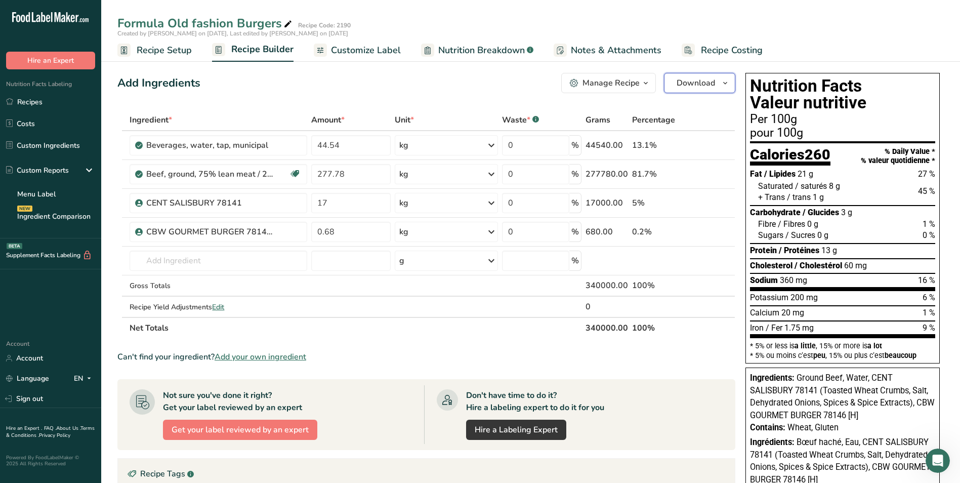
click at [704, 81] on span "Download" at bounding box center [695, 83] width 38 height 12
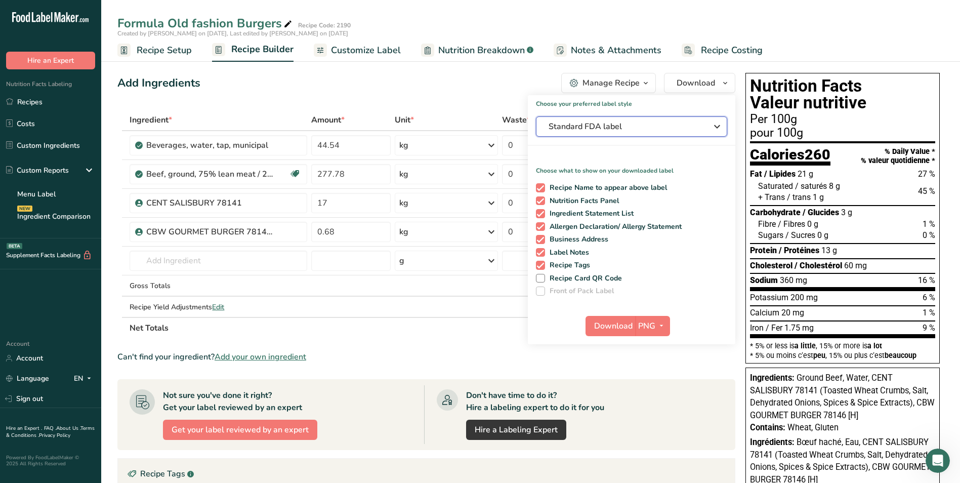
click at [715, 125] on icon "button" at bounding box center [717, 126] width 12 height 18
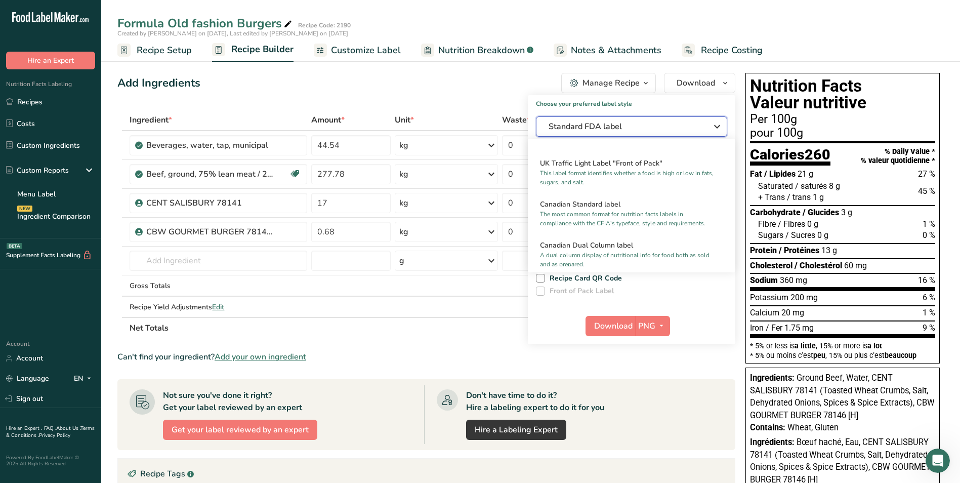
scroll to position [405, 0]
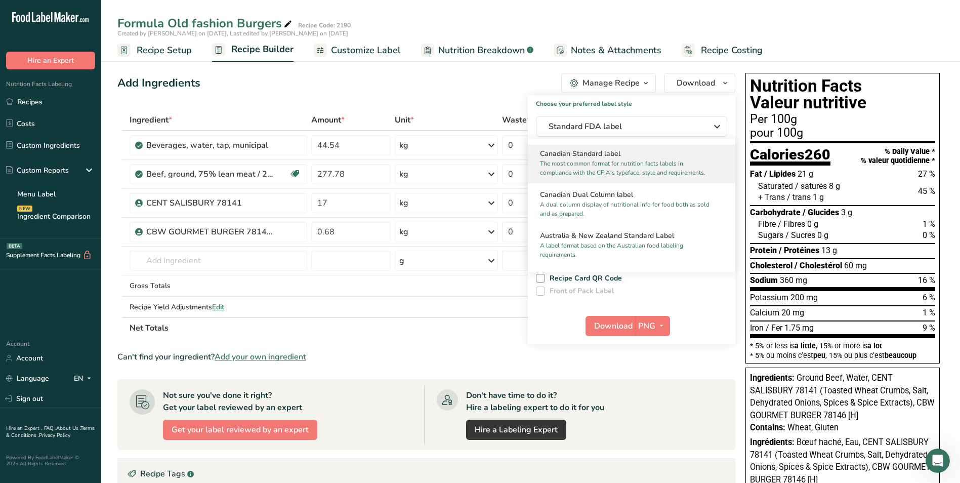
click at [689, 175] on p "The most common format for nutrition facts labels in compliance with the CFIA's…" at bounding box center [627, 168] width 174 height 18
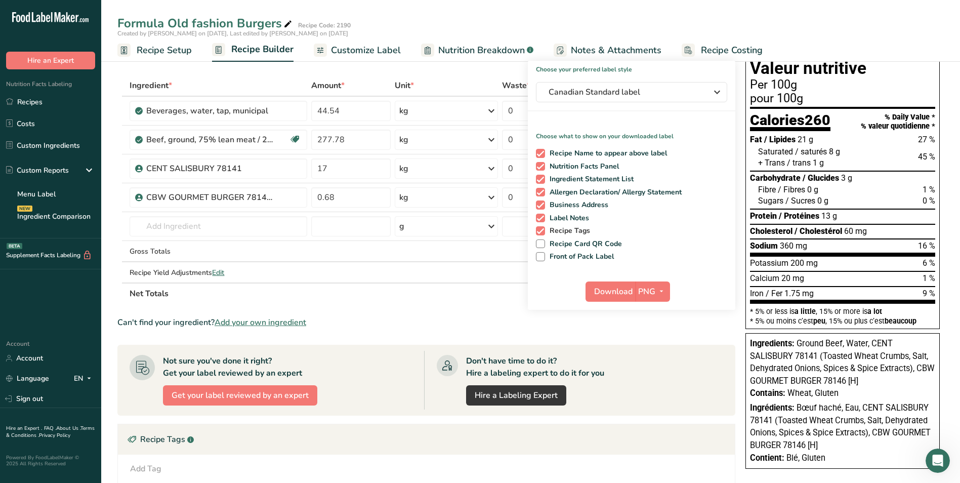
scroll to position [101, 0]
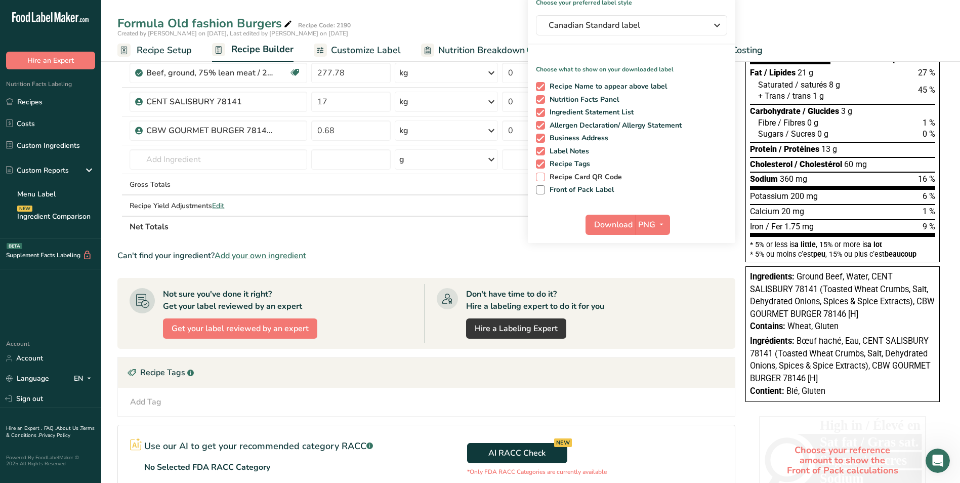
click at [543, 178] on span at bounding box center [540, 177] width 9 height 9
click at [542, 178] on input "Recipe Card QR Code" at bounding box center [539, 177] width 7 height 7
checkbox input "true"
click at [542, 190] on span at bounding box center [540, 189] width 9 height 9
click at [542, 190] on input "Front of Pack Label" at bounding box center [539, 189] width 7 height 7
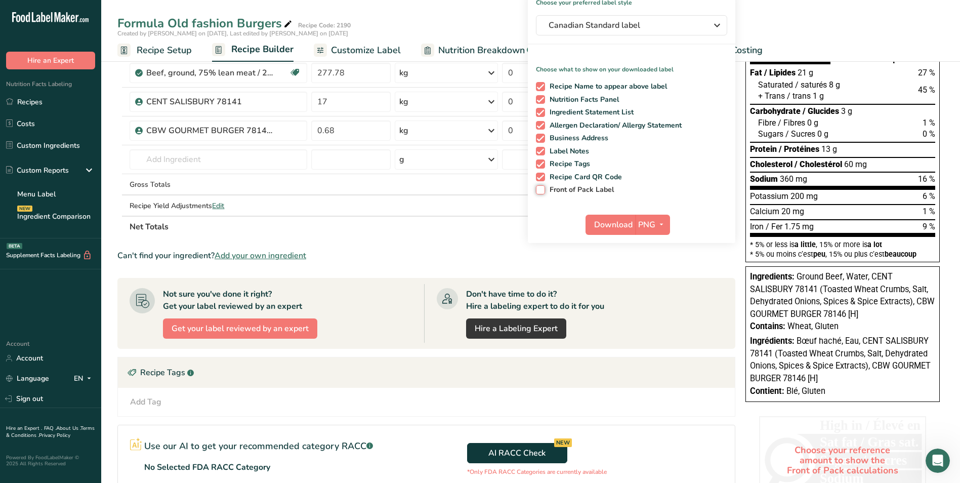
checkbox input "true"
click at [620, 223] on span "Download" at bounding box center [613, 225] width 38 height 12
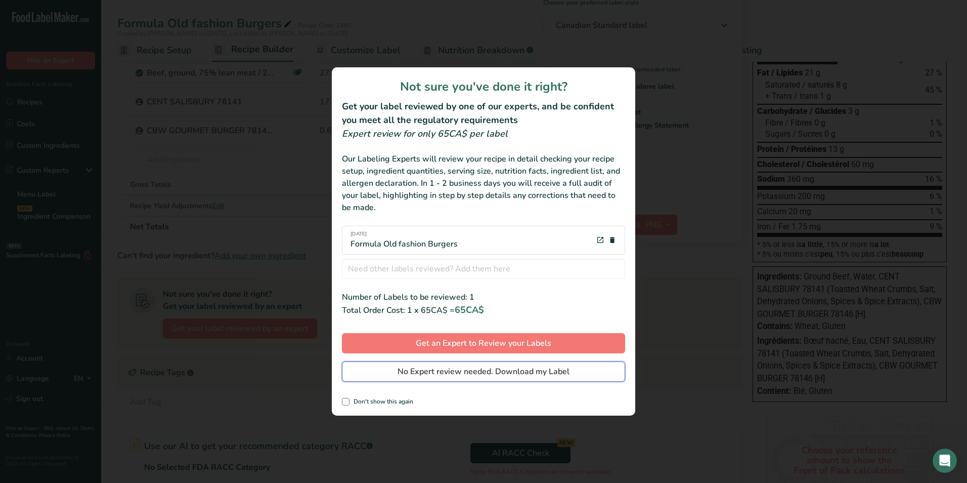
click at [447, 375] on span "No Expert review needed. Download my Label" at bounding box center [484, 371] width 172 height 12
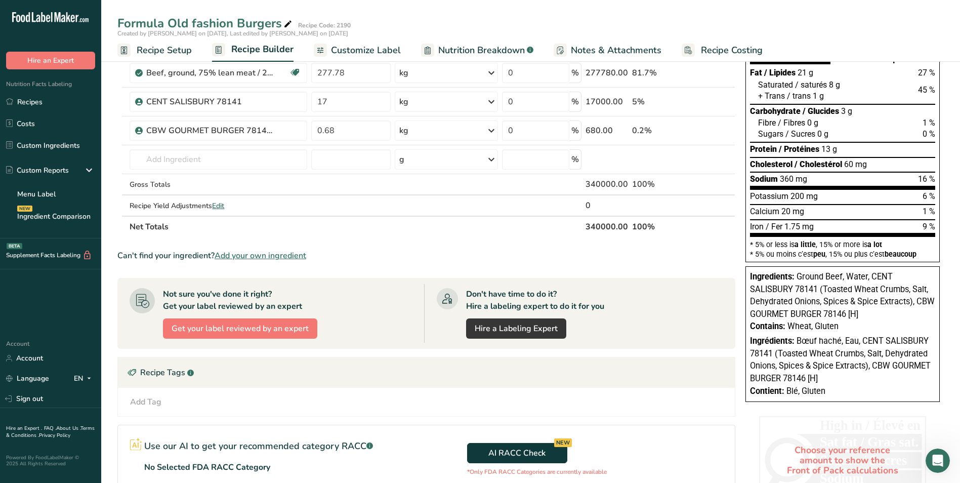
scroll to position [0, 0]
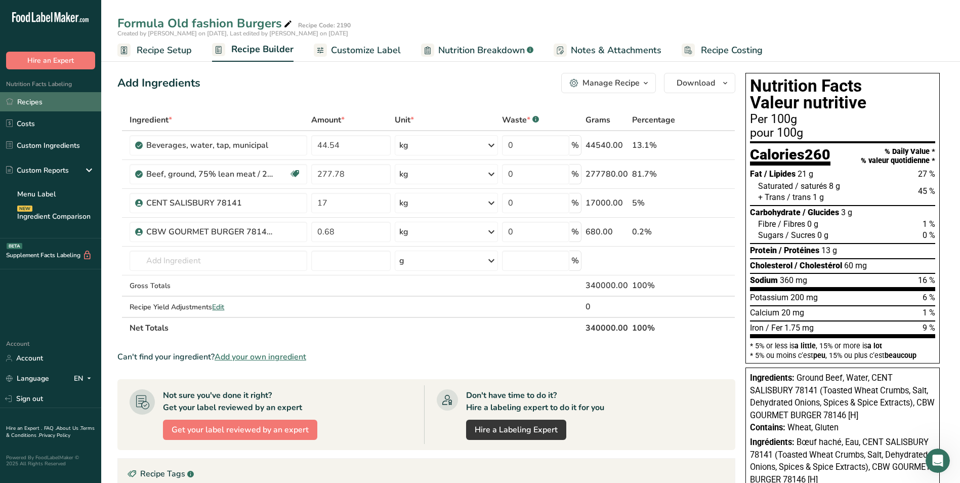
click at [48, 100] on link "Recipes" at bounding box center [50, 101] width 101 height 19
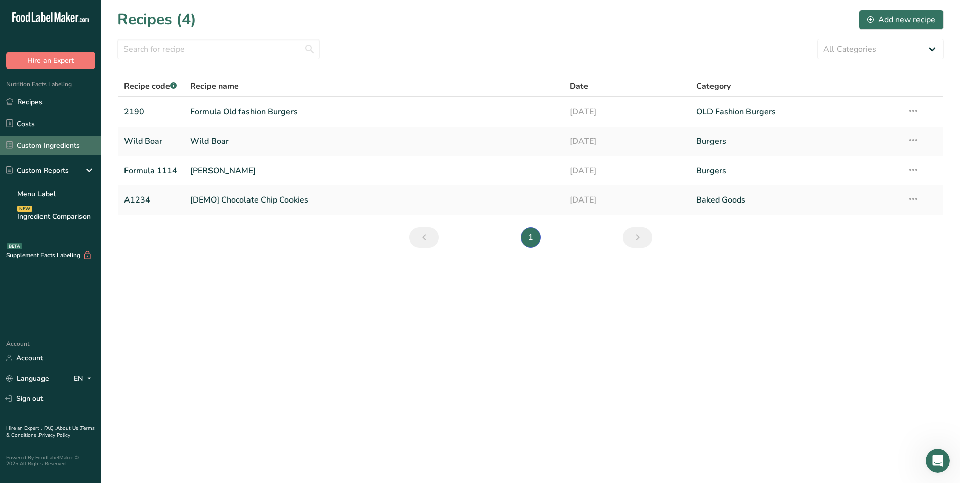
click at [66, 146] on link "Custom Ingredients" at bounding box center [50, 145] width 101 height 19
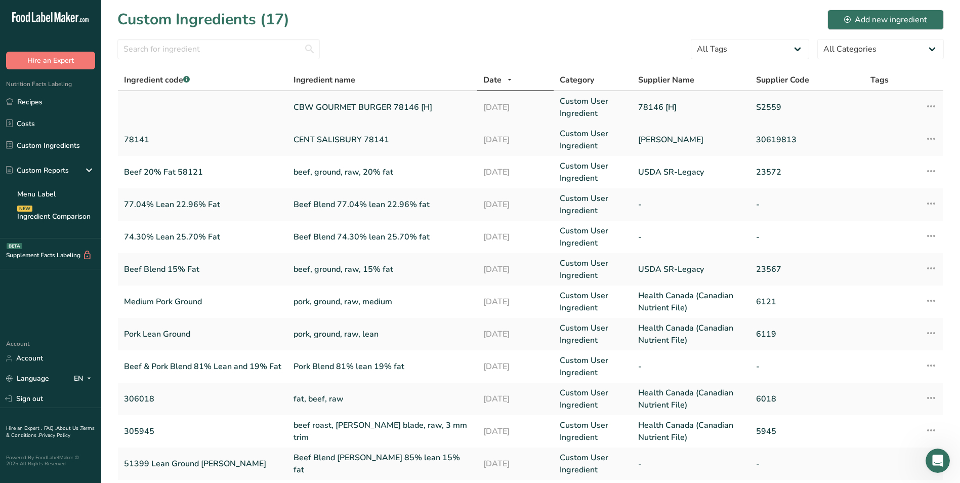
click at [936, 109] on icon at bounding box center [931, 106] width 12 height 18
click at [900, 125] on span "Edit Ingredient" at bounding box center [884, 128] width 47 height 11
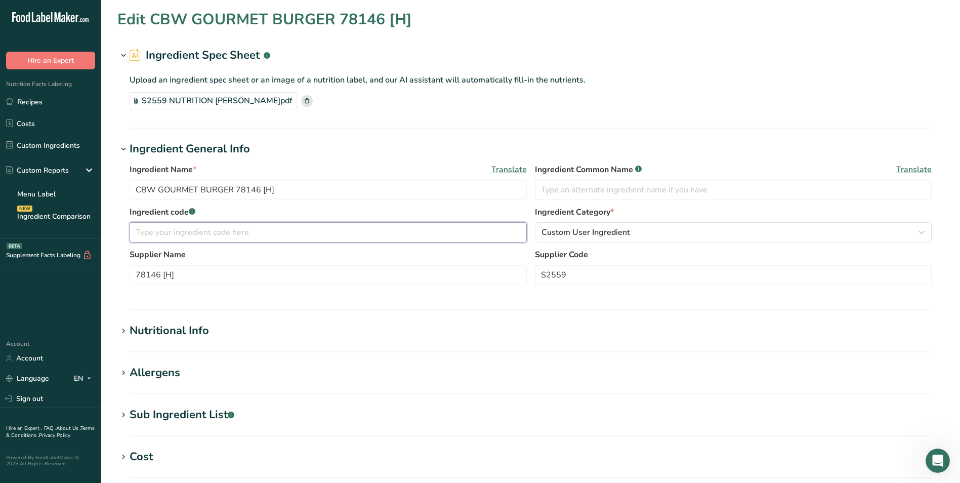
click at [164, 234] on input "text" at bounding box center [328, 232] width 397 height 20
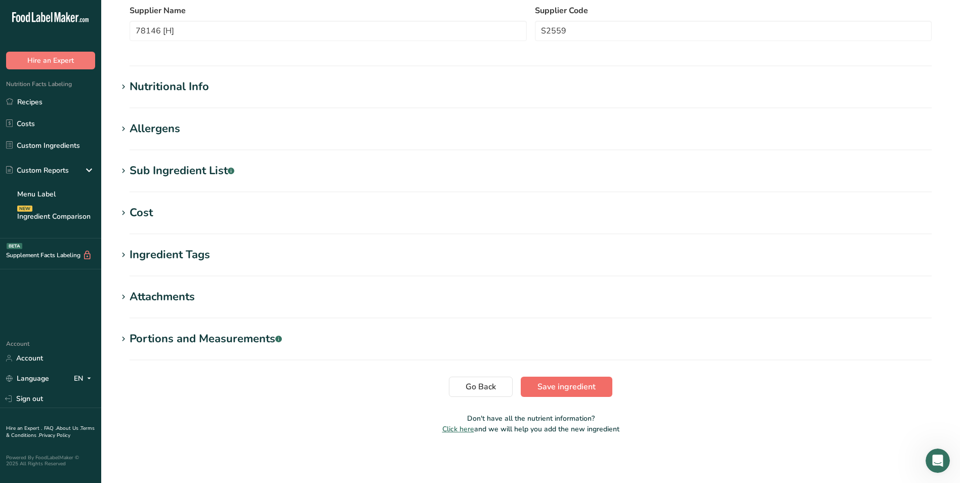
type input "78146"
click at [543, 385] on span "Save ingredient" at bounding box center [566, 386] width 58 height 12
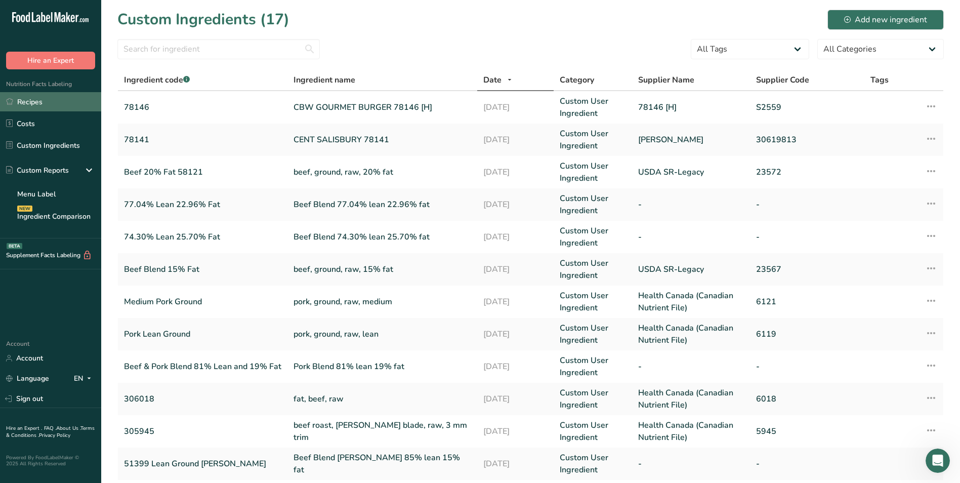
click at [71, 101] on link "Recipes" at bounding box center [50, 101] width 101 height 19
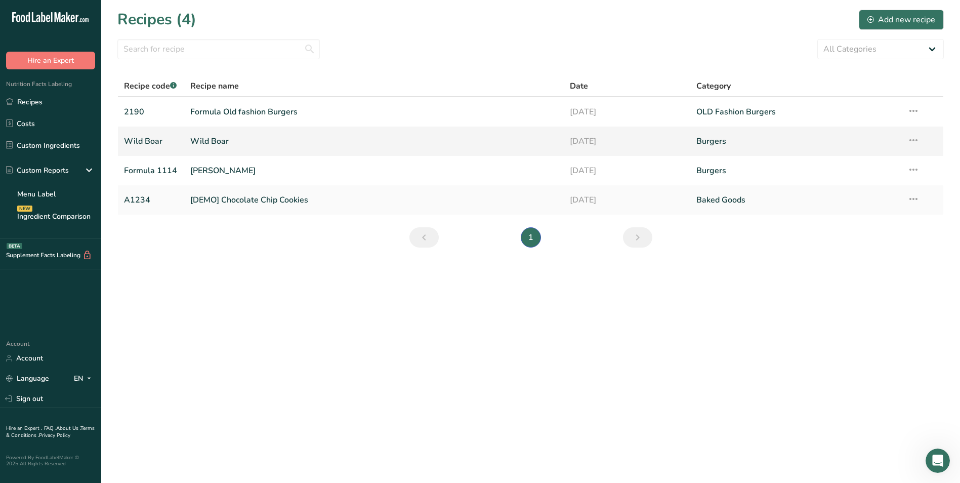
click at [201, 145] on link "Wild Boar" at bounding box center [373, 141] width 367 height 21
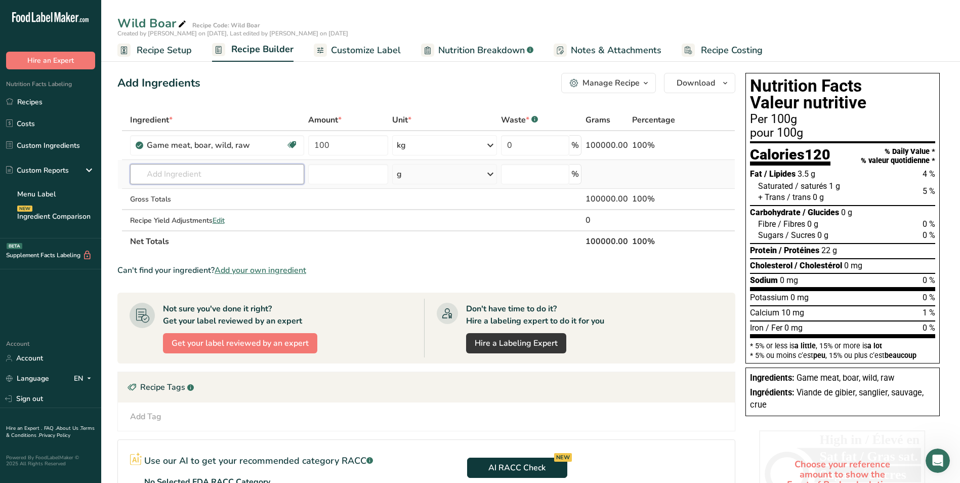
click at [196, 175] on input "text" at bounding box center [217, 174] width 174 height 20
click at [714, 146] on icon at bounding box center [713, 145] width 7 height 11
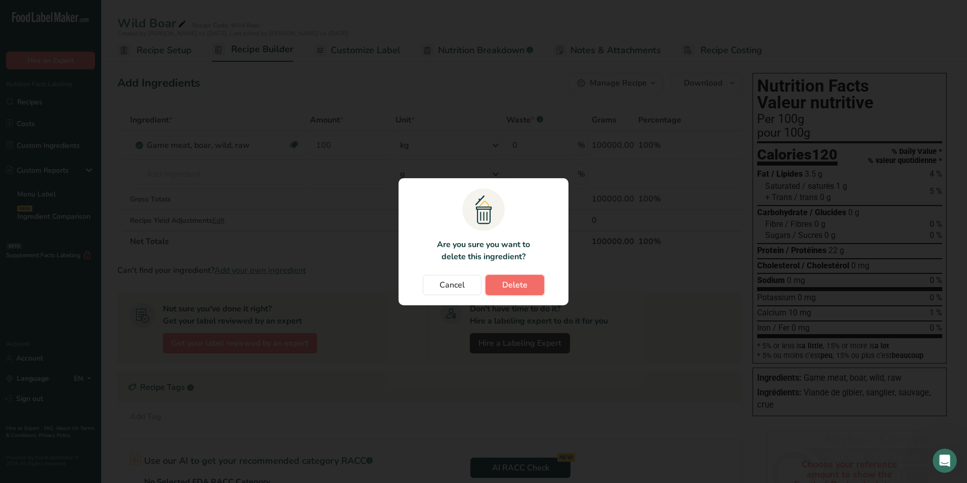
click at [513, 283] on span "Delete" at bounding box center [514, 285] width 25 height 12
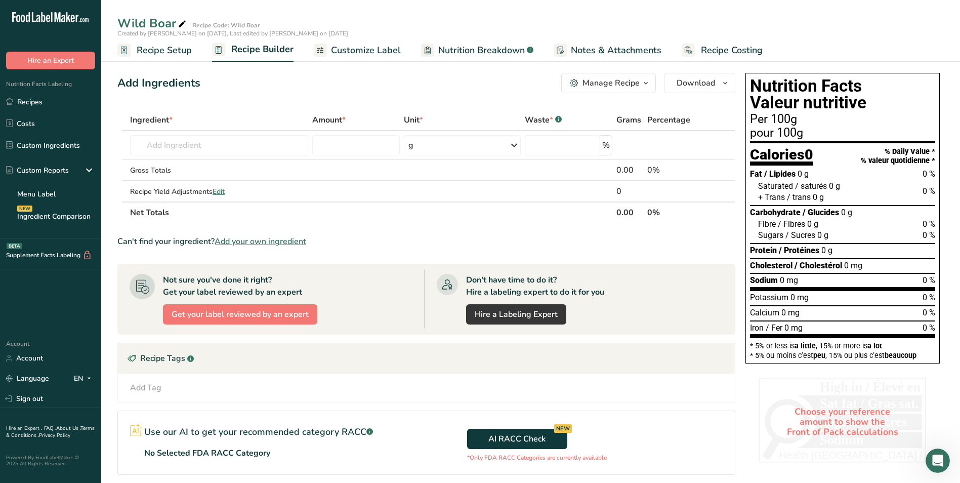
click at [286, 239] on span "Add your own ingredient" at bounding box center [261, 241] width 92 height 12
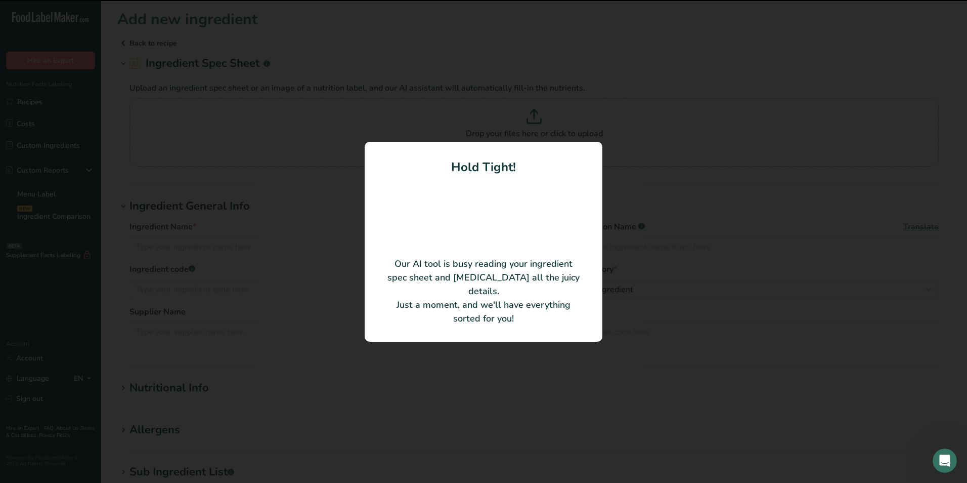
type input "Pork Blend Wild Boar estim 75.3% lean 24.7% fat"
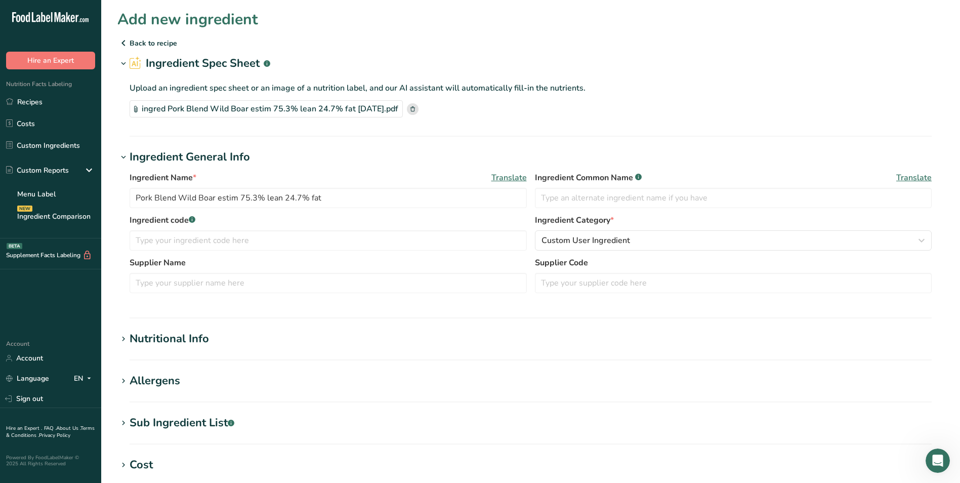
click at [162, 332] on div "Nutritional Info" at bounding box center [169, 338] width 79 height 17
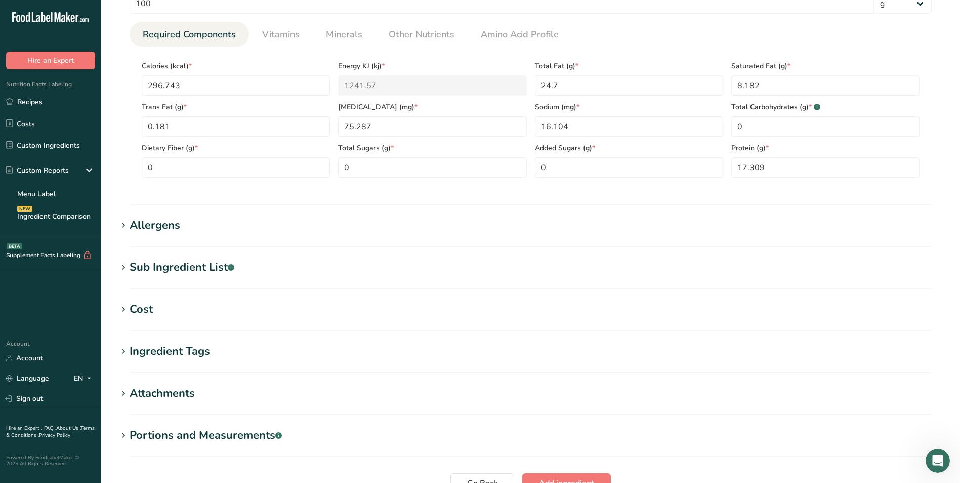
scroll to position [486, 0]
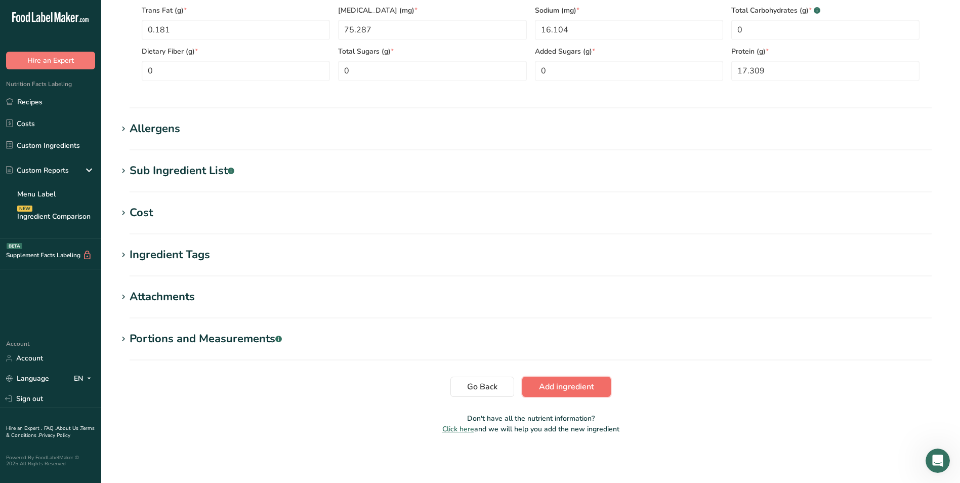
click at [559, 387] on span "Add ingredient" at bounding box center [566, 386] width 55 height 12
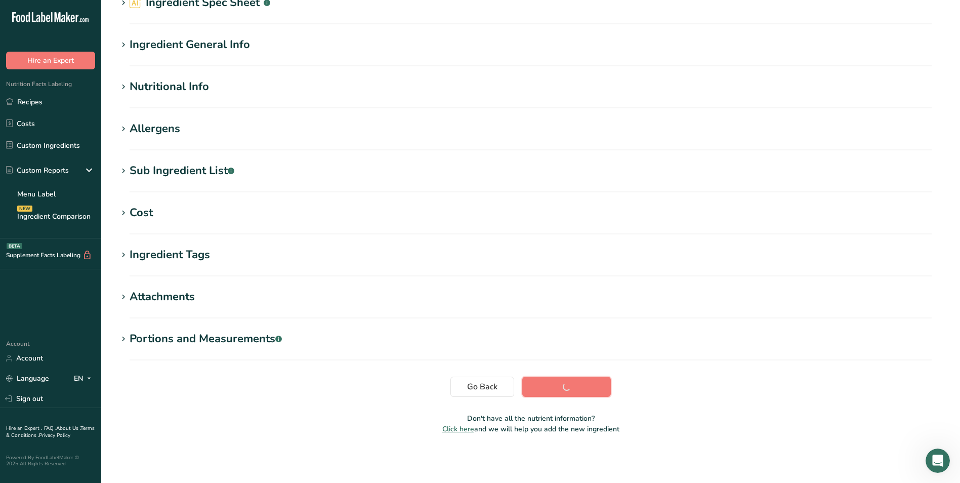
scroll to position [61, 0]
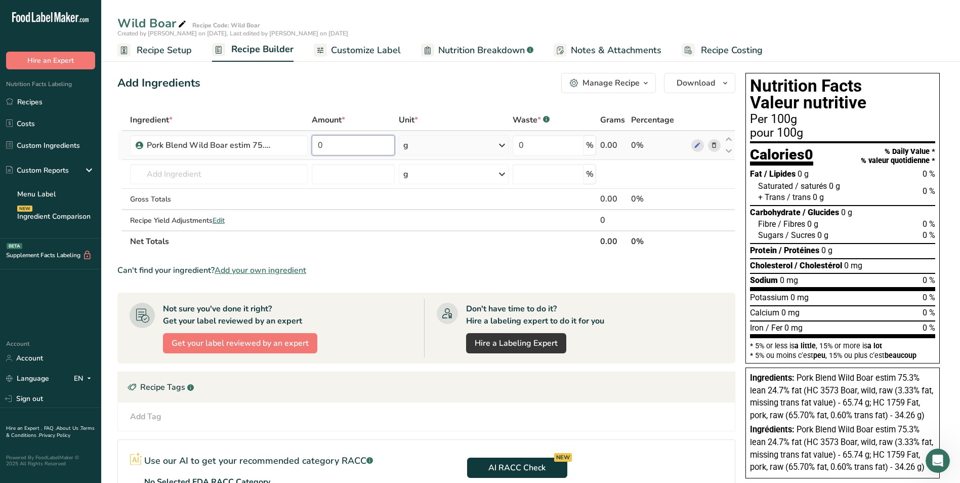
click at [338, 143] on input "0" at bounding box center [353, 145] width 83 height 20
type input "100"
click at [502, 148] on div "Ingredient * Amount * Unit * Waste * .a-a{fill:#347362;}.b-a{fill:#fff;} Grams …" at bounding box center [426, 180] width 618 height 143
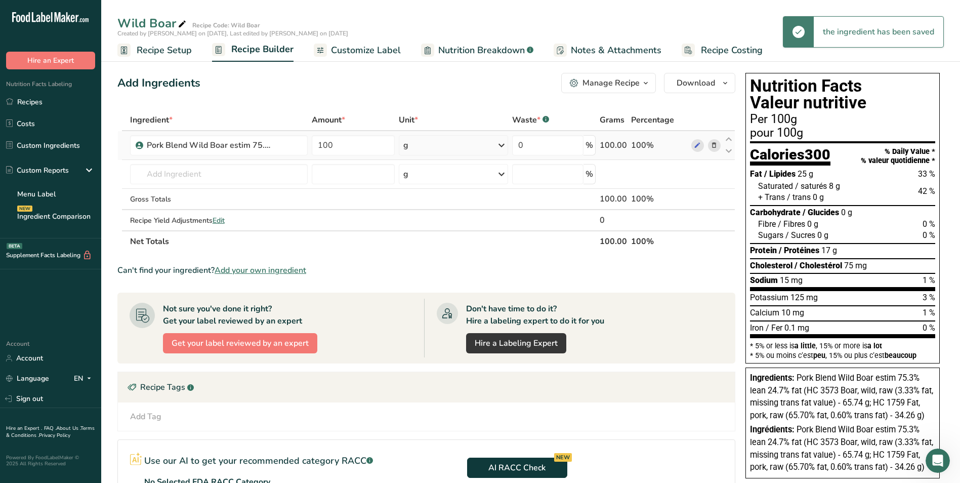
click at [505, 146] on icon at bounding box center [501, 145] width 12 height 18
click at [433, 199] on div "kg" at bounding box center [447, 198] width 85 height 15
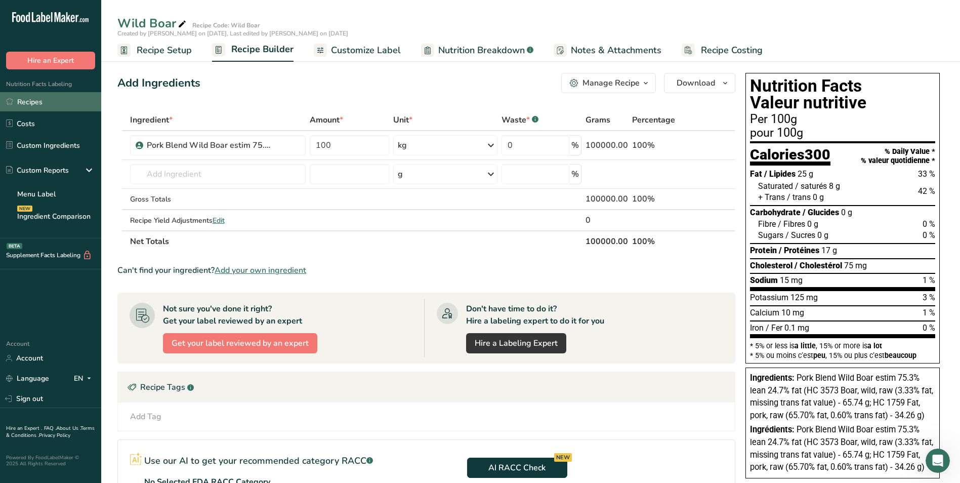
click at [50, 102] on link "Recipes" at bounding box center [50, 101] width 101 height 19
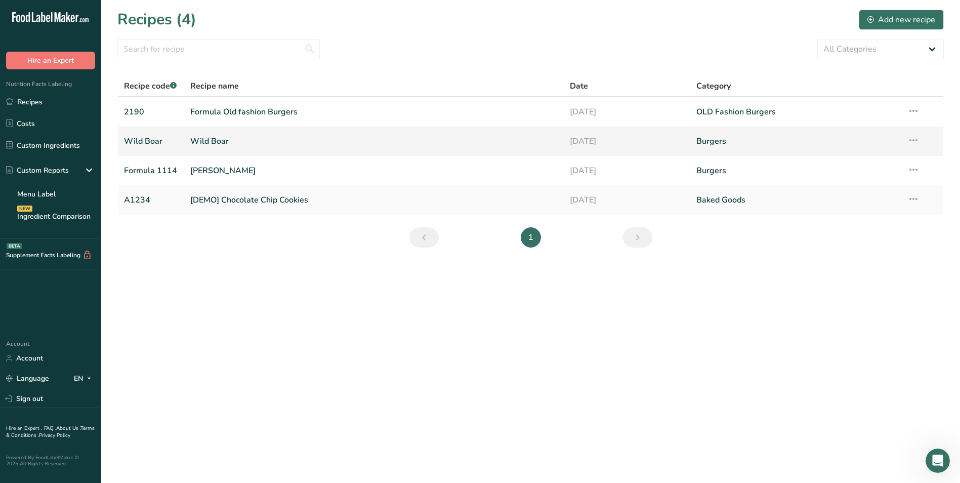
click at [917, 145] on icon at bounding box center [913, 140] width 12 height 18
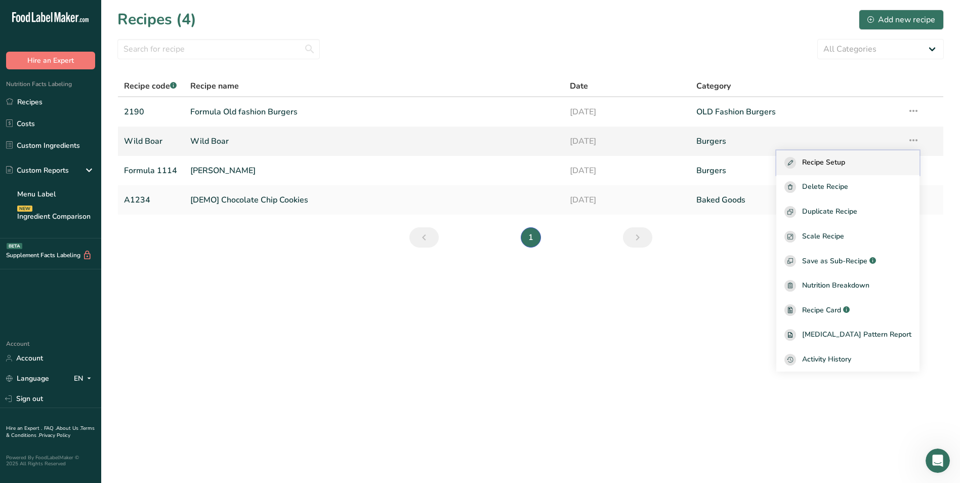
click at [845, 162] on span "Recipe Setup" at bounding box center [823, 163] width 43 height 12
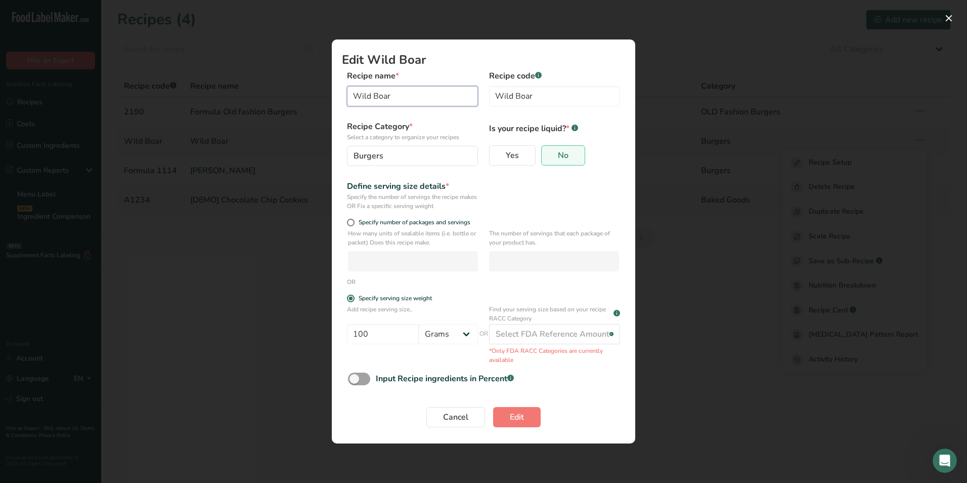
click at [354, 96] on input "Wild Boar" at bounding box center [412, 96] width 131 height 20
type input "Medium Wild Boar"
click at [385, 153] on div "Burgers" at bounding box center [410, 156] width 112 height 12
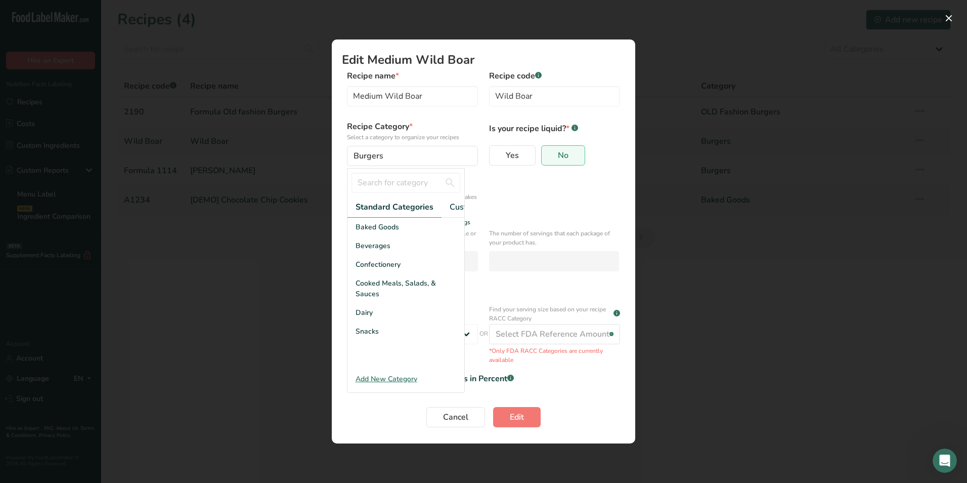
click at [394, 384] on div "Add New Category" at bounding box center [406, 378] width 117 height 11
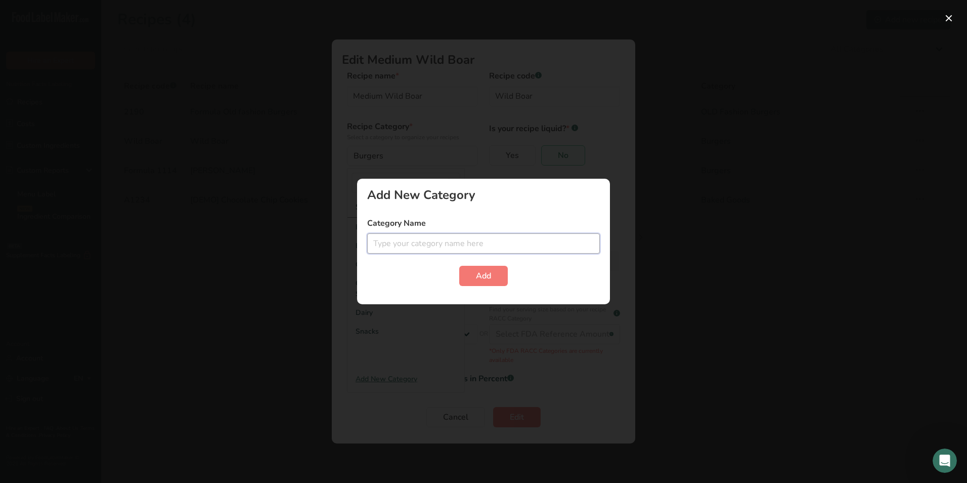
click at [442, 240] on input "Edit Recipe Modal" at bounding box center [483, 243] width 233 height 20
type input "Ground"
click at [490, 272] on span "Add" at bounding box center [483, 276] width 15 height 12
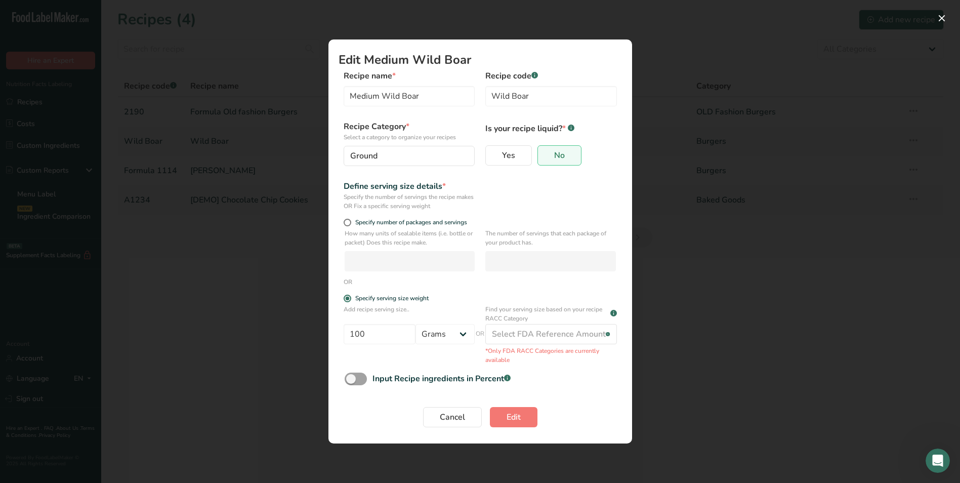
click at [593, 396] on form "Recipe name * Medium Wild Boar Recipe code .a-a{fill:#347362;}.b-a{fill:#fff;} …" at bounding box center [479, 252] width 283 height 364
click at [943, 20] on button "Edit Recipe Modal" at bounding box center [941, 18] width 16 height 16
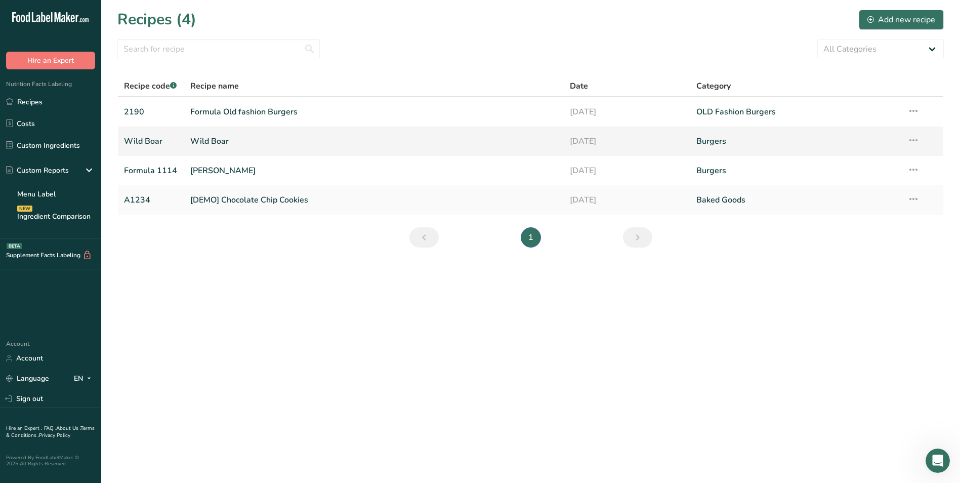
click at [148, 141] on link "Wild Boar" at bounding box center [151, 141] width 54 height 21
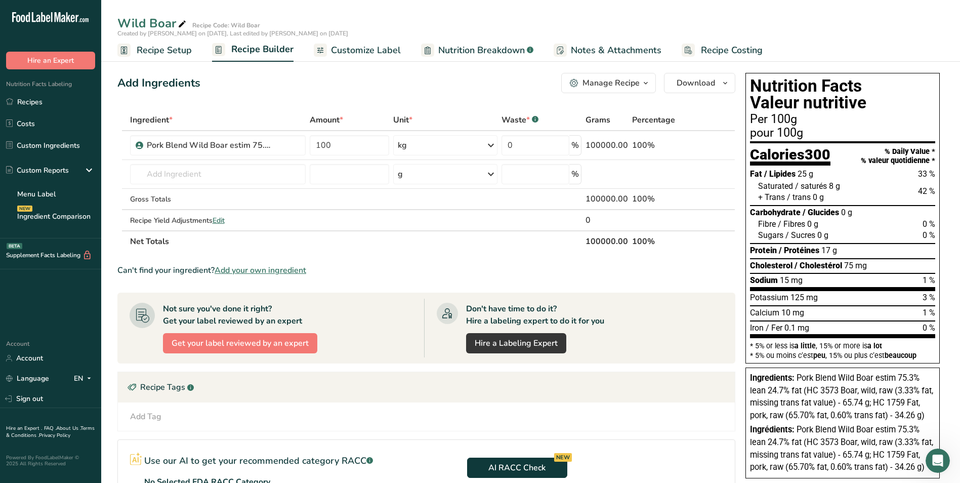
click at [182, 24] on icon at bounding box center [182, 24] width 9 height 14
type input "Medium Wild Boar"
click at [329, 91] on div "Add Ingredients Manage Recipe Delete Recipe Duplicate Recipe Scale Recipe Save …" at bounding box center [426, 83] width 618 height 20
click at [71, 100] on link "Recipes" at bounding box center [50, 101] width 101 height 19
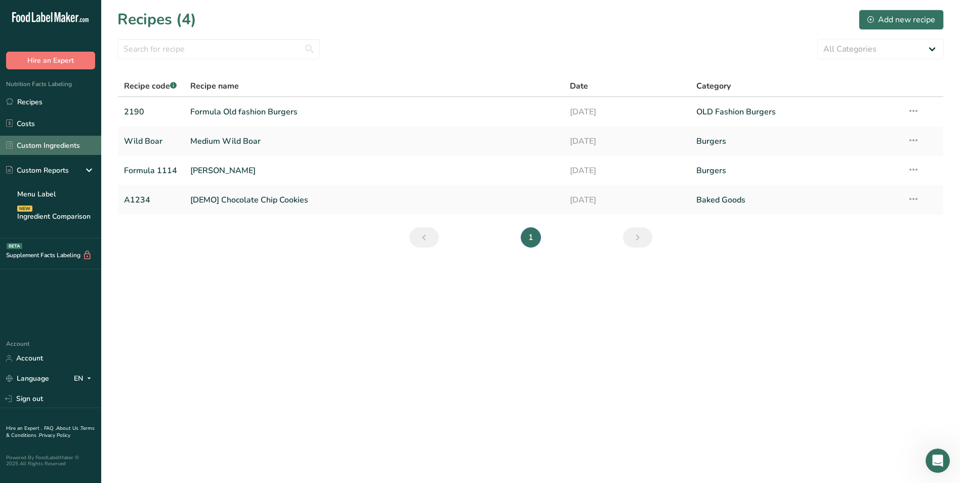
click at [40, 144] on link "Custom Ingredients" at bounding box center [50, 145] width 101 height 19
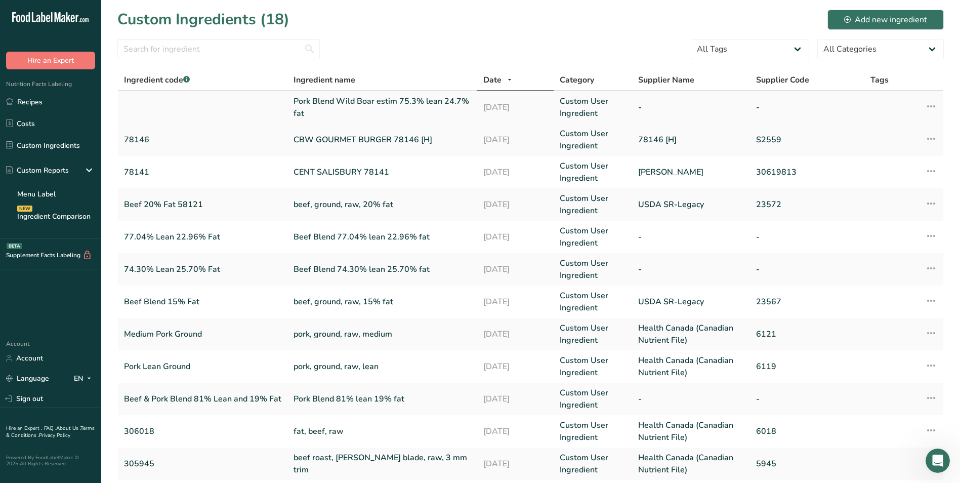
click at [927, 105] on icon at bounding box center [931, 106] width 12 height 18
click at [920, 128] on div "Edit Ingredient" at bounding box center [887, 129] width 84 height 12
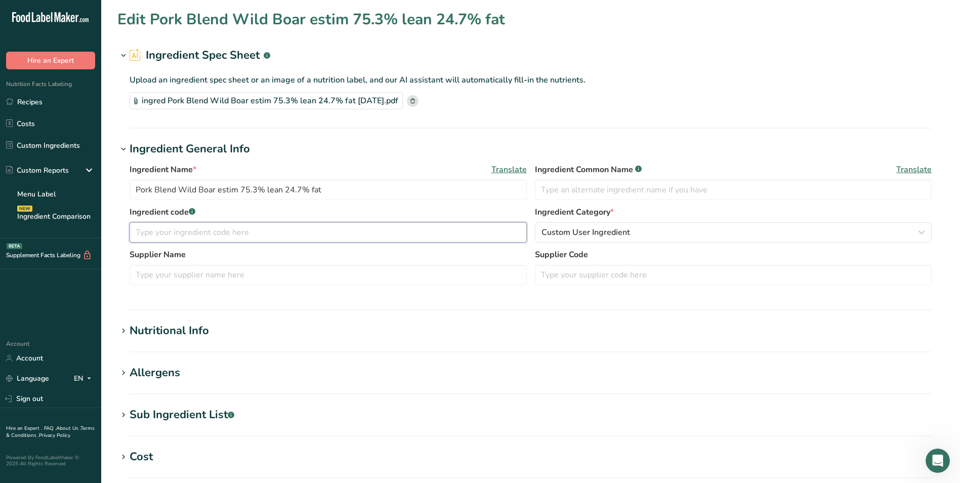
click at [169, 233] on input "text" at bounding box center [328, 232] width 397 height 20
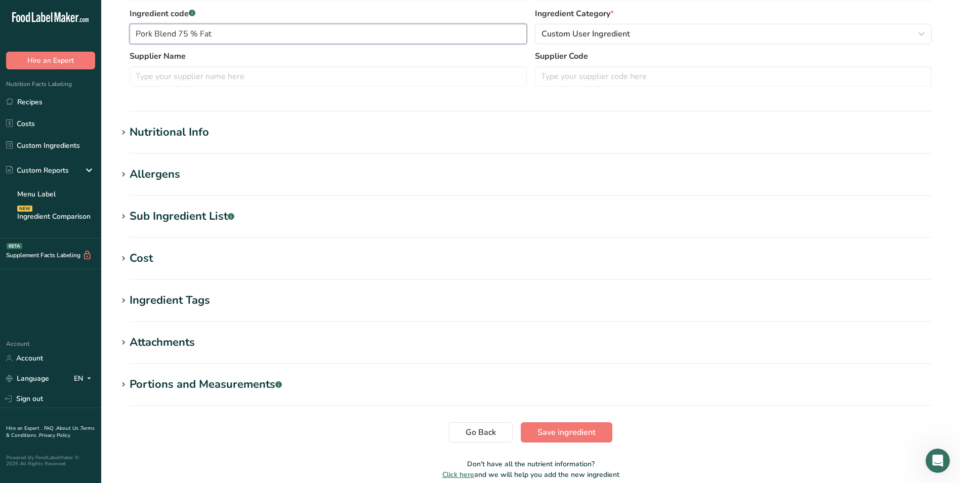
scroll to position [244, 0]
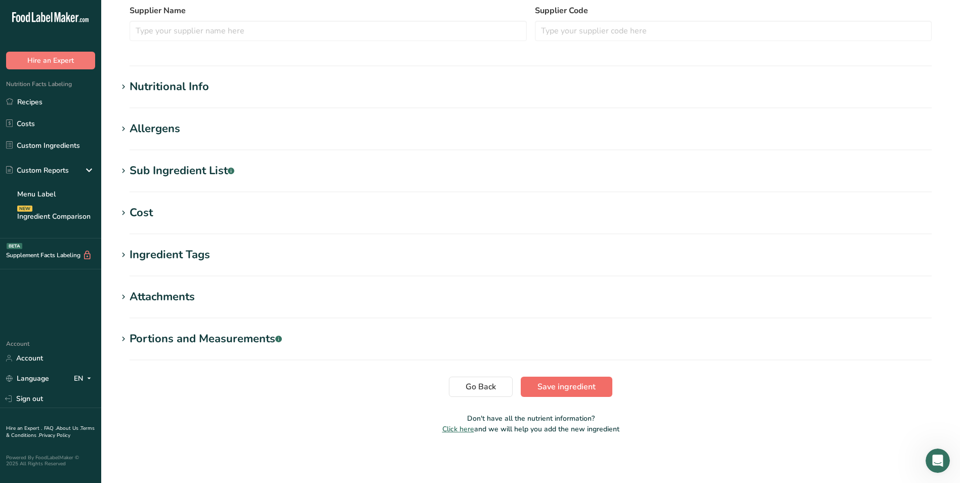
type input "Pork Blend 75 % Fat"
click at [566, 384] on span "Save ingredient" at bounding box center [566, 386] width 58 height 12
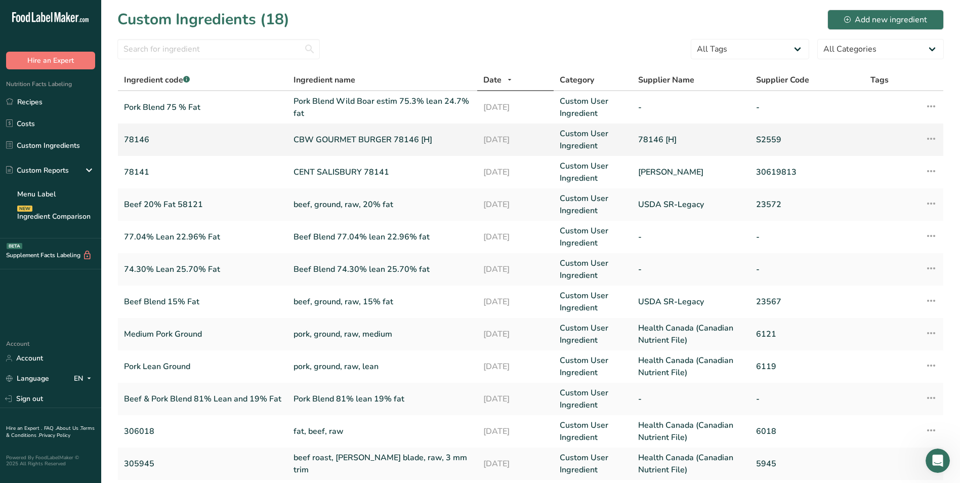
click at [928, 138] on icon at bounding box center [931, 139] width 12 height 18
click at [917, 157] on div "Edit Ingredient" at bounding box center [887, 161] width 84 height 12
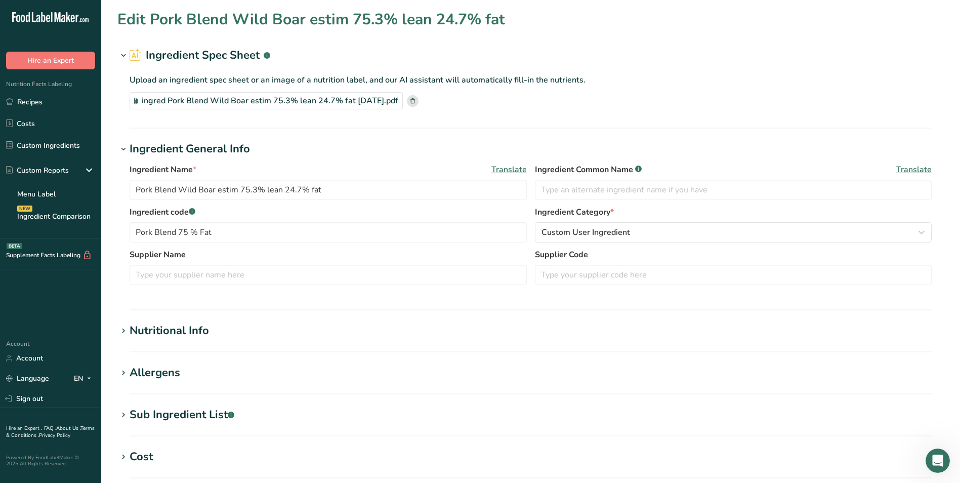
type input "CBW GOURMET BURGER 78146 [H]"
type input "78146"
type input "78146 [H]"
type input "S2559"
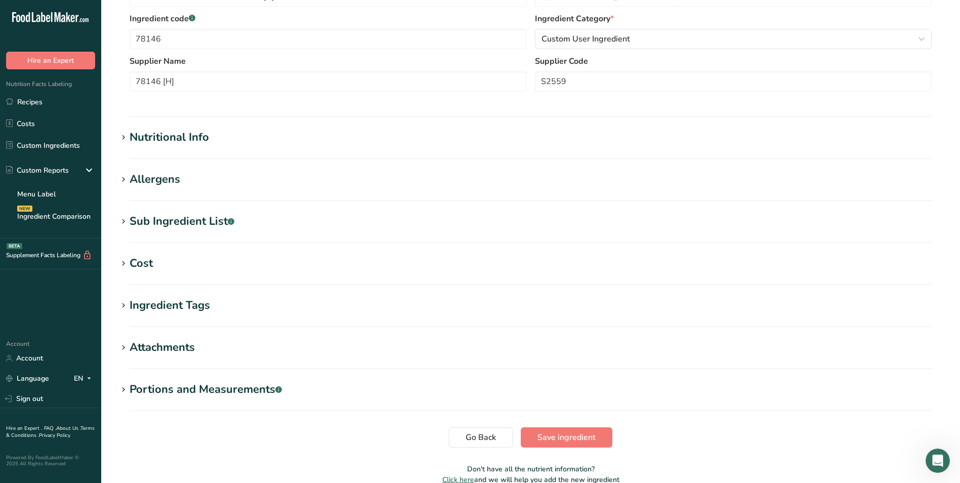
scroll to position [192, 0]
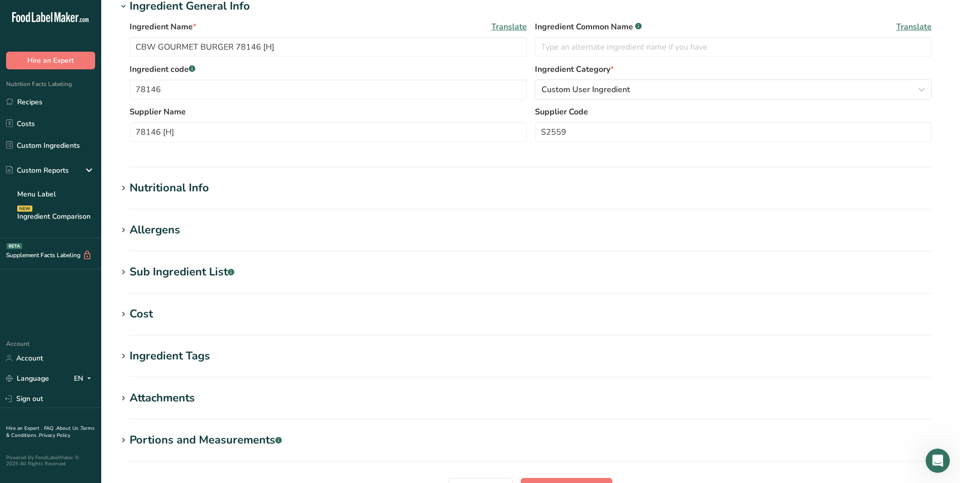
click at [195, 355] on div "Ingredient Tags" at bounding box center [170, 356] width 80 height 17
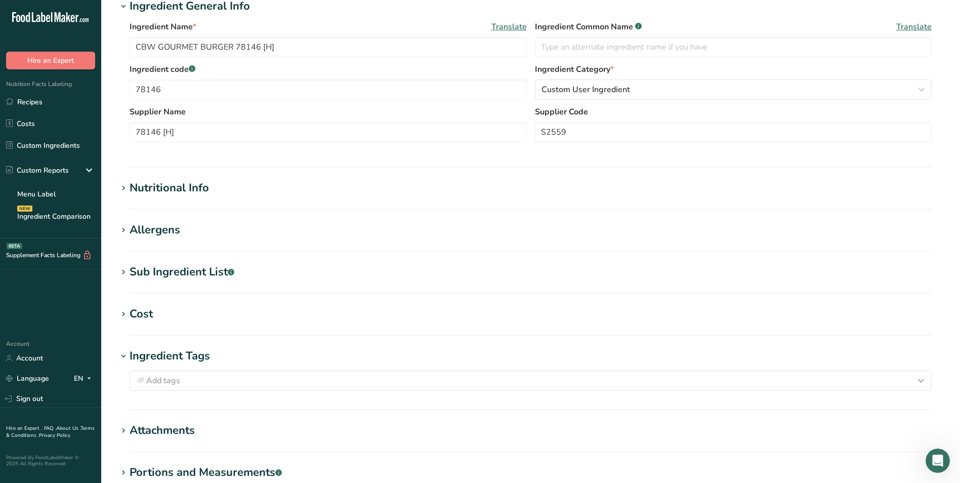
click at [202, 273] on div "Sub Ingredient List .a-a{fill:#347362;}.b-a{fill:#fff;}" at bounding box center [182, 272] width 105 height 17
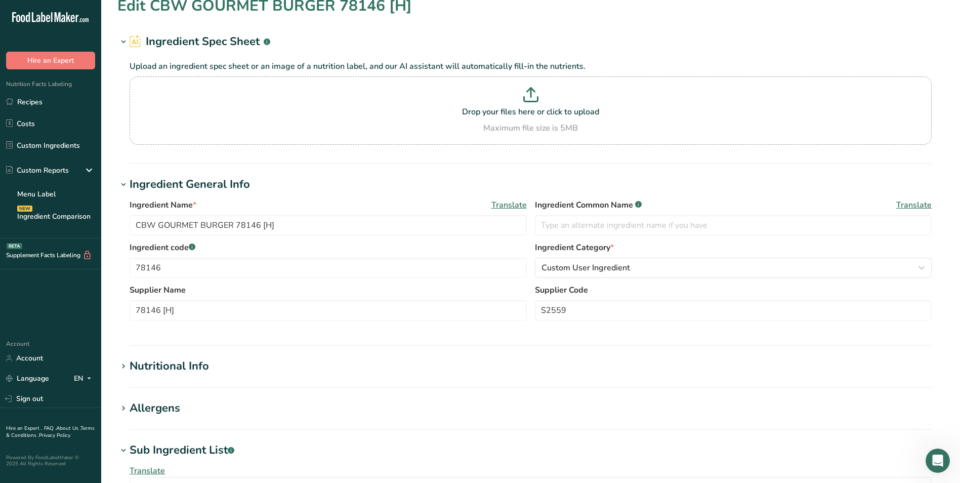
scroll to position [0, 0]
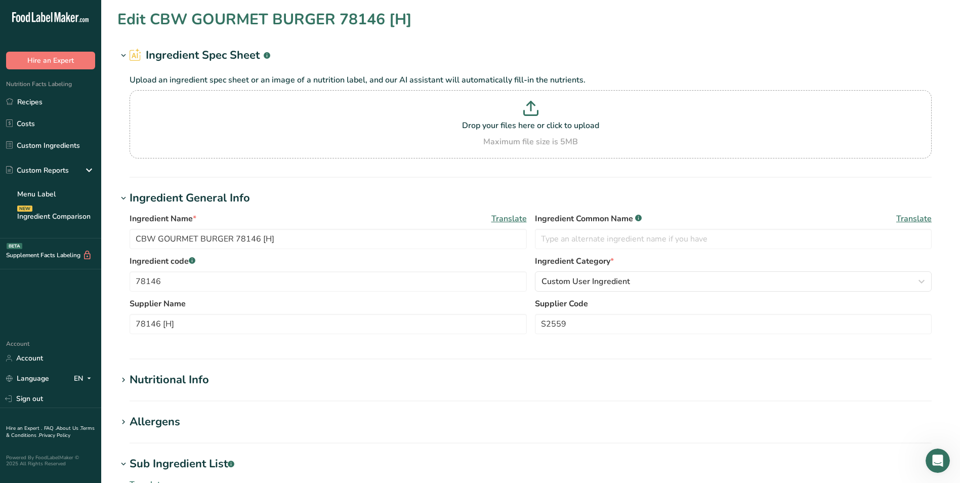
click at [177, 379] on div "Nutritional Info" at bounding box center [169, 379] width 79 height 17
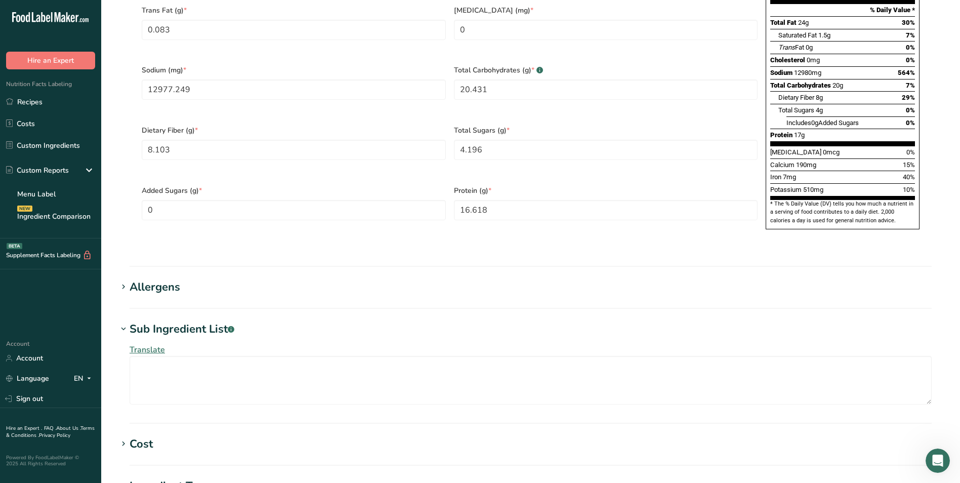
scroll to position [607, 0]
click at [156, 278] on div "Allergens" at bounding box center [155, 286] width 51 height 17
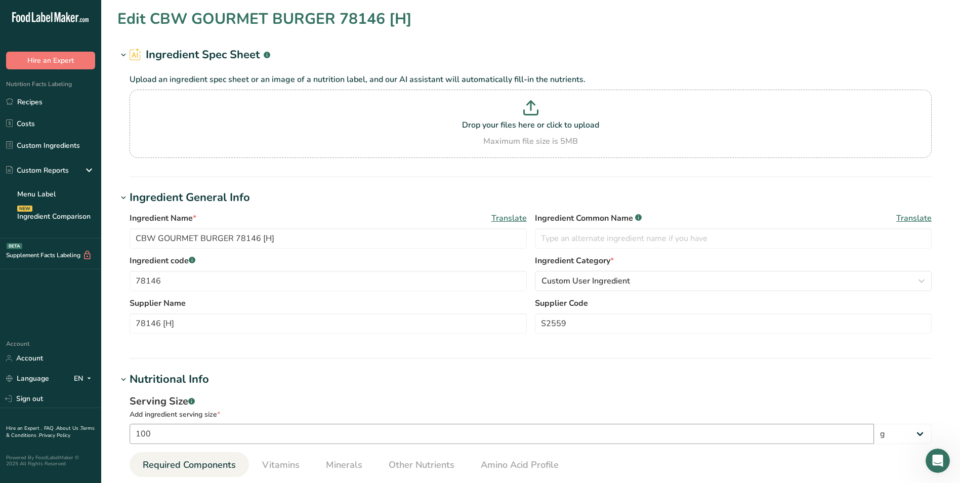
scroll to position [0, 0]
click at [57, 104] on link "Recipes" at bounding box center [50, 101] width 101 height 19
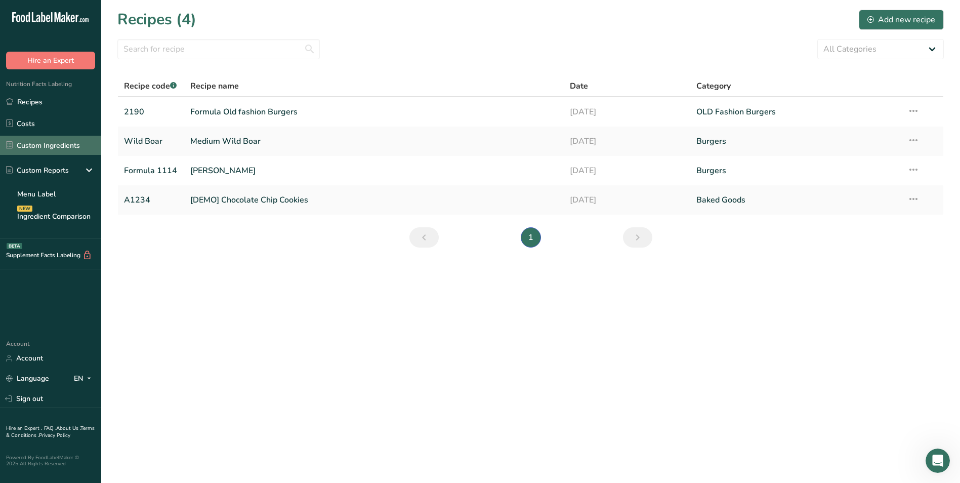
click at [53, 147] on link "Custom Ingredients" at bounding box center [50, 145] width 101 height 19
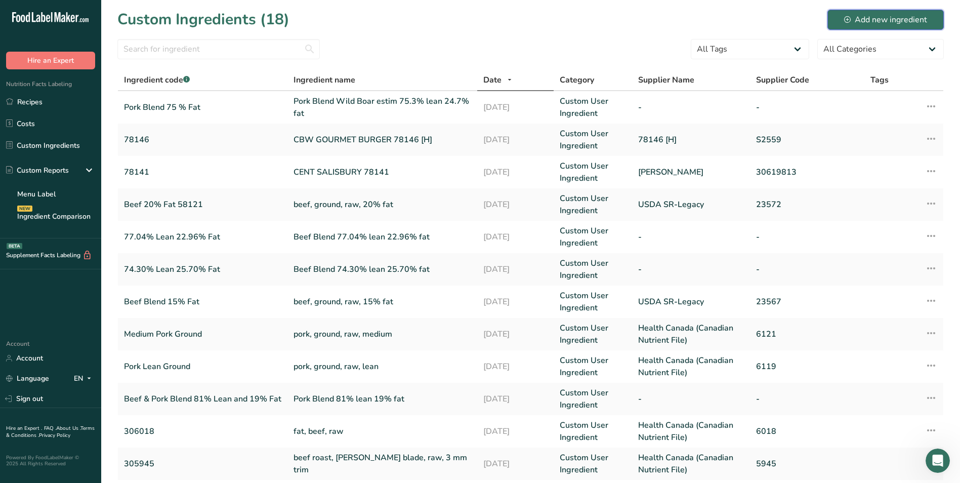
click at [892, 19] on div "Add new ingredient" at bounding box center [885, 20] width 83 height 12
